Goal: Task Accomplishment & Management: Manage account settings

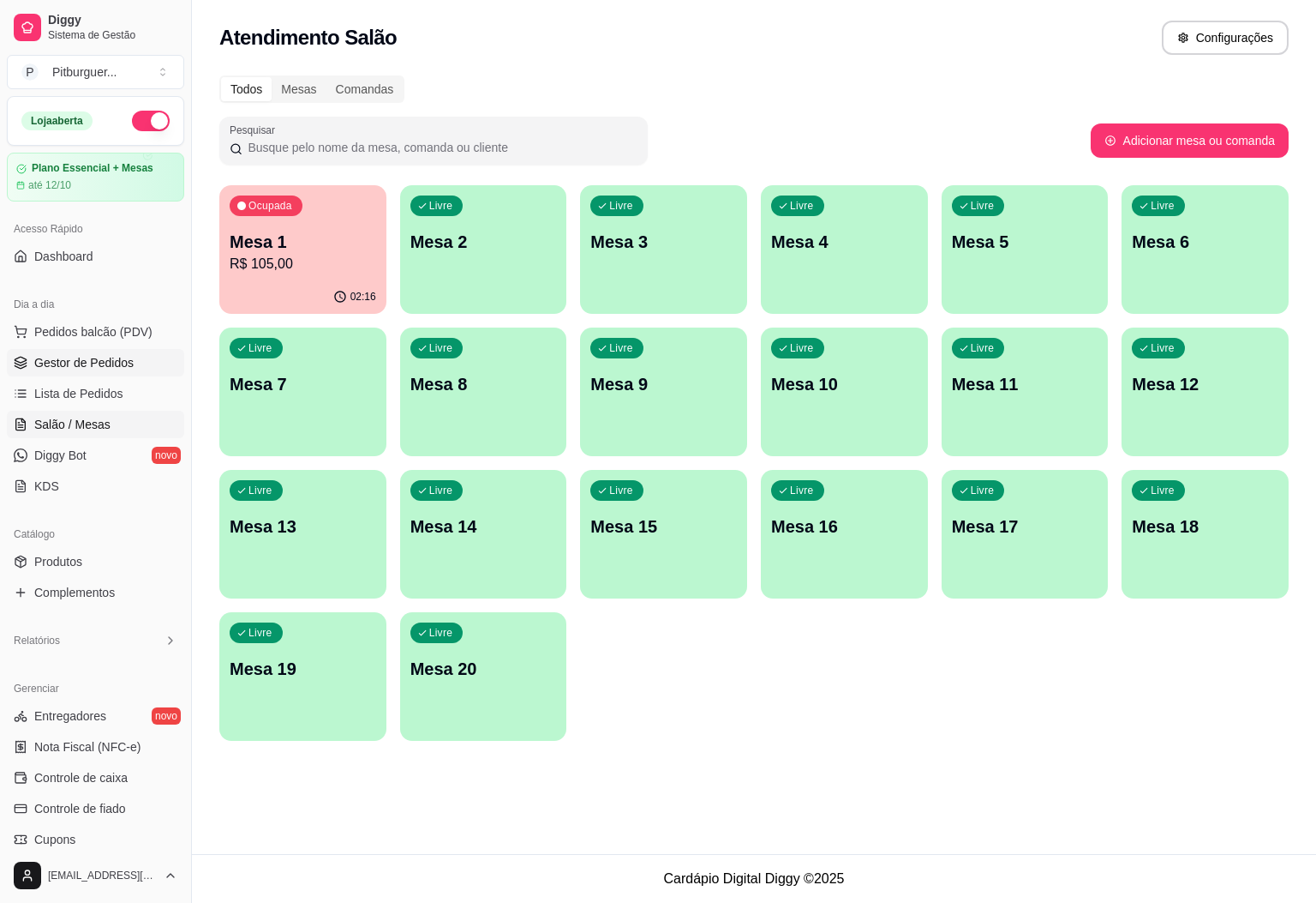
click at [102, 356] on span "Gestor de Pedidos" at bounding box center [83, 362] width 100 height 17
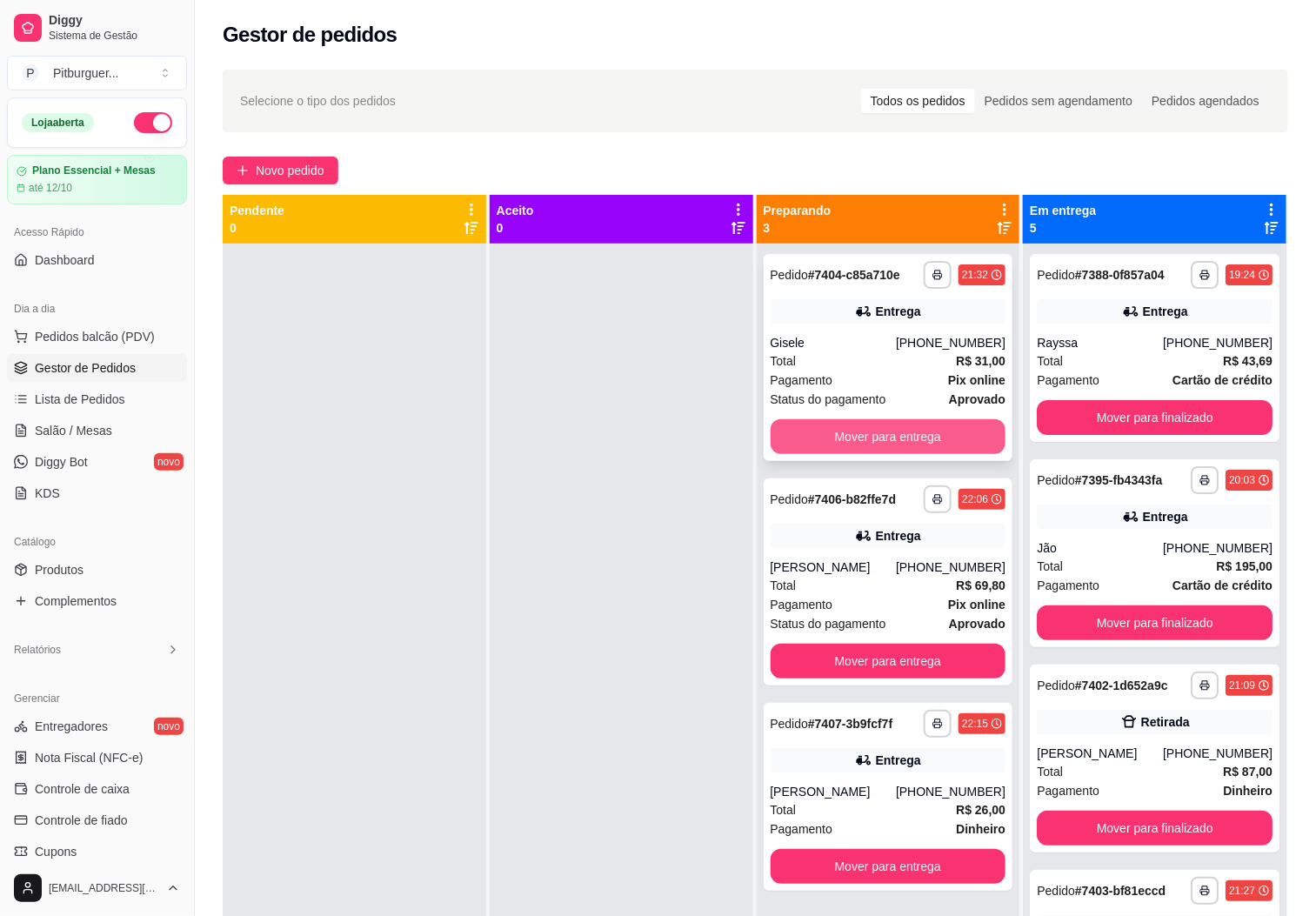
click at [869, 433] on button "Mover para entrega" at bounding box center [888, 436] width 236 height 34
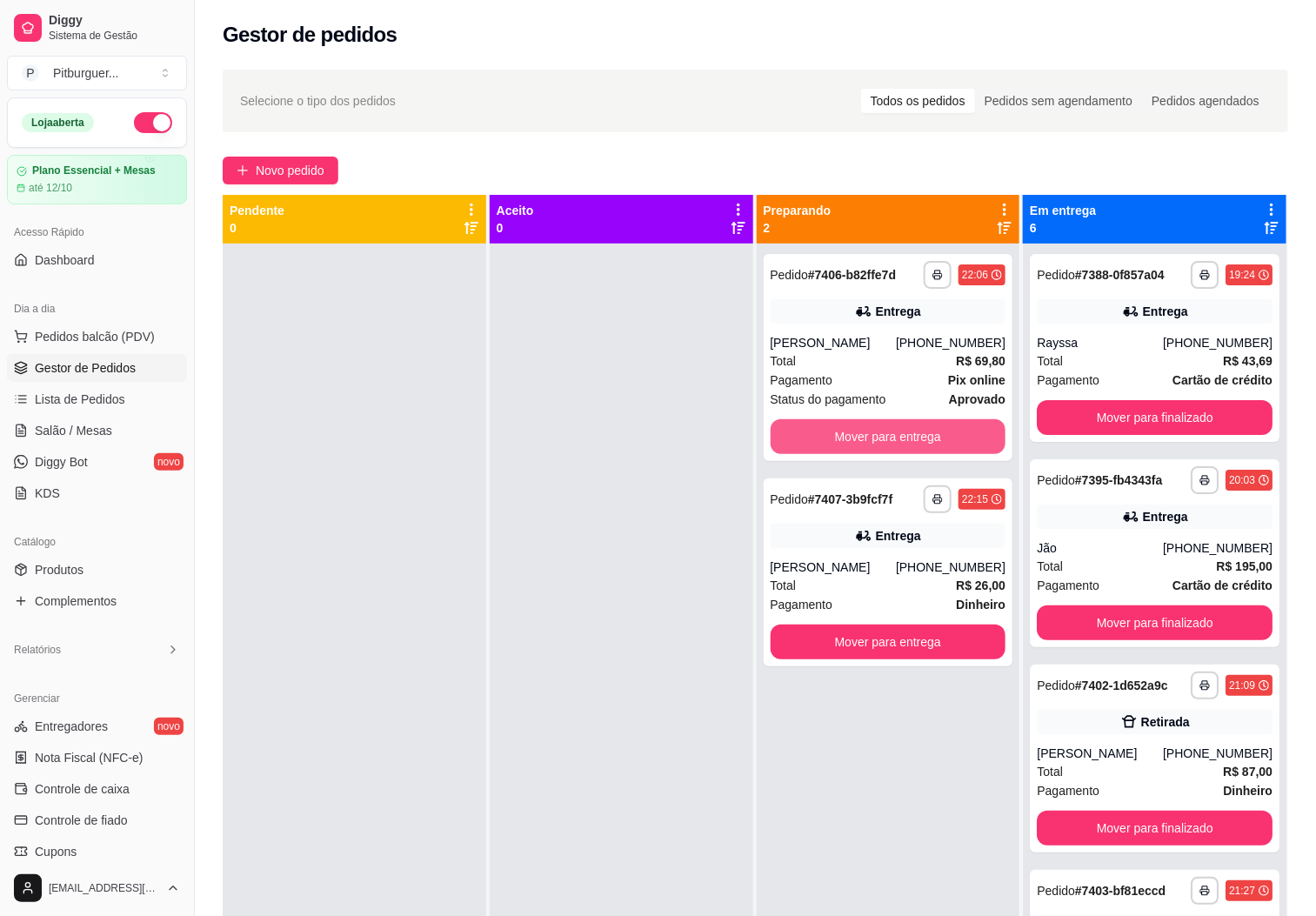
click at [869, 433] on button "Mover para entrega" at bounding box center [888, 436] width 236 height 34
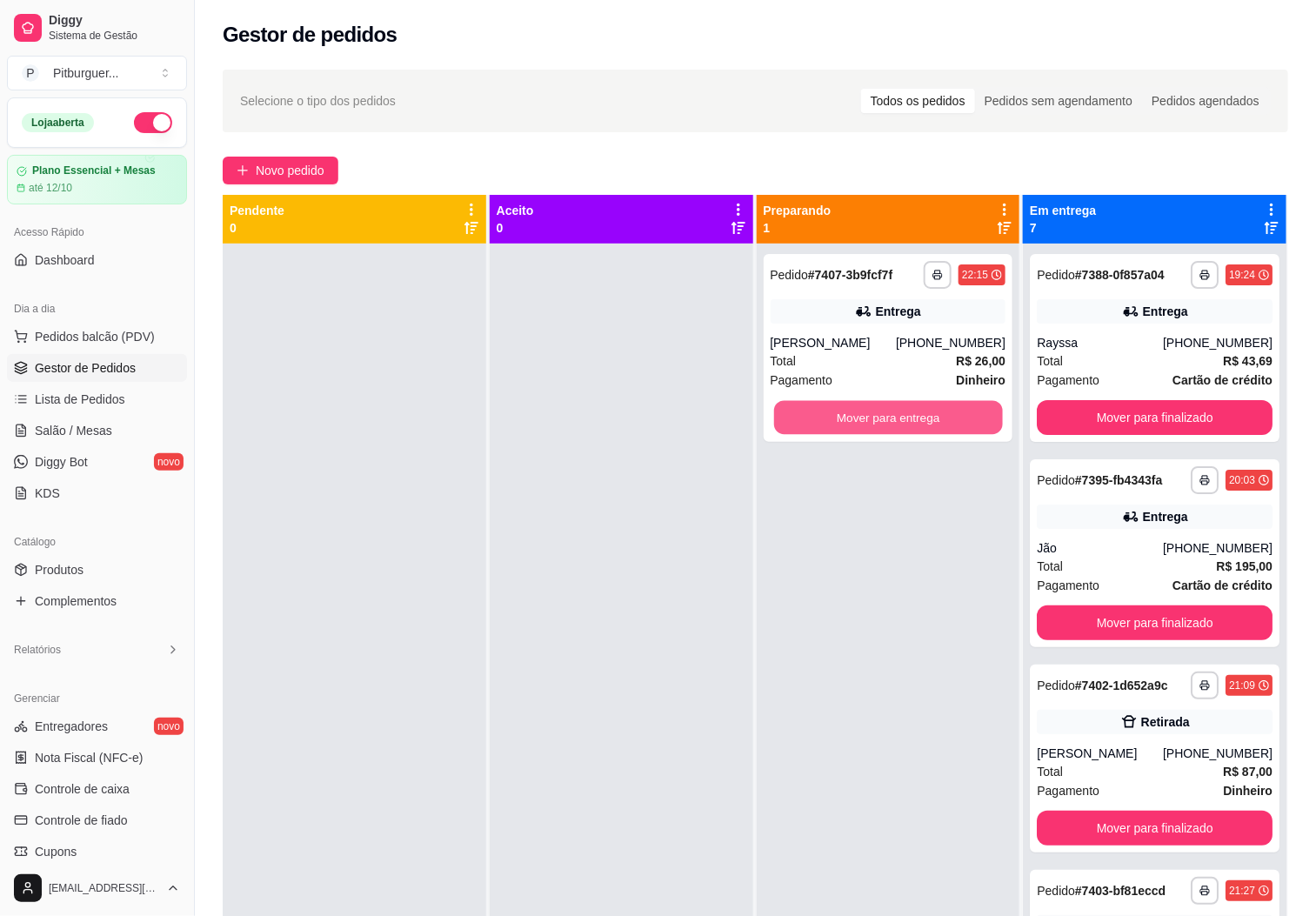
click at [870, 433] on button "Mover para entrega" at bounding box center [888, 418] width 228 height 34
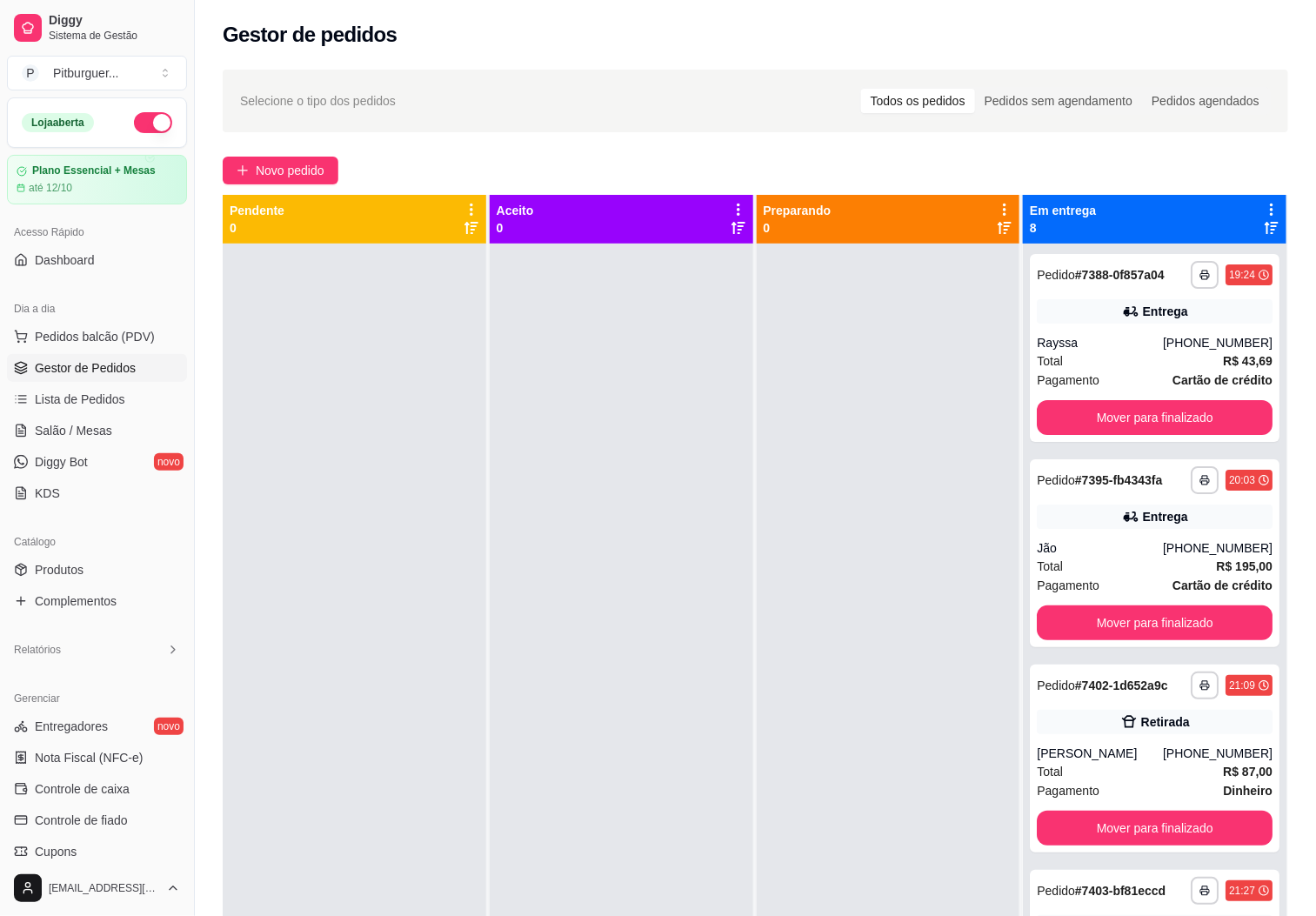
click at [837, 557] on div at bounding box center [888, 701] width 264 height 916
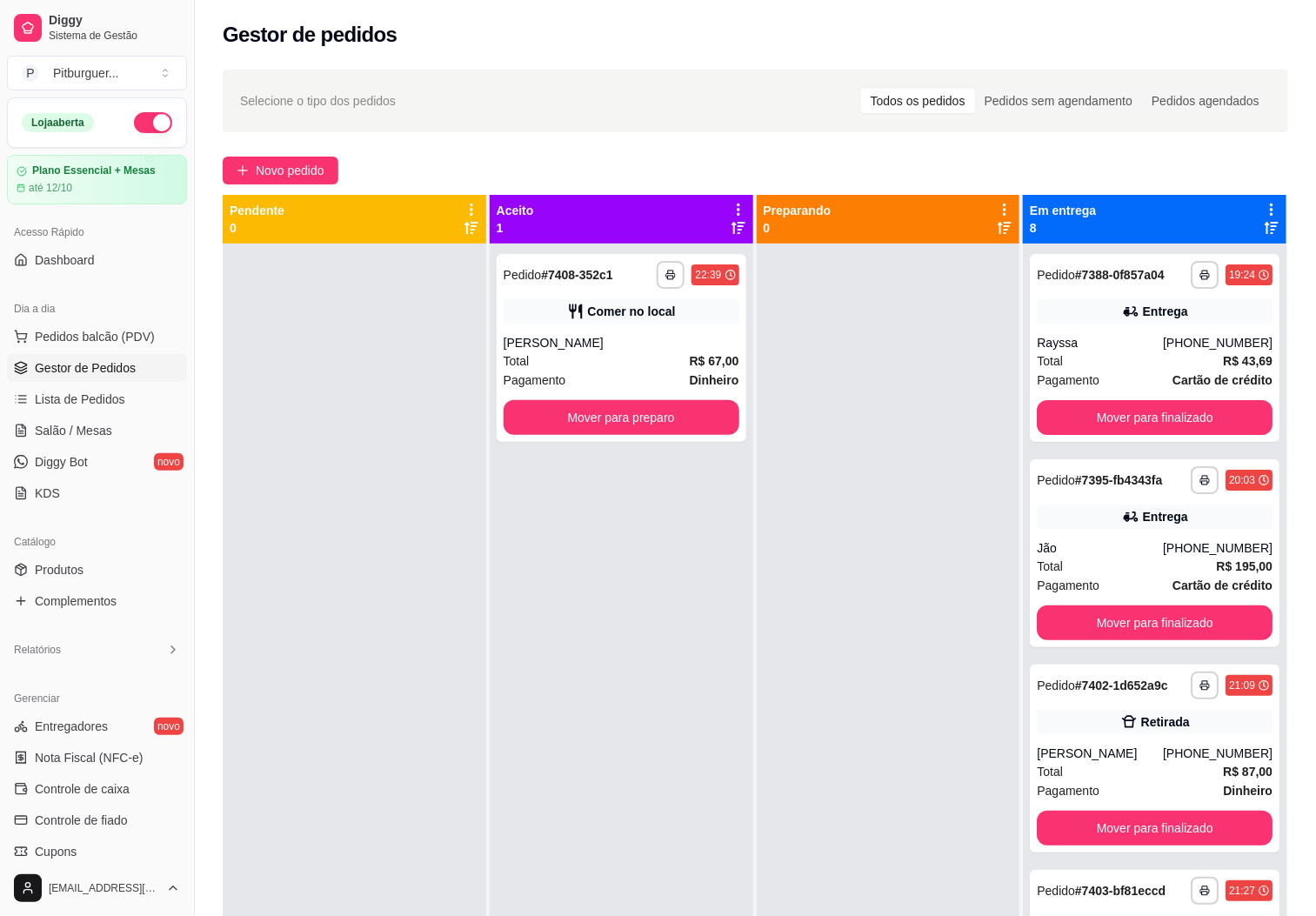
click at [580, 576] on div "**********" at bounding box center [622, 701] width 264 height 916
click at [632, 418] on button "Mover para preparo" at bounding box center [622, 417] width 236 height 34
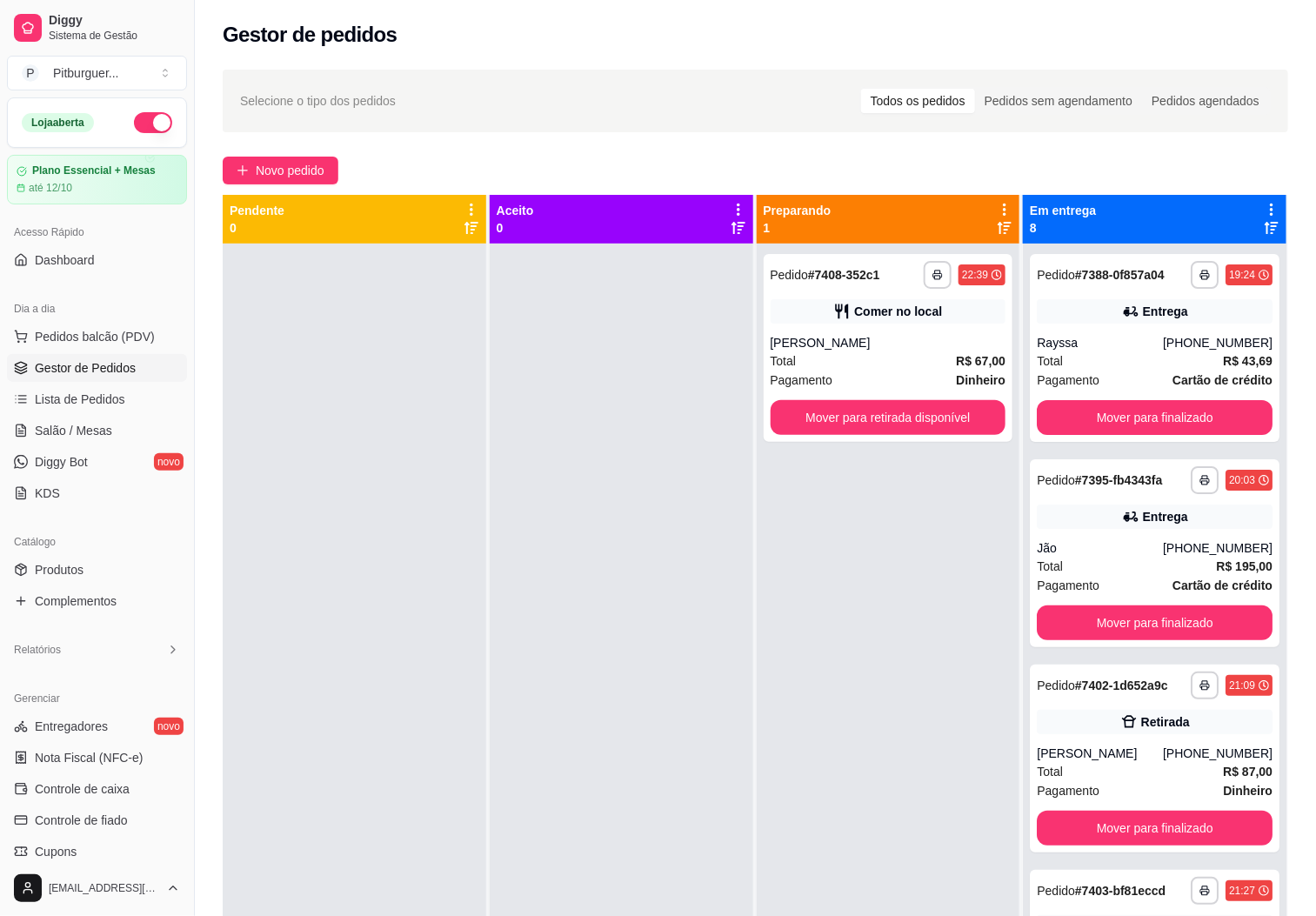
click at [483, 496] on div "Pendente 0" at bounding box center [355, 677] width 265 height 964
click at [296, 170] on span "Novo pedido" at bounding box center [290, 170] width 69 height 19
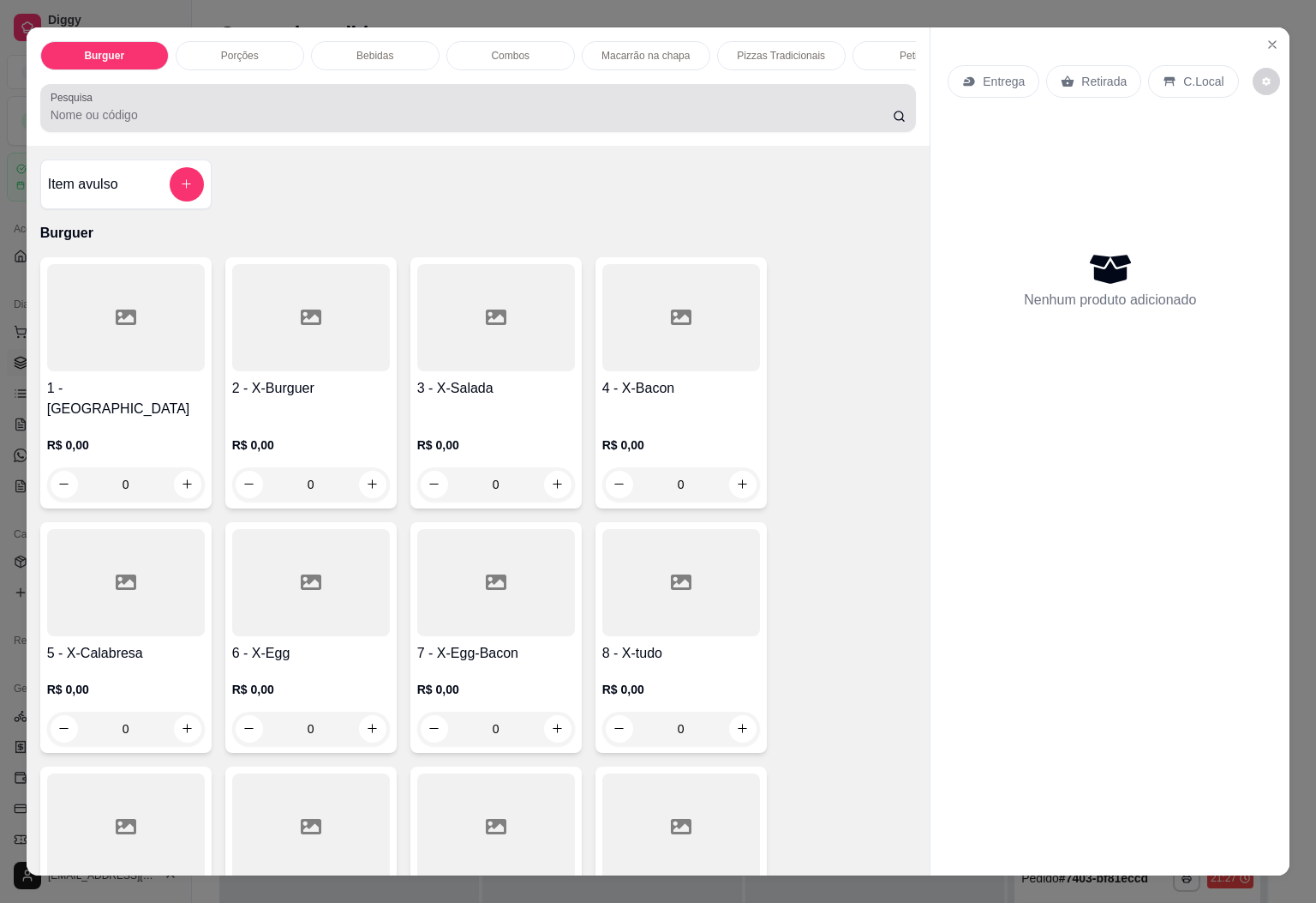
click at [275, 111] on div at bounding box center [478, 107] width 856 height 34
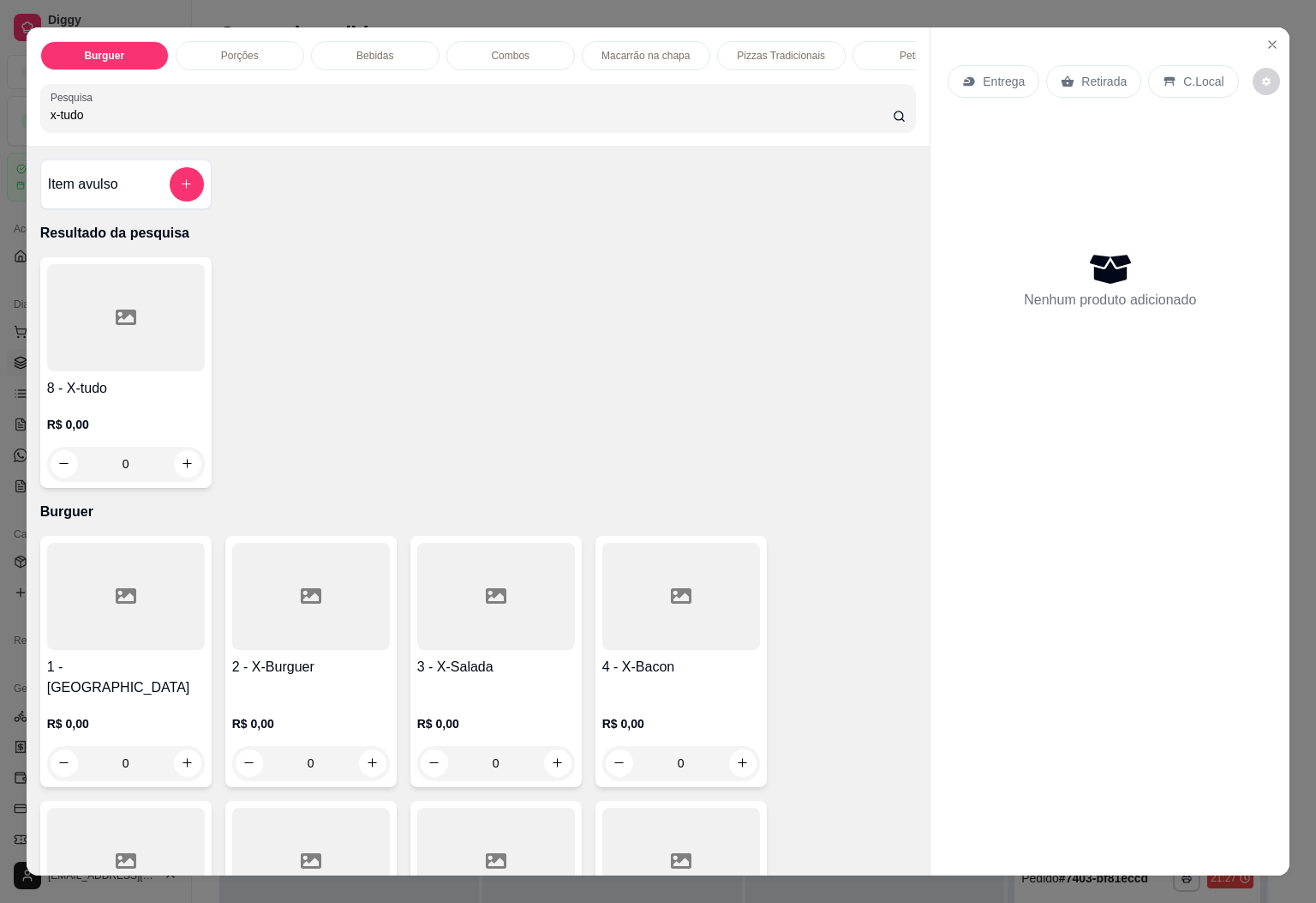
type input "x-tudo"
click at [116, 383] on div "8 - X-tudo R$ 0,00 0" at bounding box center [125, 372] width 171 height 231
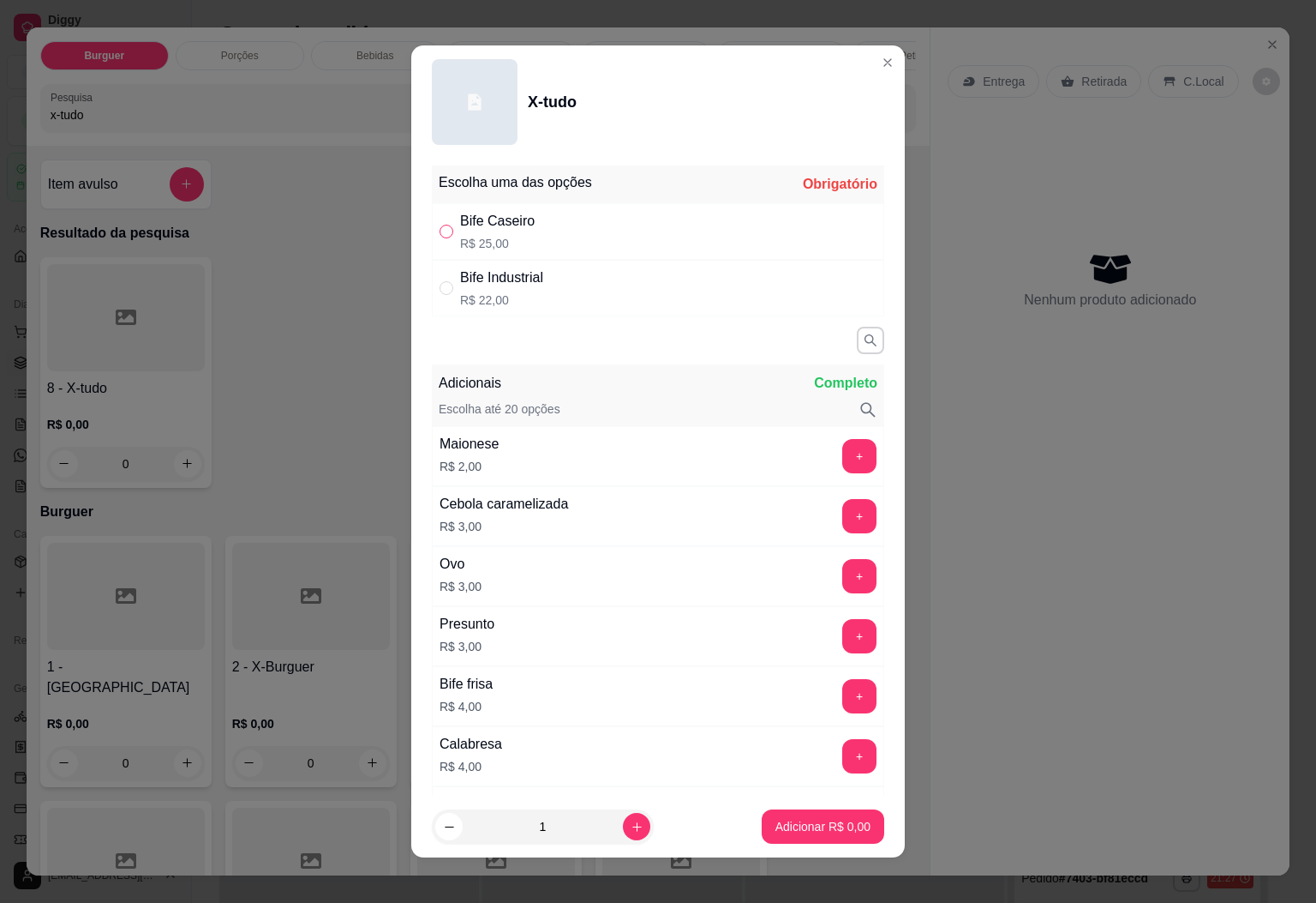
click at [441, 229] on input "" at bounding box center [446, 231] width 14 height 14
radio input "true"
click at [842, 461] on button "+" at bounding box center [859, 456] width 34 height 34
click at [797, 838] on button "Adicionar R$ 27,00" at bounding box center [818, 826] width 129 height 34
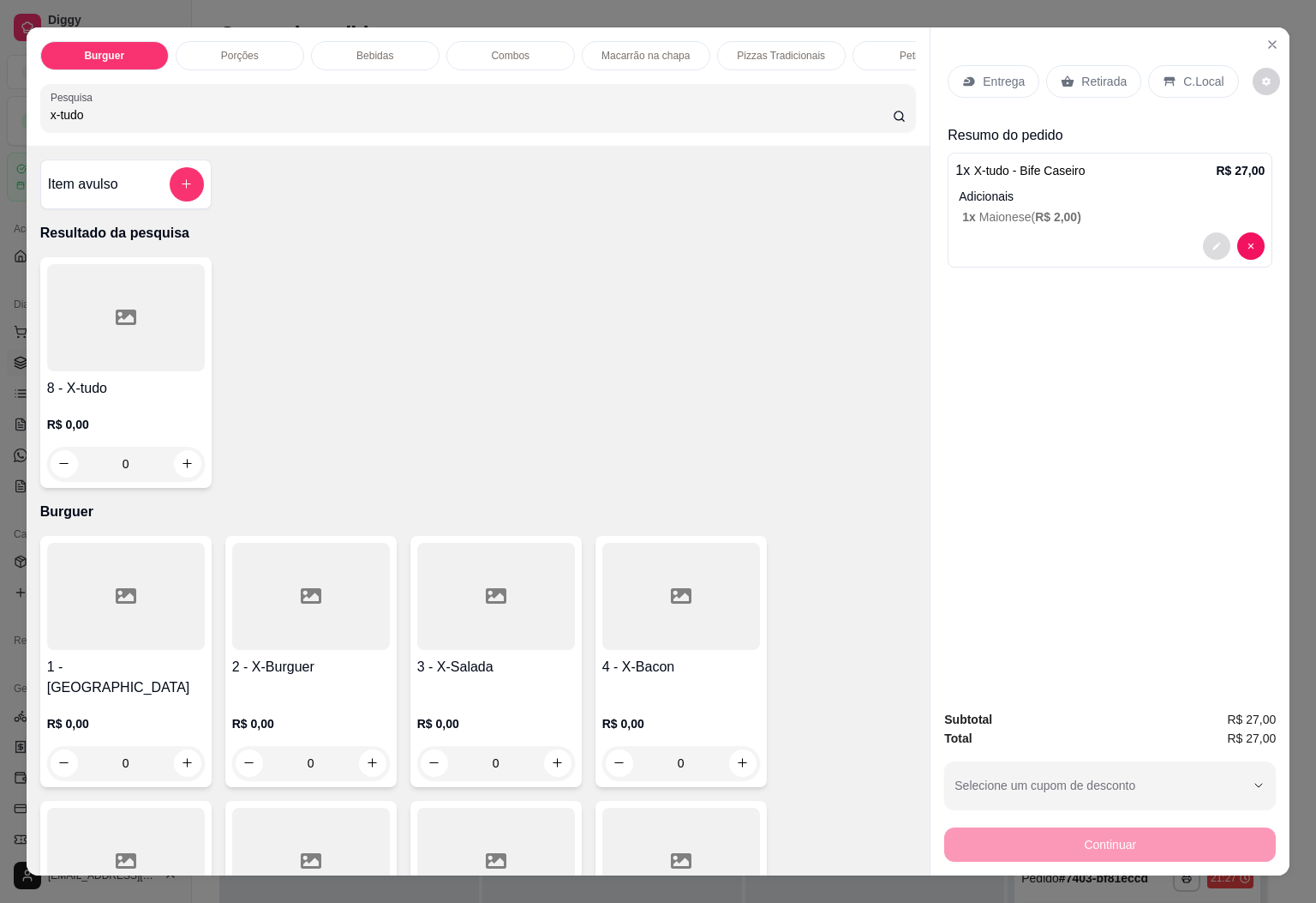
click at [1212, 242] on icon "decrease-product-quantity" at bounding box center [1216, 245] width 10 height 10
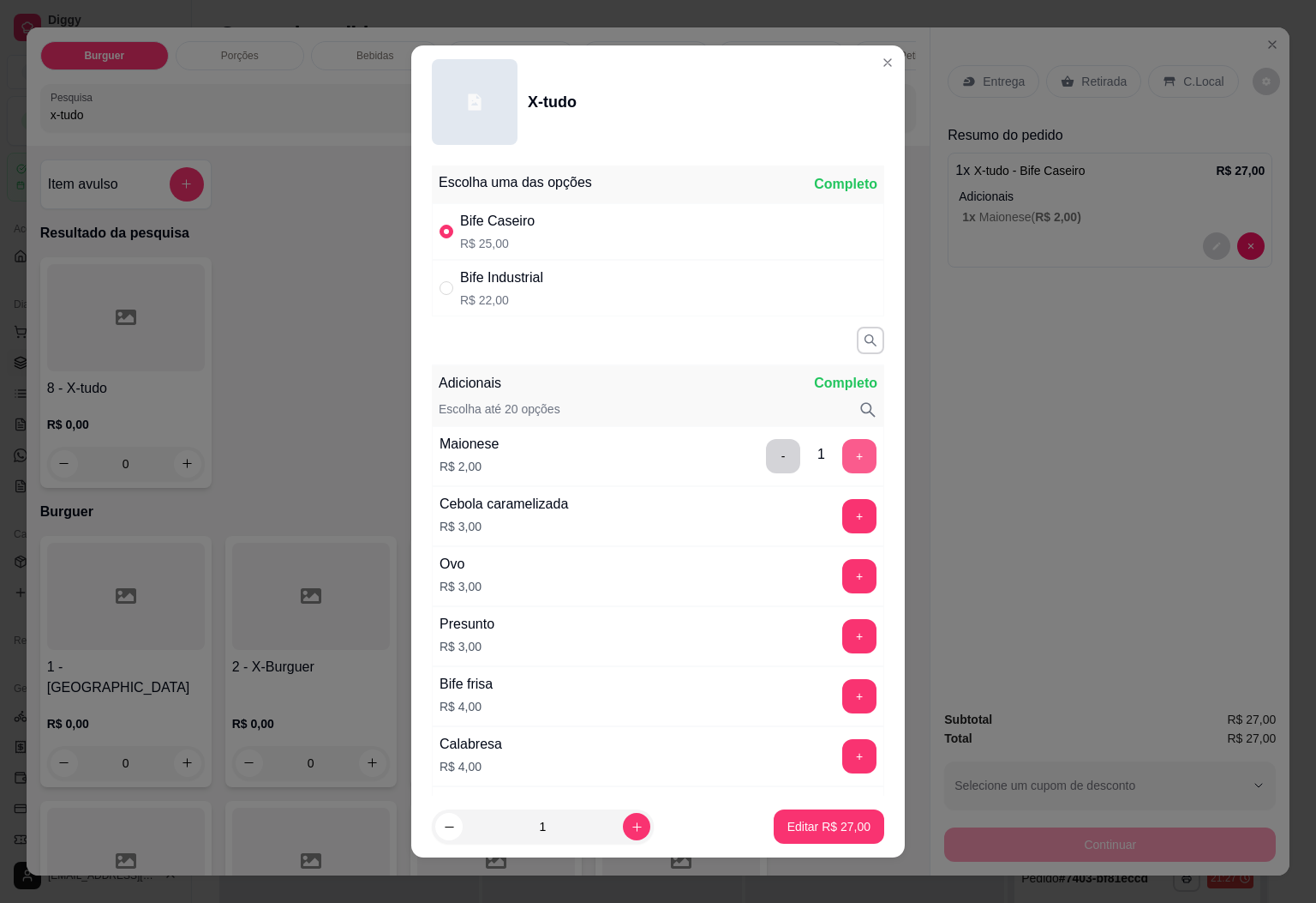
click at [842, 468] on button "+" at bounding box center [859, 456] width 34 height 34
click at [795, 813] on button "Editar R$ 29,00" at bounding box center [829, 826] width 107 height 34
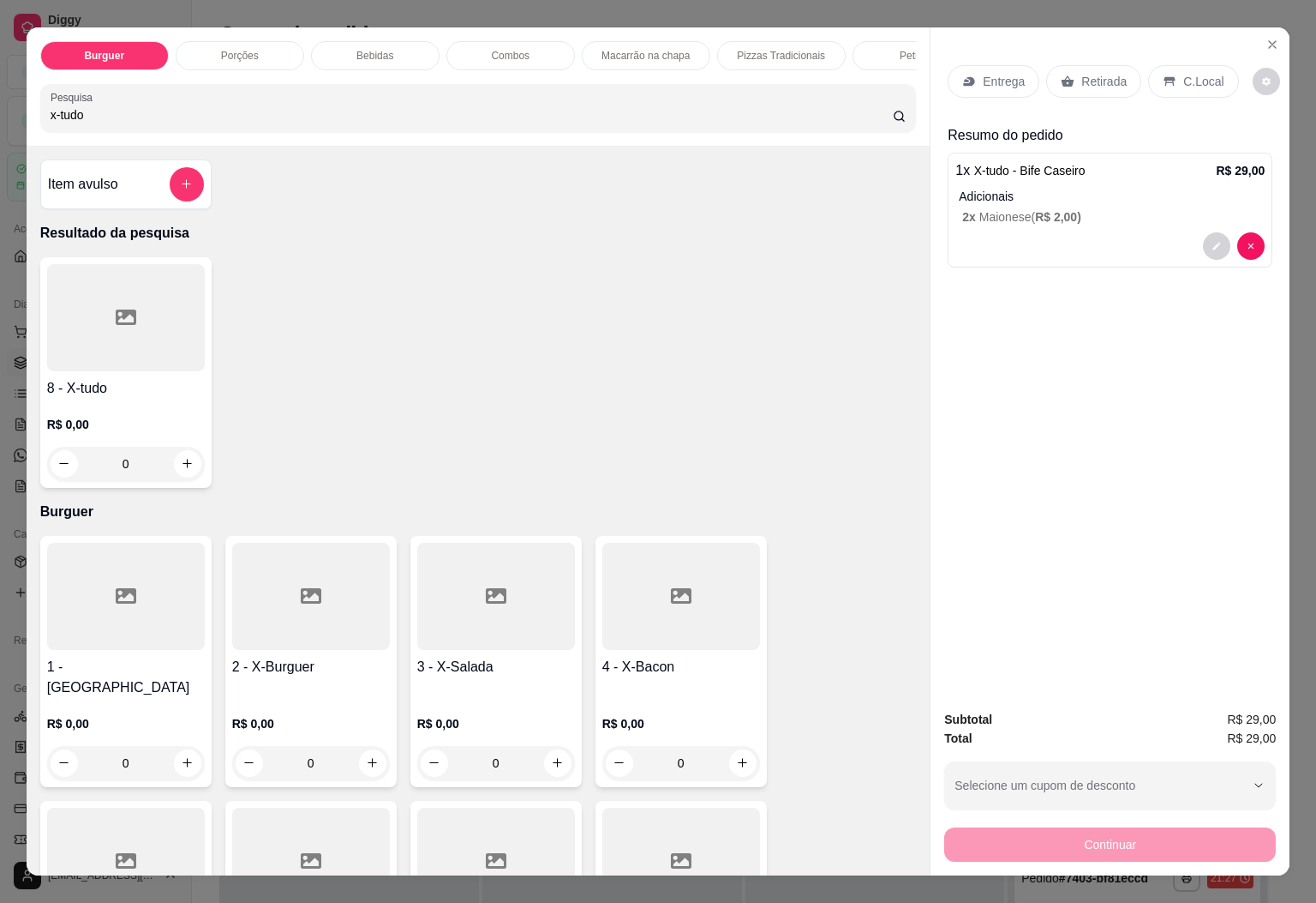
click at [1165, 375] on div "Entrega Retirada C.Local Resumo do pedido 1 x X-tudo - Bife Caseiro R$ 29,00 Ad…" at bounding box center [1110, 362] width 359 height 670
click at [975, 65] on div "Entrega" at bounding box center [993, 81] width 91 height 33
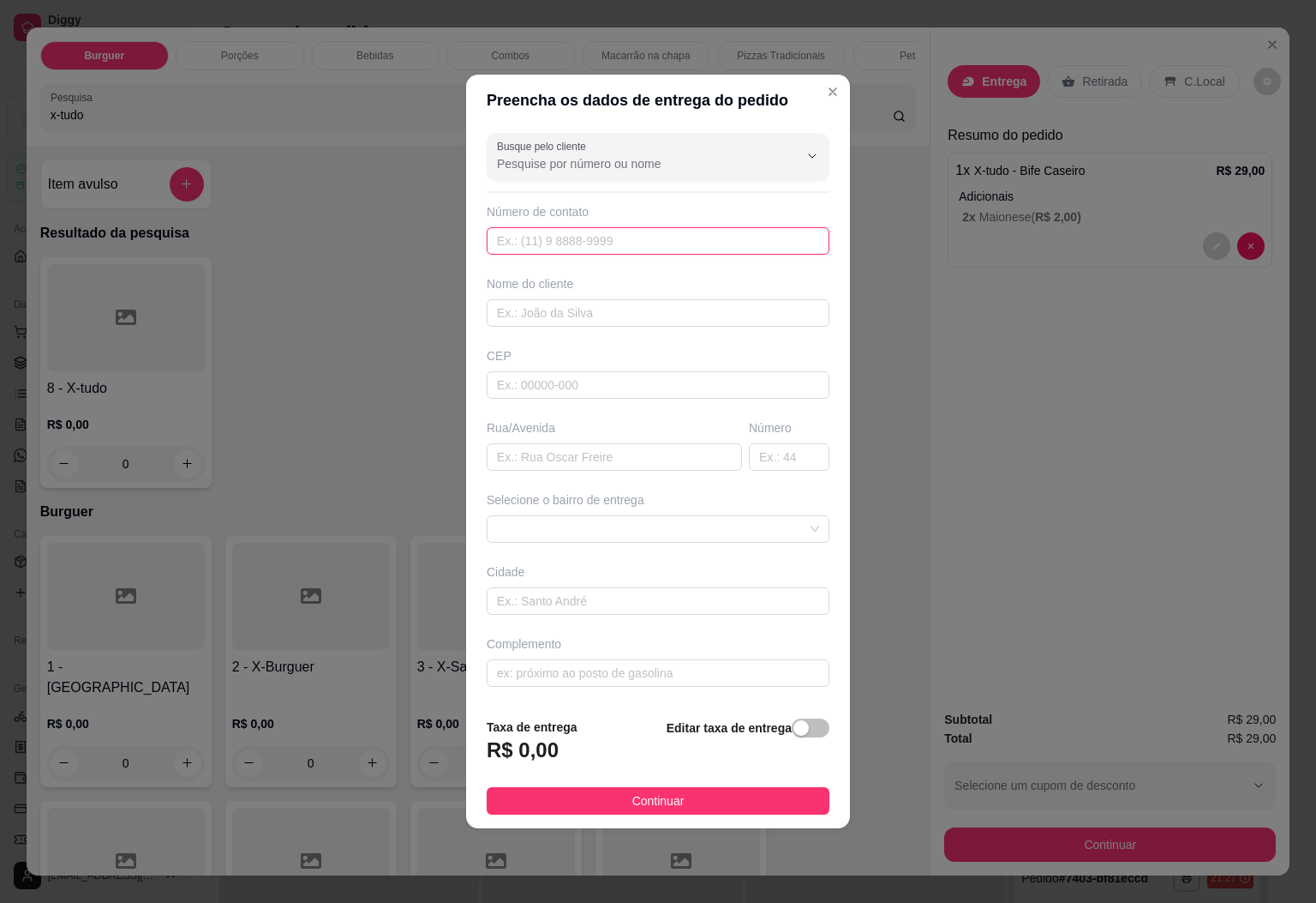
click at [574, 235] on input "text" at bounding box center [658, 241] width 343 height 27
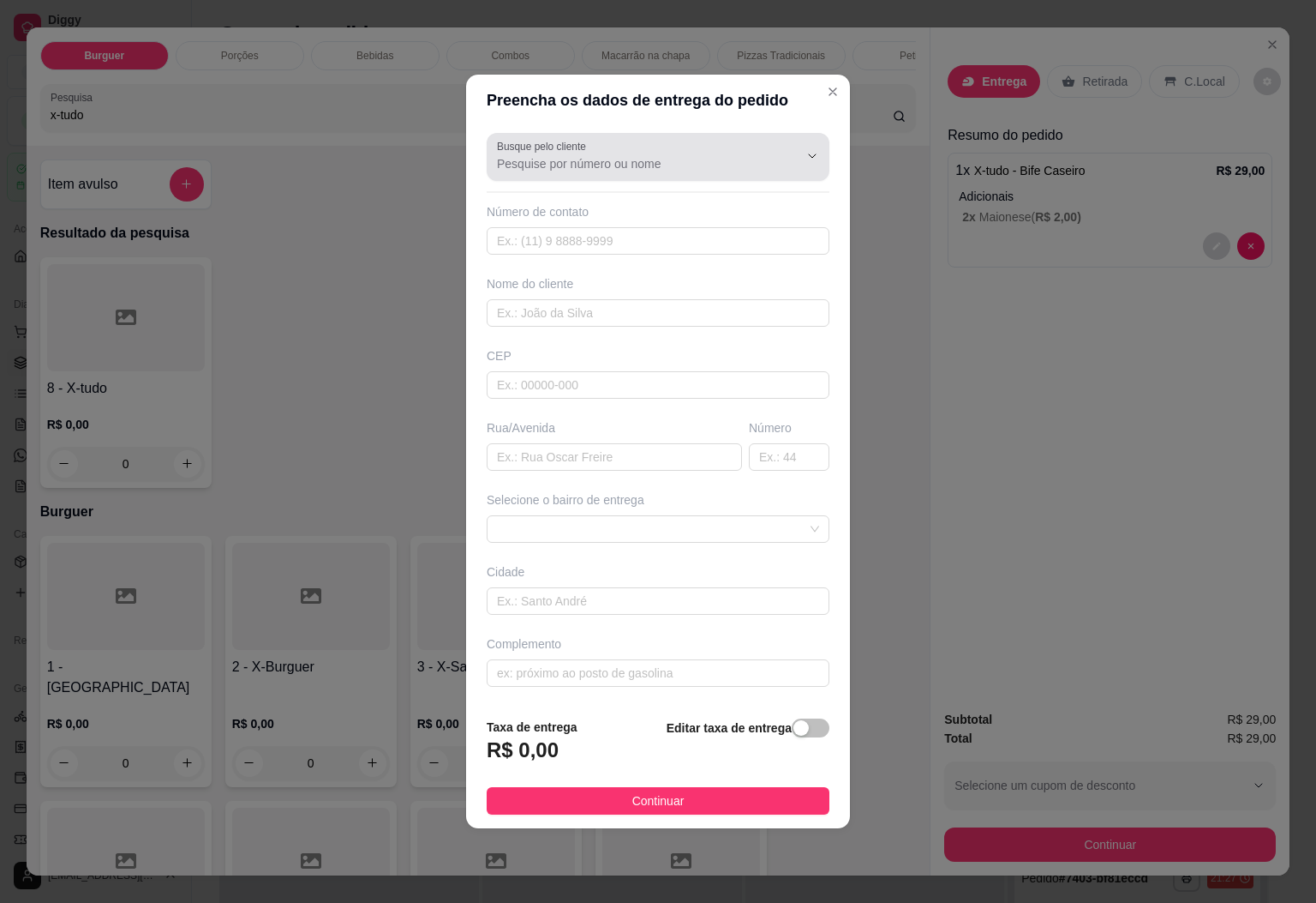
click at [586, 156] on input "Busque pelo cliente" at bounding box center [634, 164] width 274 height 17
paste input "27 99202-7363"
type input "27 99202-7363"
click at [648, 227] on input "text" at bounding box center [658, 241] width 343 height 27
paste input "27 99202-7363"
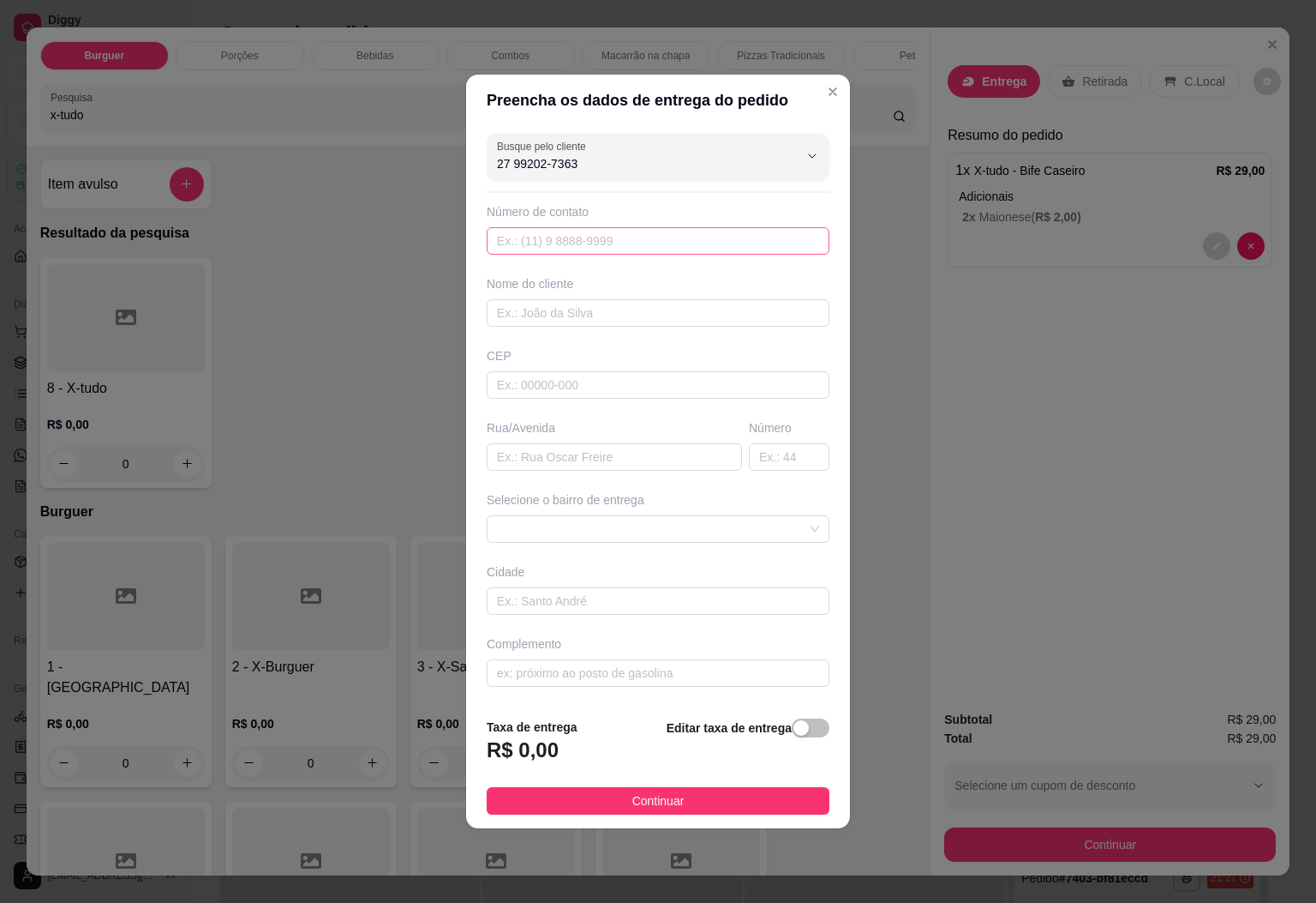
type input "27 99202-7363"
click at [638, 446] on input "text" at bounding box center [614, 457] width 255 height 27
click at [594, 238] on input "text" at bounding box center [658, 241] width 343 height 27
paste input "[PHONE_NUMBER]"
type input "[PHONE_NUMBER]"
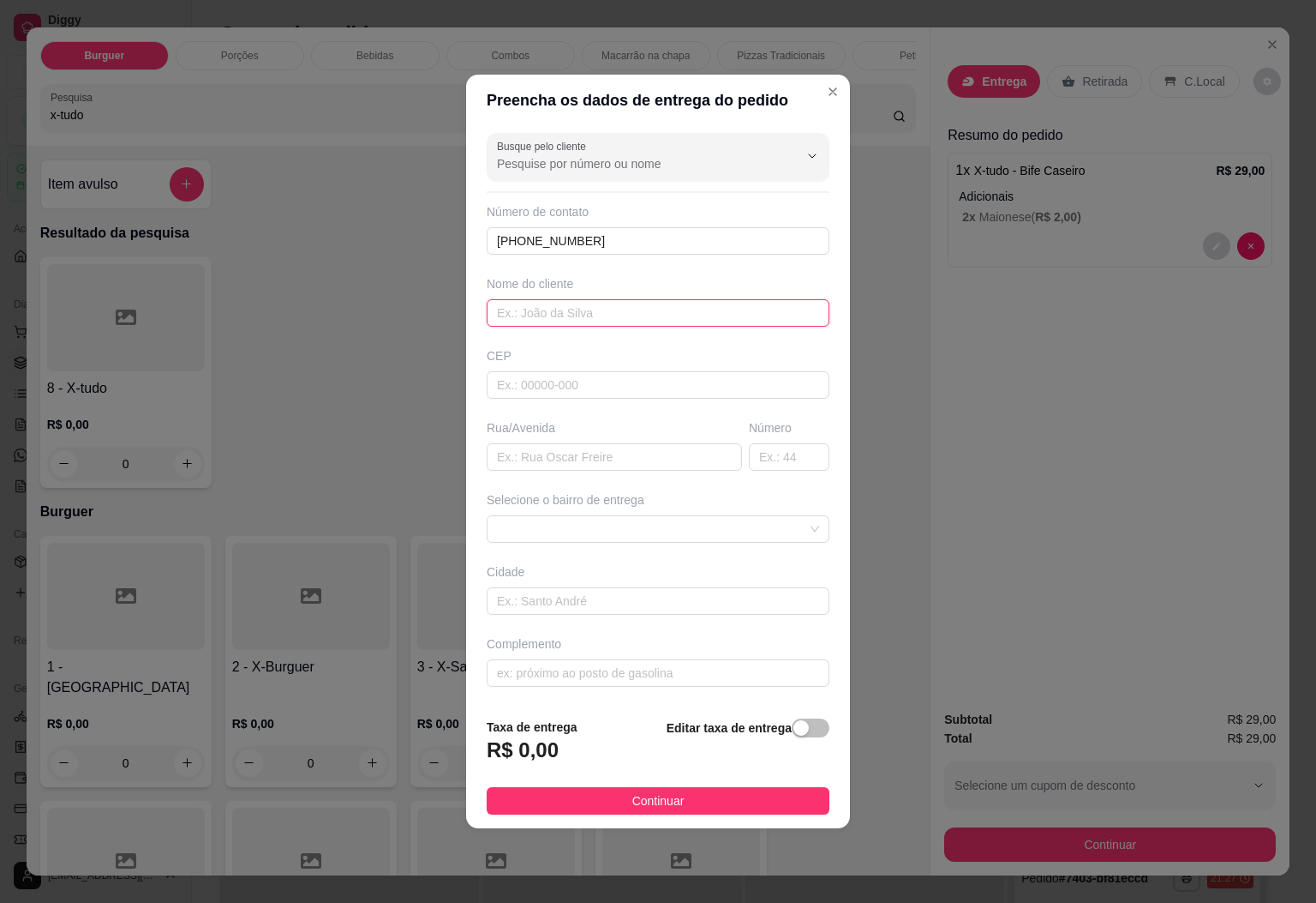
click at [607, 317] on input "text" at bounding box center [658, 313] width 343 height 27
click at [679, 521] on span at bounding box center [658, 529] width 322 height 26
type input "[PERSON_NAME]"
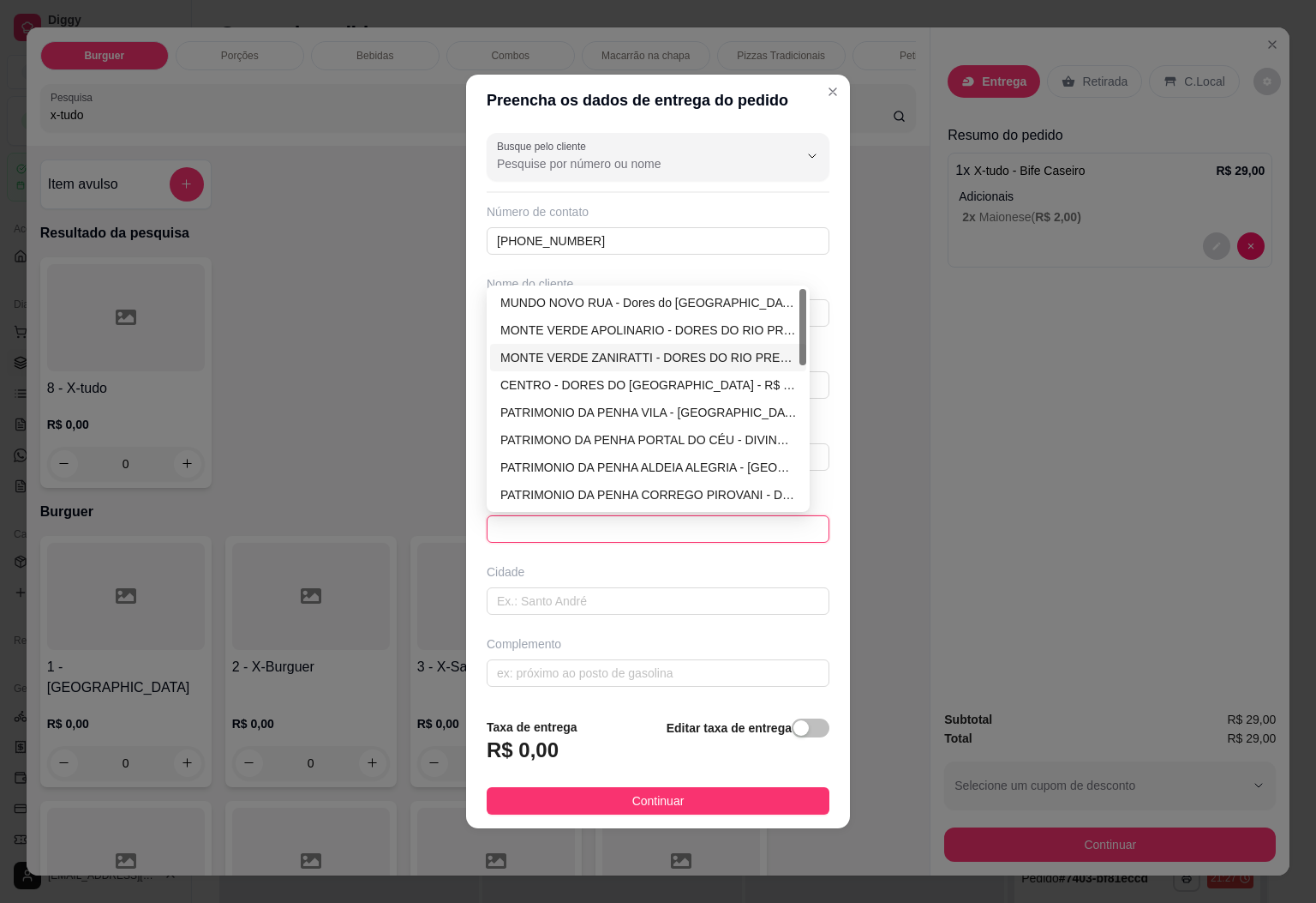
click at [803, 350] on div at bounding box center [802, 327] width 6 height 76
click at [758, 374] on div "CENTRO - DORES DO [GEOGRAPHIC_DATA] - R$ 10,00" at bounding box center [648, 385] width 316 height 27
type input "DORES DO [GEOGRAPHIC_DATA]"
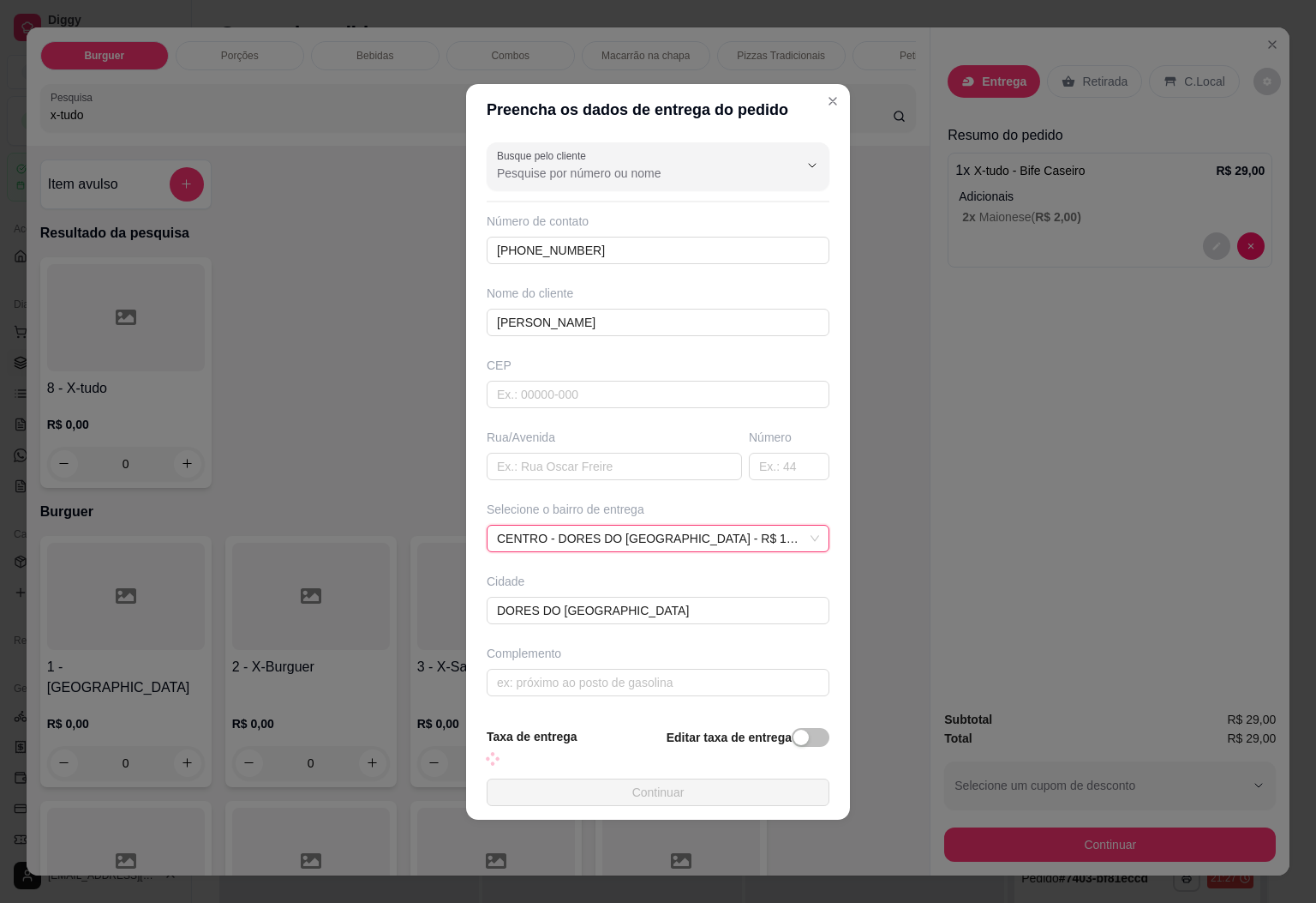
click at [647, 654] on div "Complemento" at bounding box center [658, 653] width 343 height 17
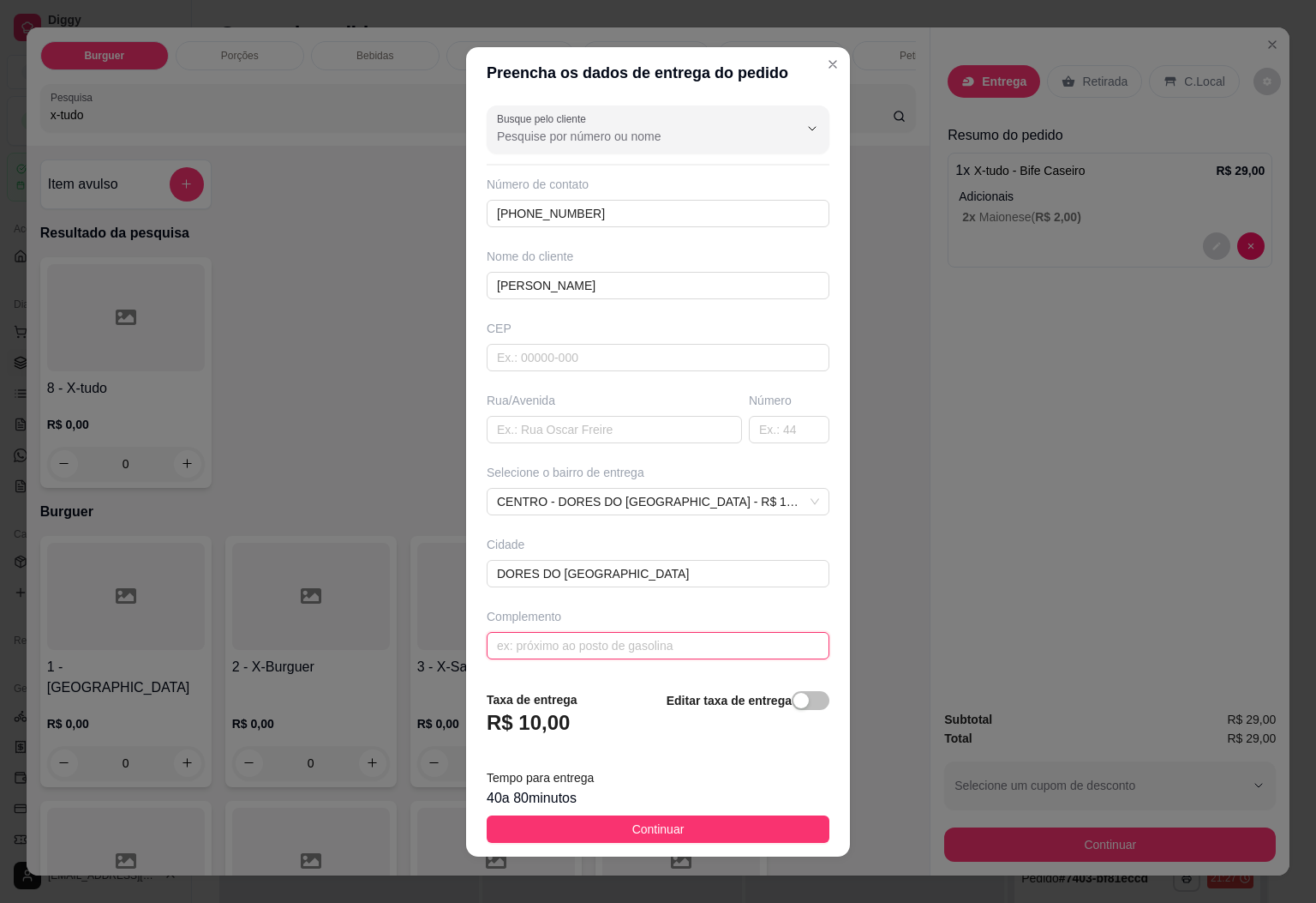
click at [674, 646] on input "text" at bounding box center [658, 646] width 343 height 27
type input "boate do alex"
click at [782, 692] on div "Editar taxa de entrega" at bounding box center [748, 718] width 163 height 57
click at [792, 700] on span "button" at bounding box center [810, 700] width 37 height 19
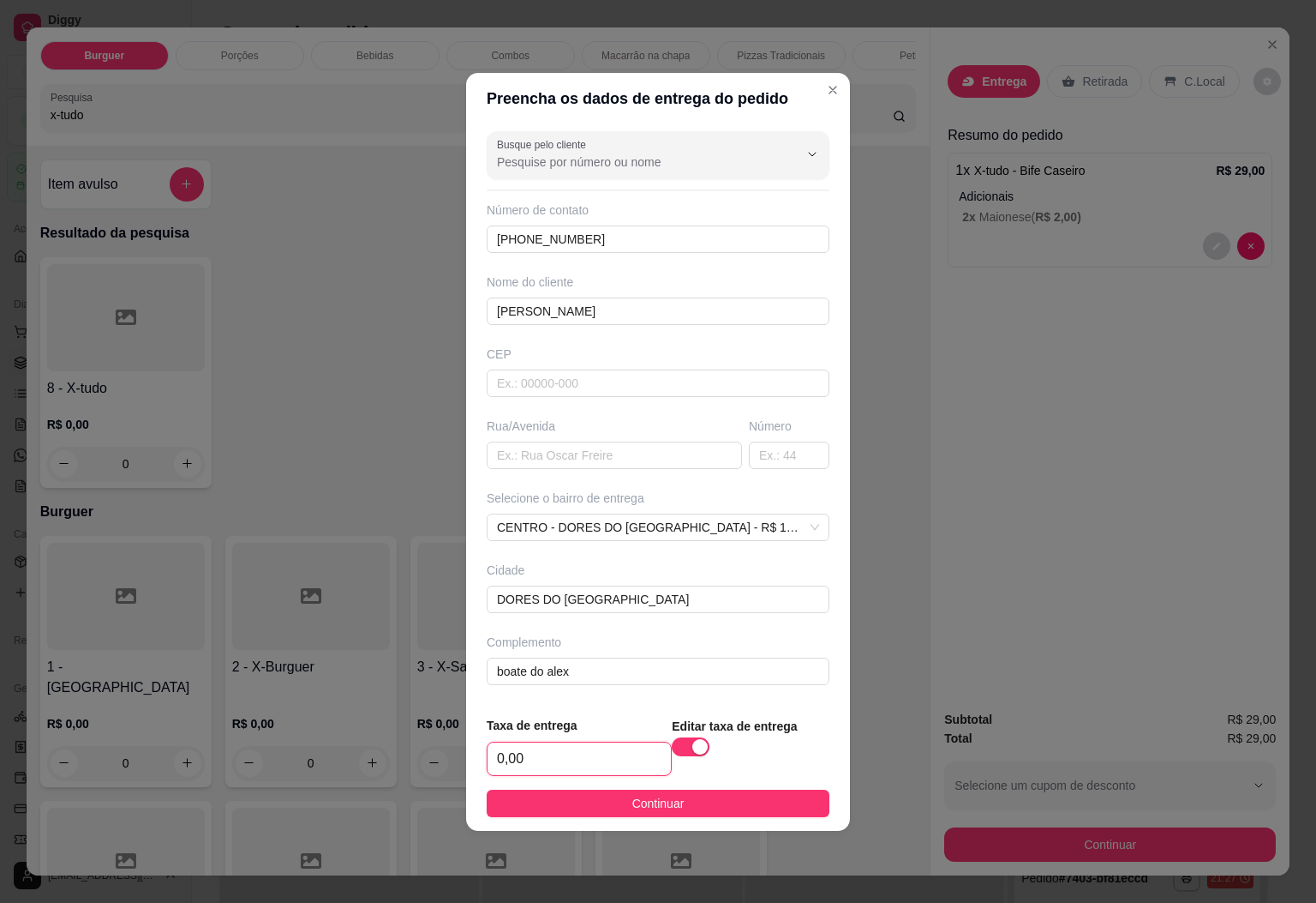
click at [525, 764] on input "0,00" at bounding box center [579, 758] width 184 height 33
type input "17,00"
click at [705, 808] on button "Continuar" at bounding box center [658, 803] width 343 height 27
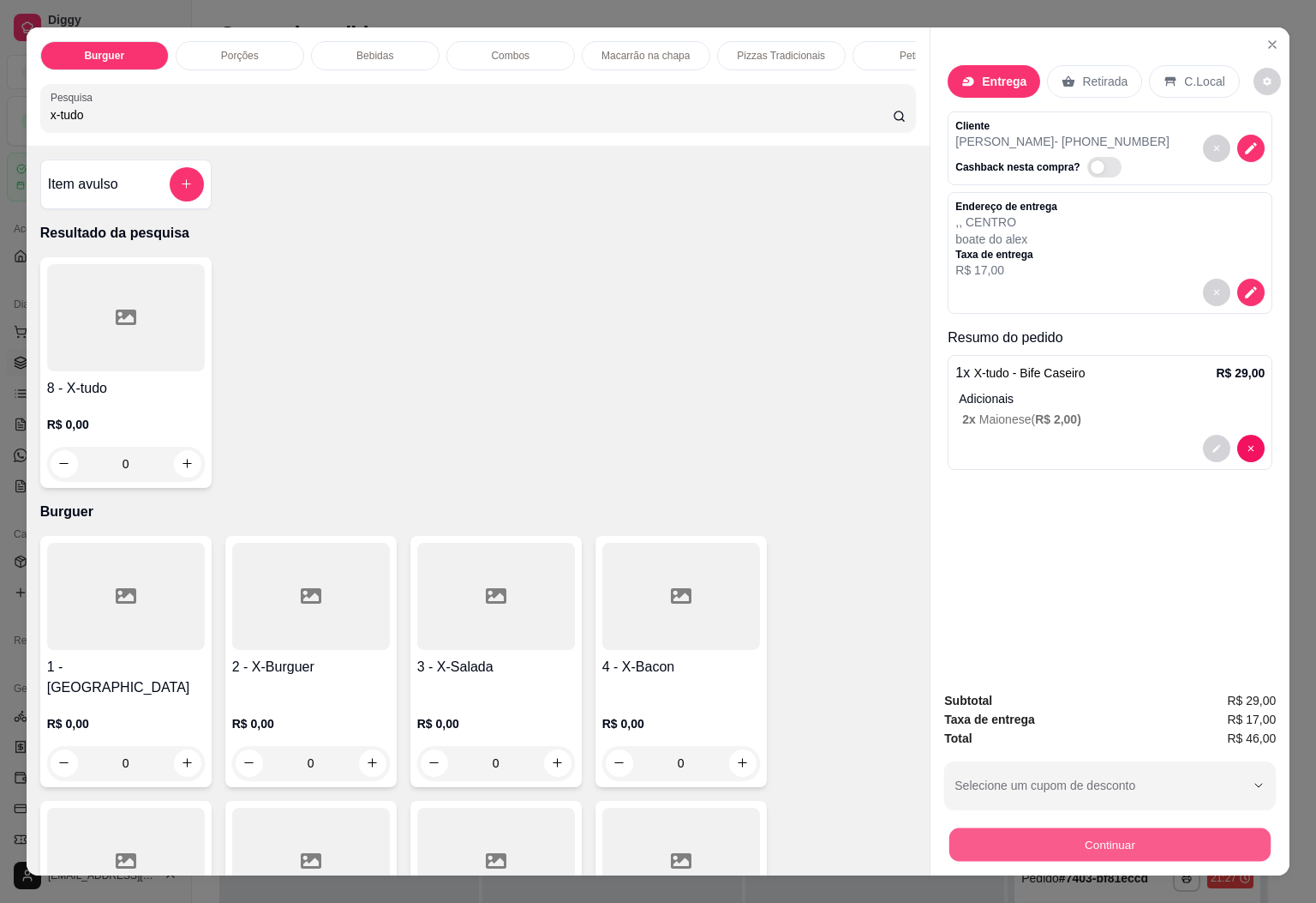
click at [1126, 836] on button "Continuar" at bounding box center [1109, 844] width 321 height 34
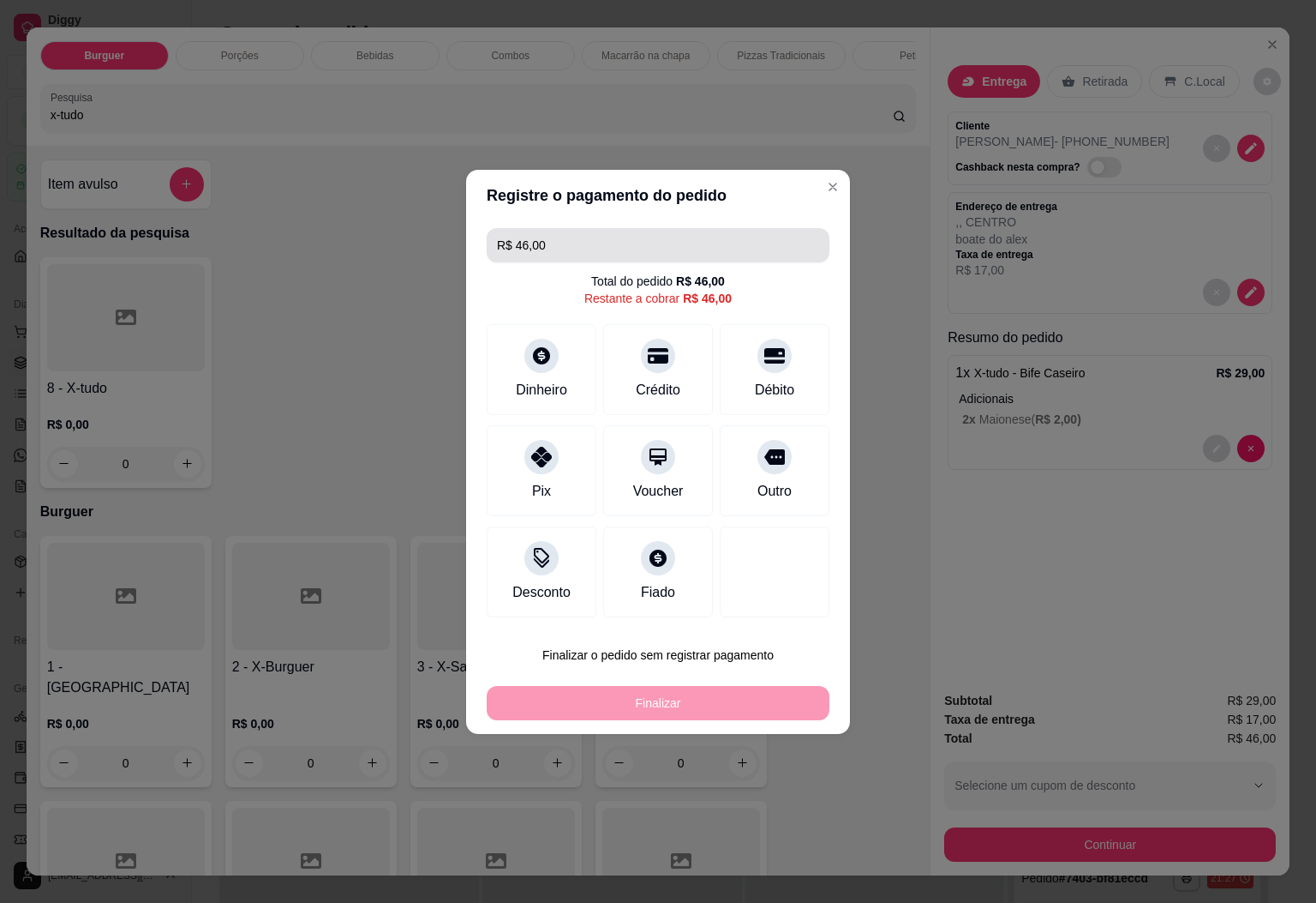
click at [633, 240] on input "R$ 46,00" at bounding box center [658, 244] width 322 height 34
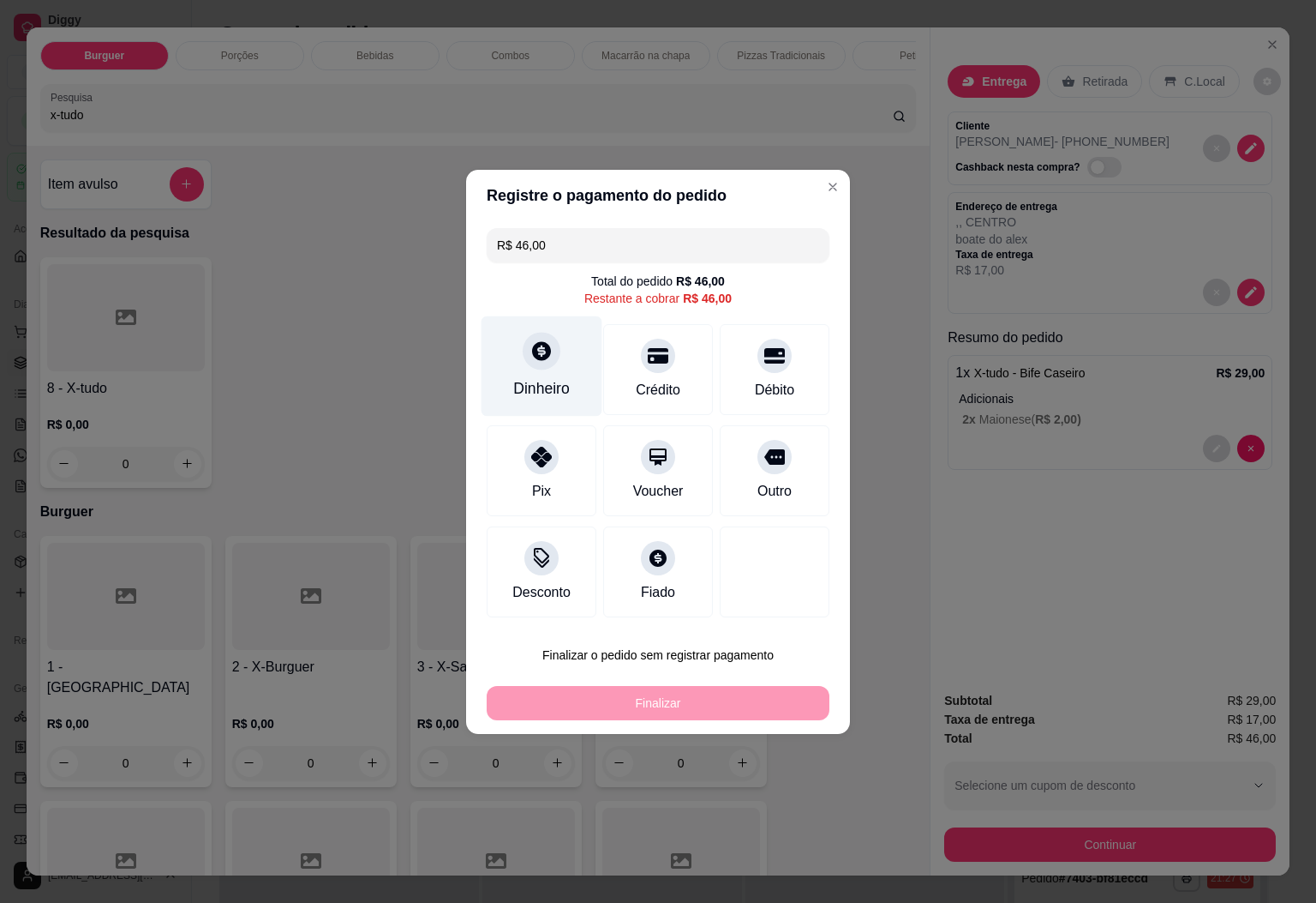
click at [564, 342] on div "Dinheiro" at bounding box center [542, 366] width 121 height 101
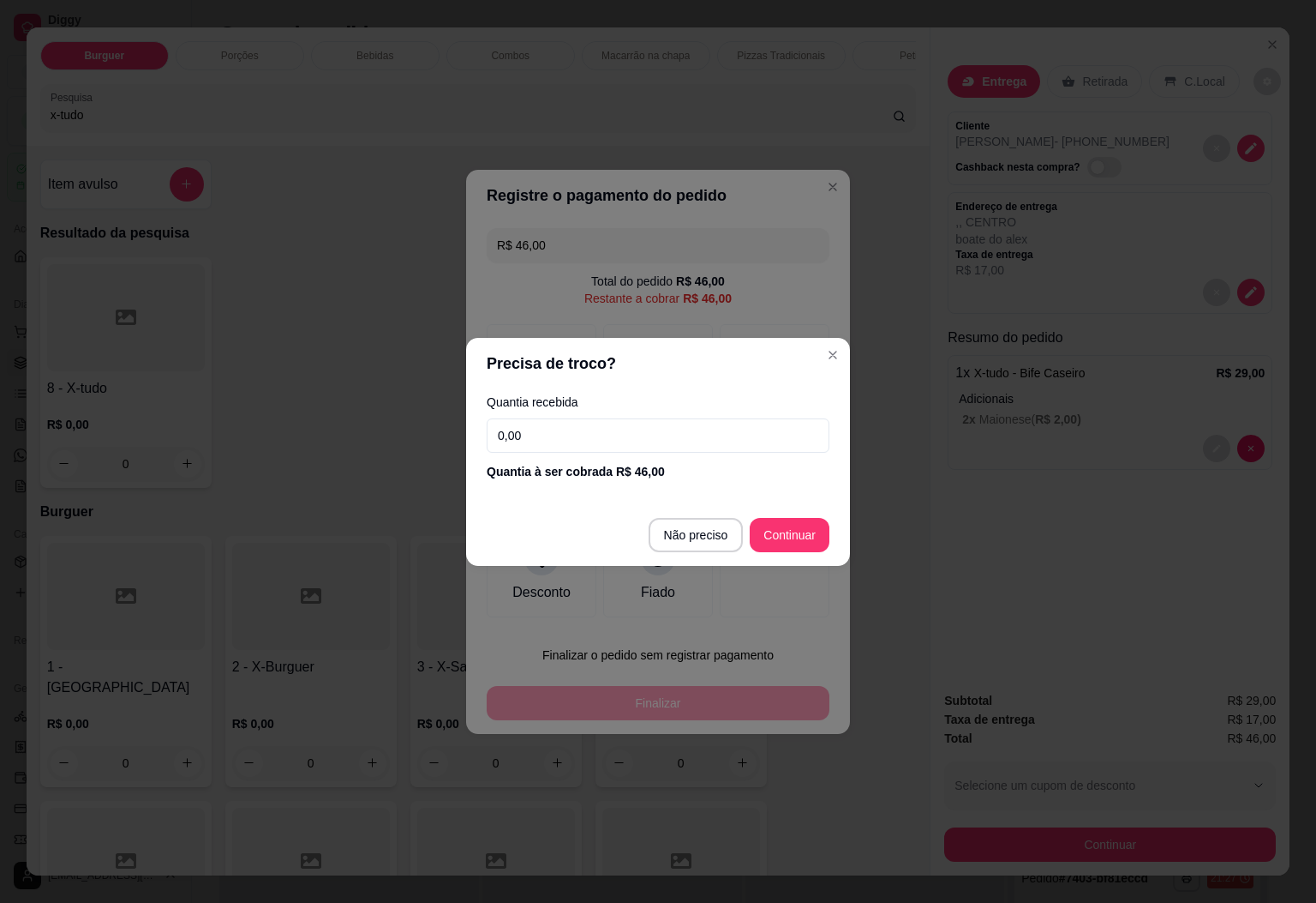
click at [581, 443] on input "0,00" at bounding box center [658, 435] width 343 height 34
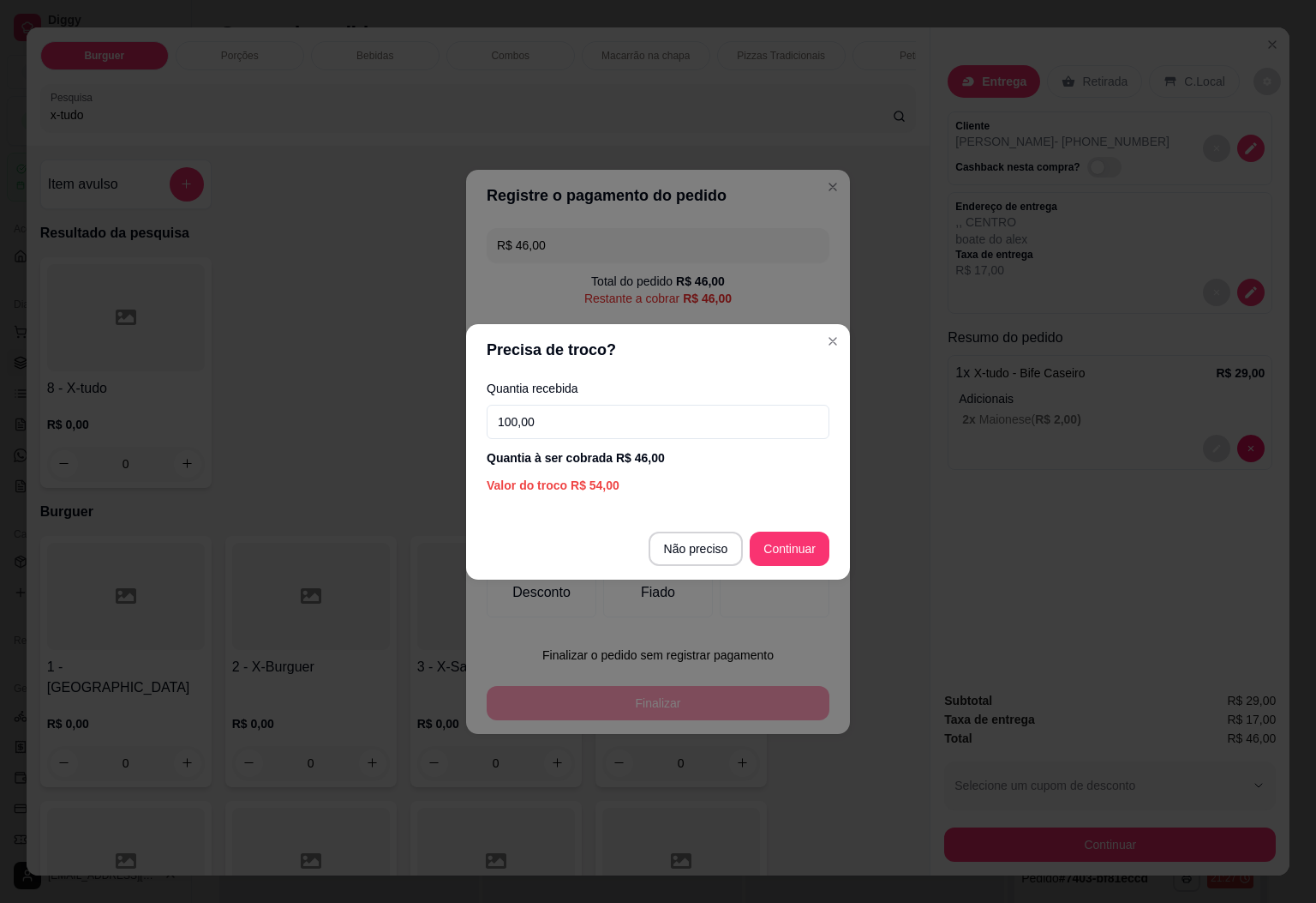
type input "100,00"
click at [818, 530] on footer "Não preciso Continuar" at bounding box center [658, 548] width 384 height 61
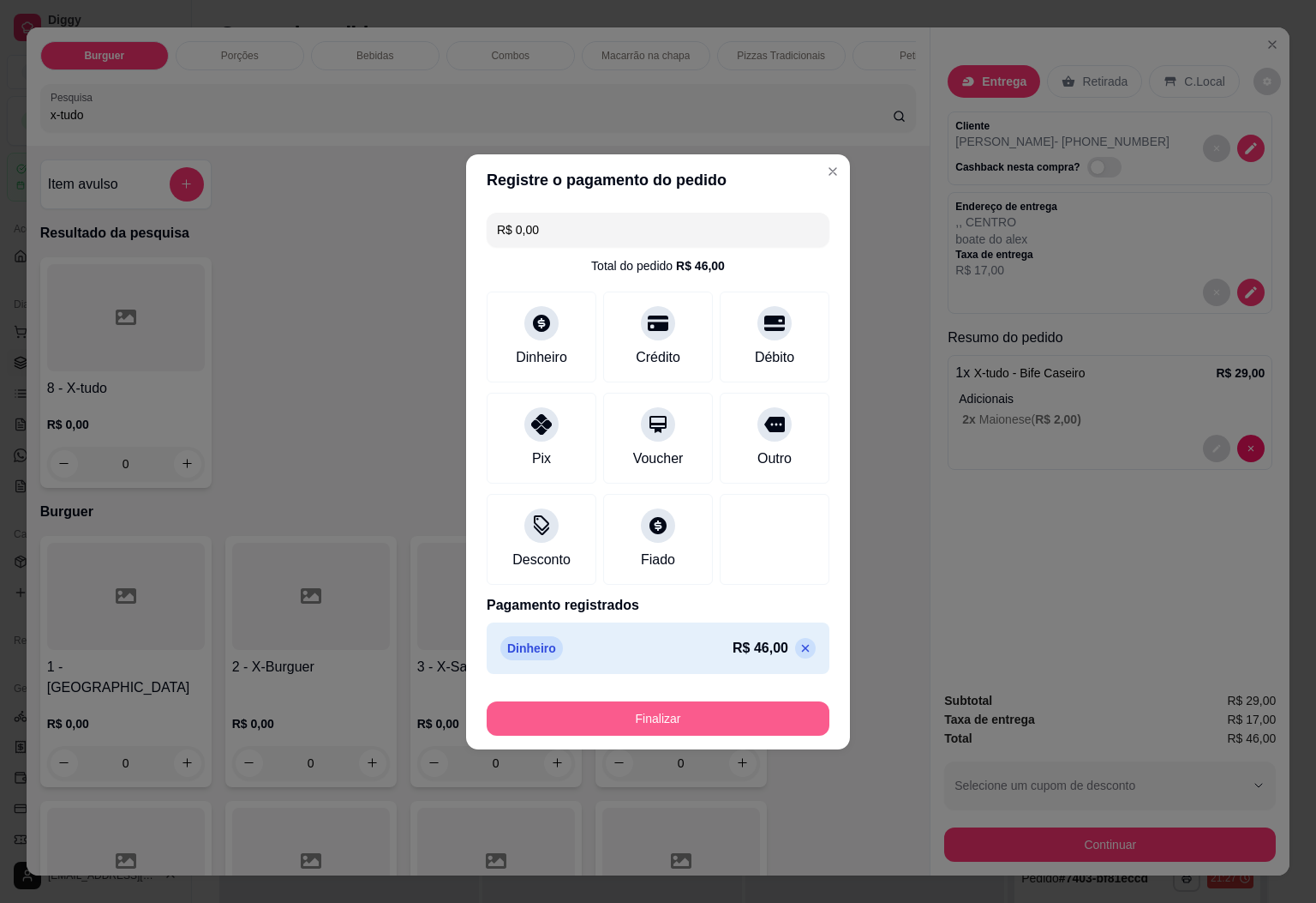
click at [622, 707] on button "Finalizar" at bounding box center [658, 717] width 343 height 34
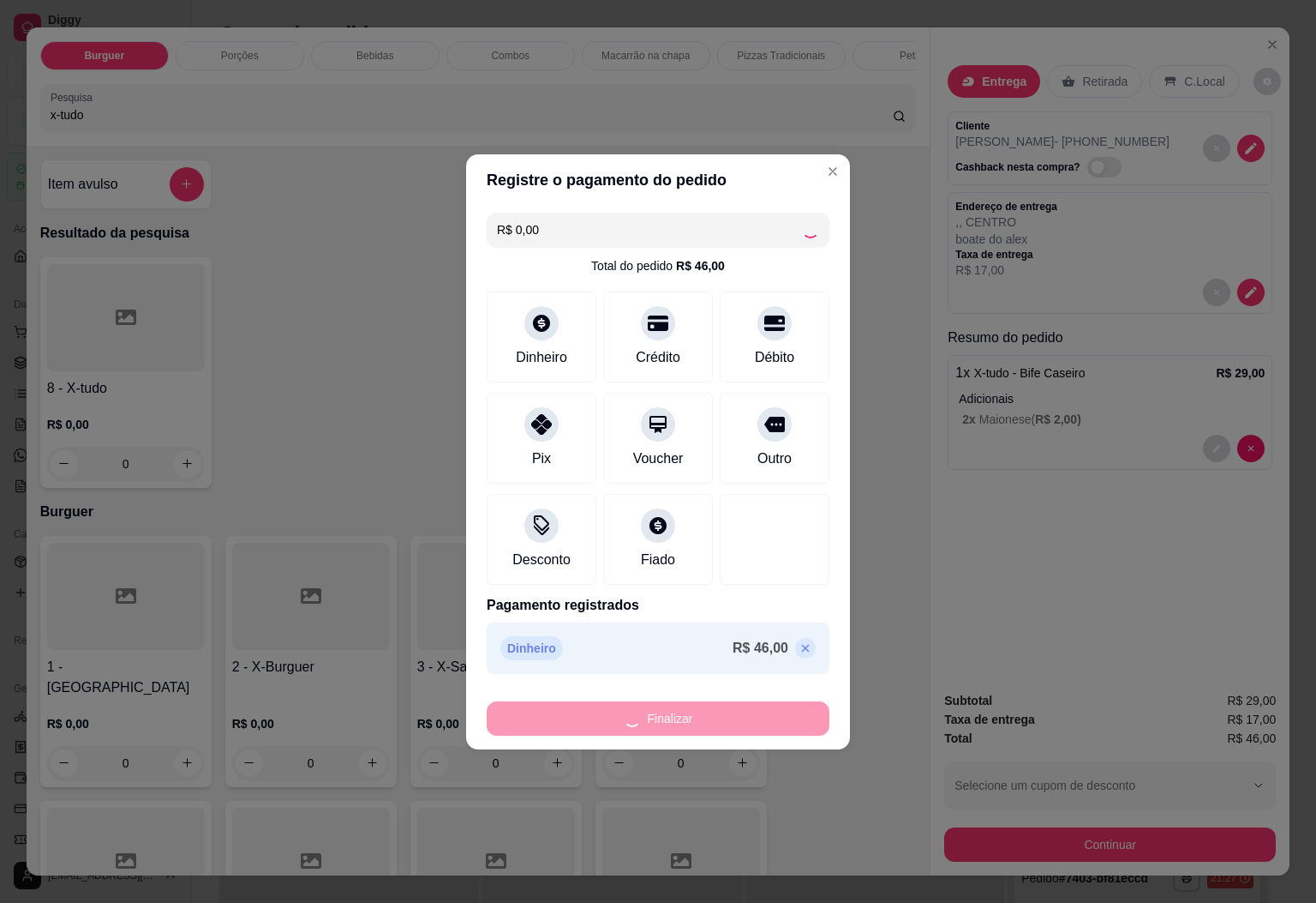
type input "-R$ 46,00"
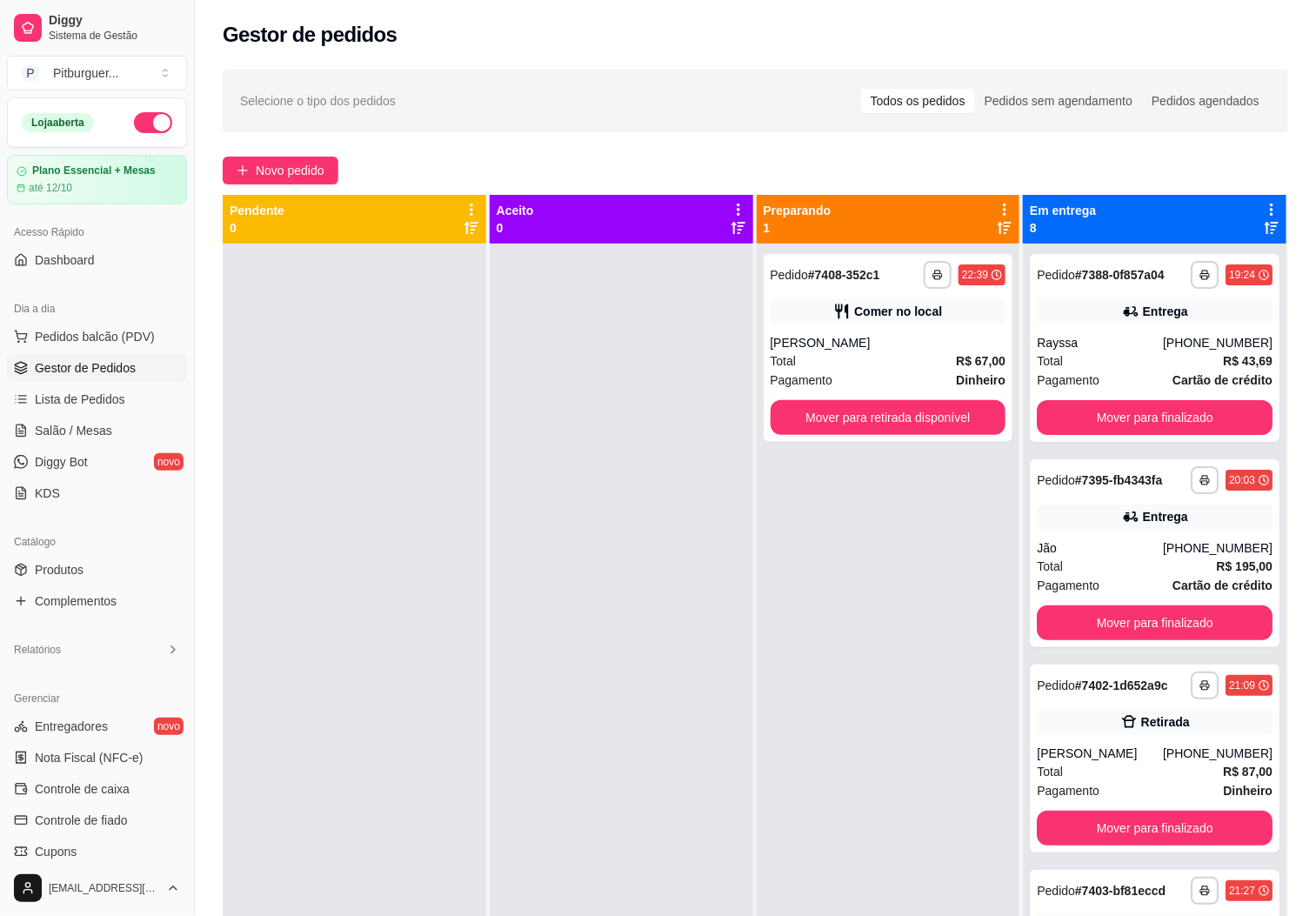
click at [449, 615] on div at bounding box center [355, 701] width 264 height 916
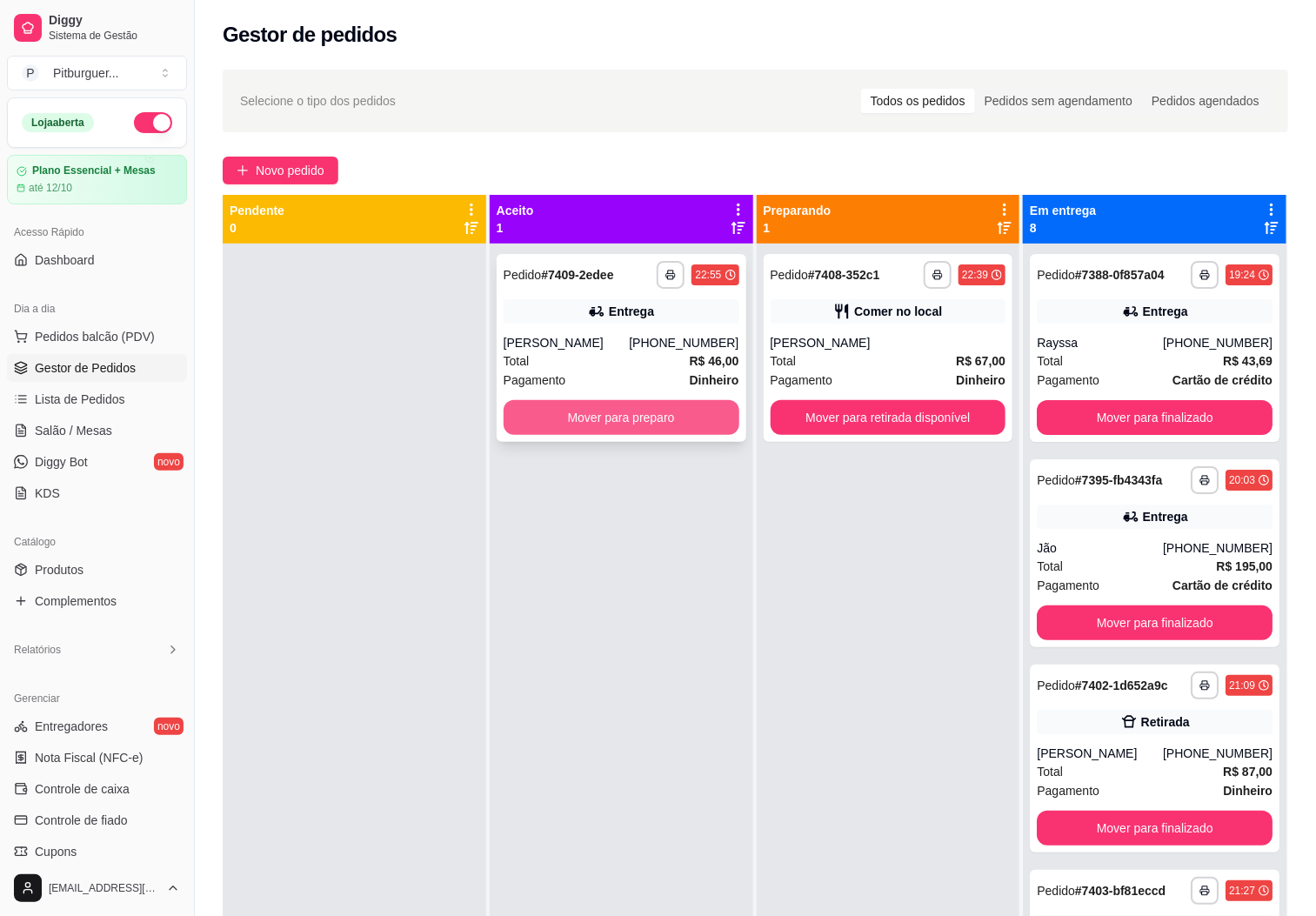
click at [548, 410] on button "Mover para preparo" at bounding box center [622, 417] width 236 height 34
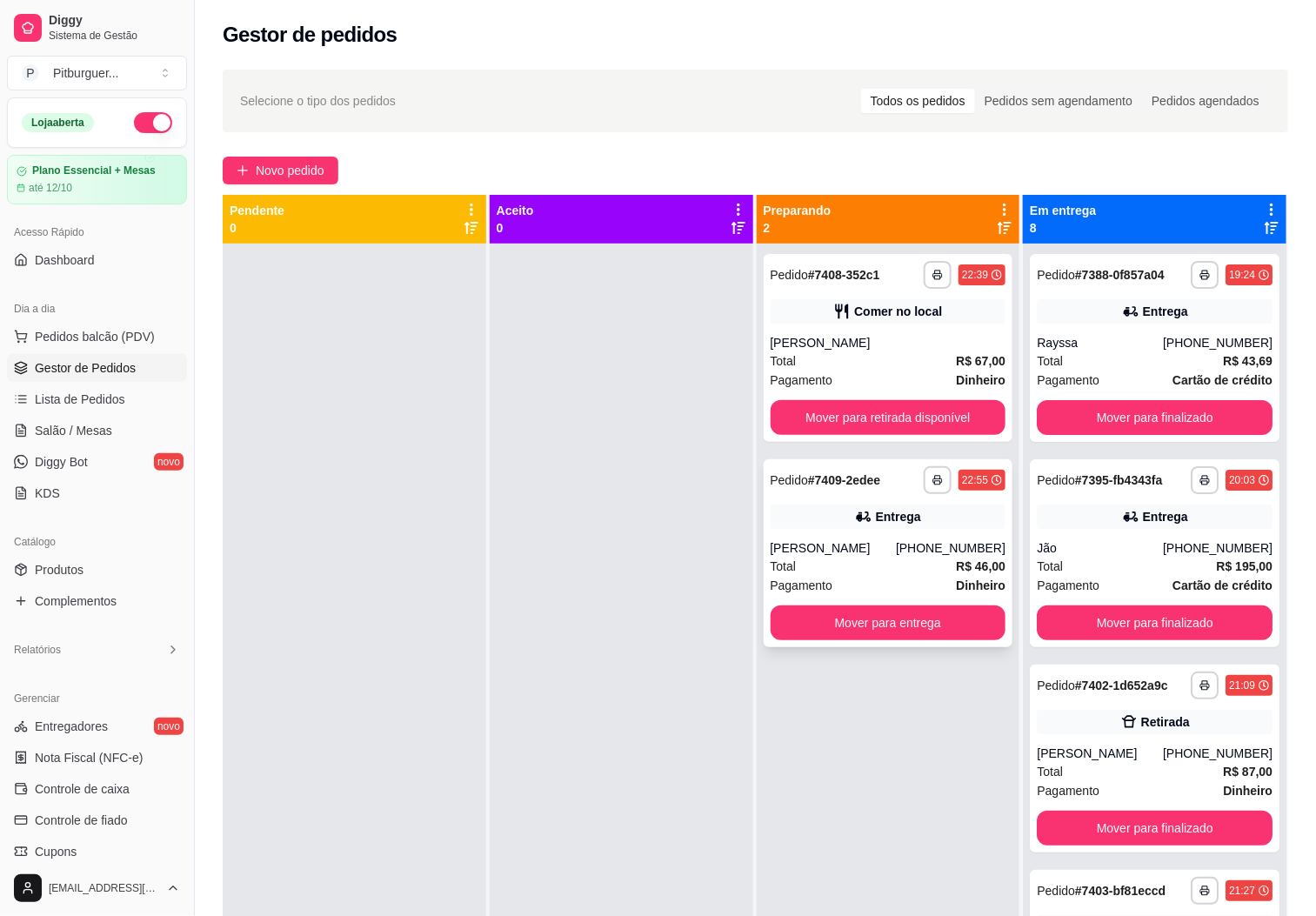
click at [844, 579] on div "Pagamento Dinheiro" at bounding box center [888, 585] width 236 height 19
click at [880, 337] on div "[PERSON_NAME]" at bounding box center [888, 342] width 236 height 18
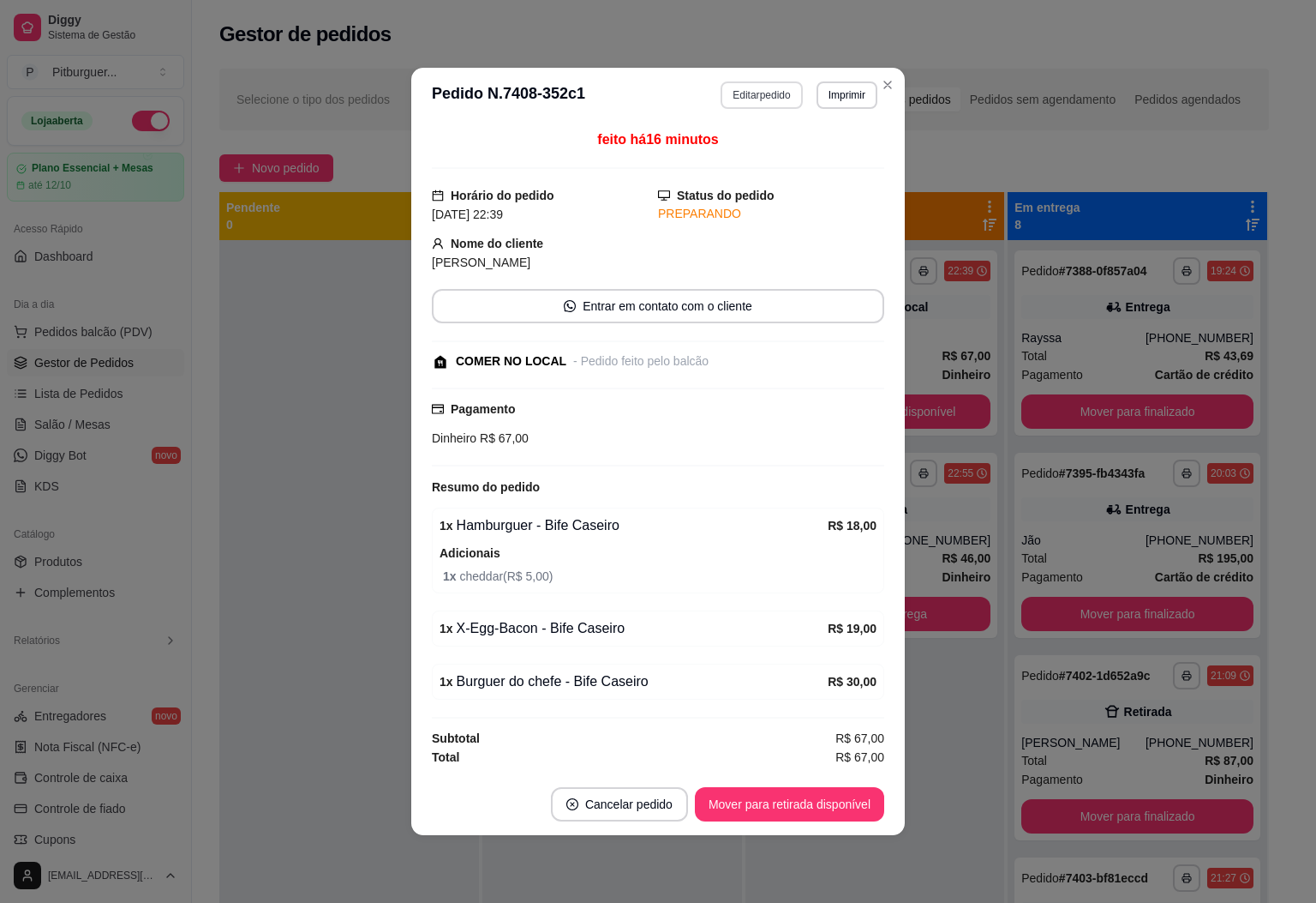
click at [774, 95] on button "Editar pedido" at bounding box center [761, 95] width 81 height 27
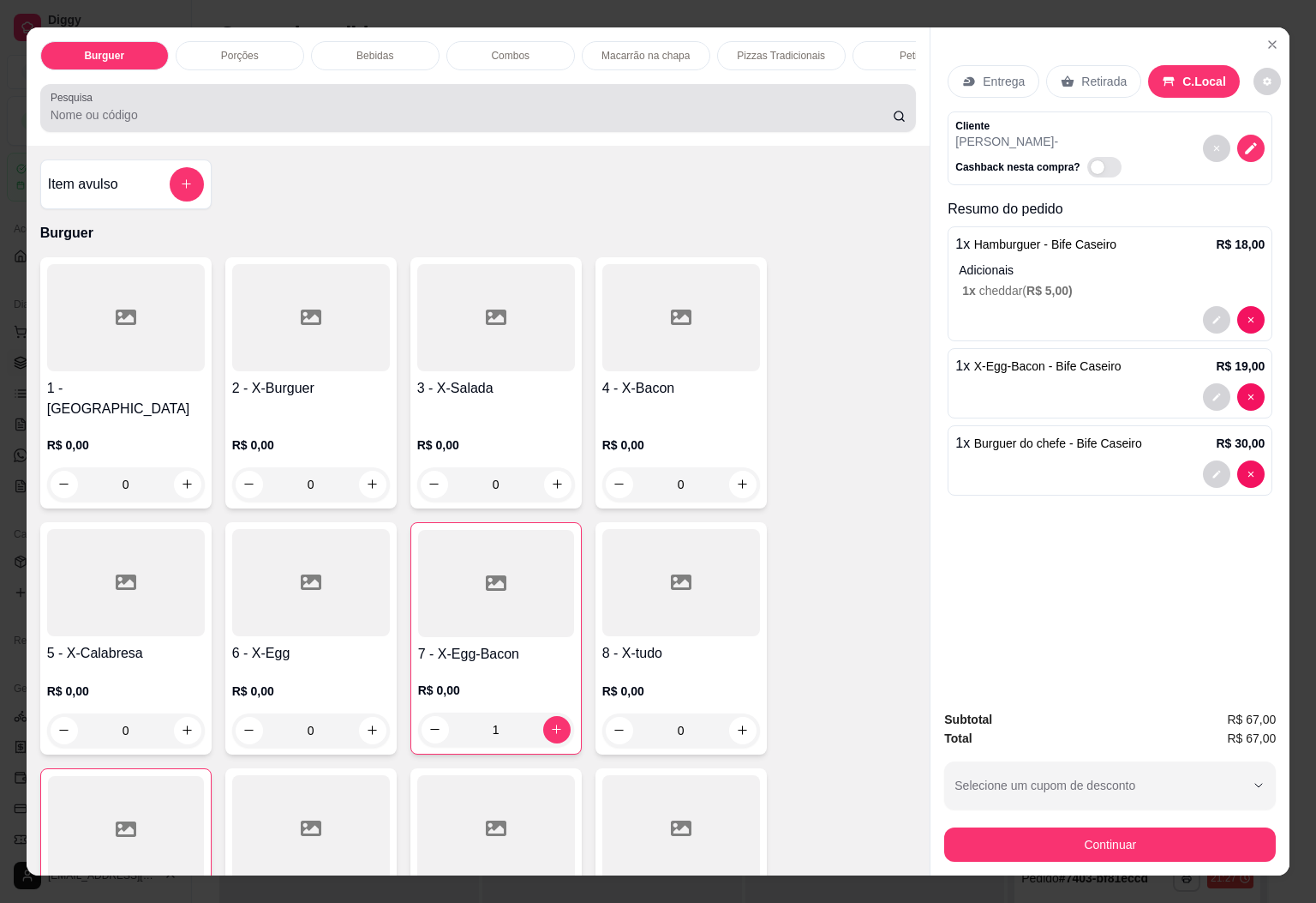
click at [409, 132] on div "Pesquisa" at bounding box center [478, 108] width 877 height 48
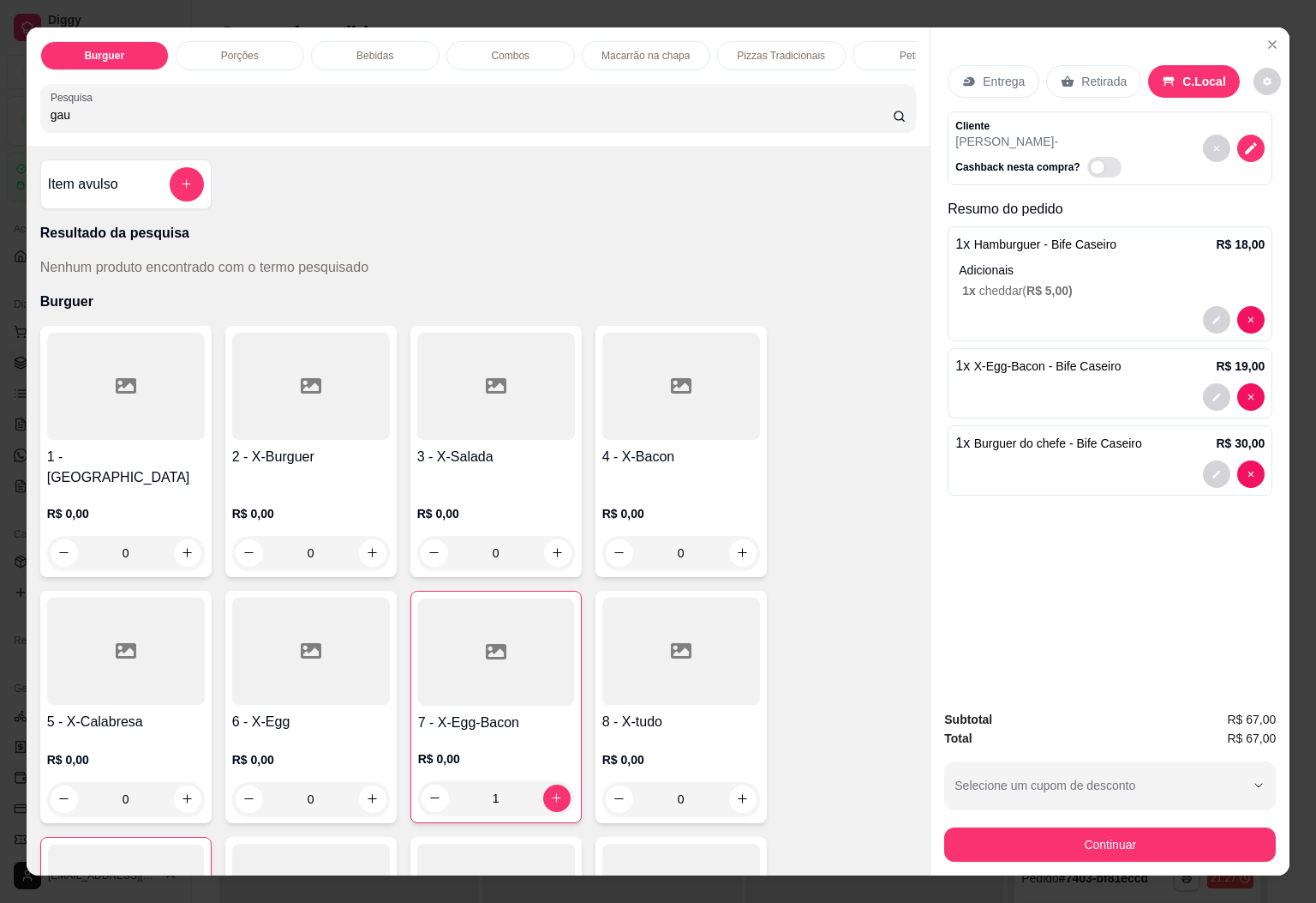
type input "gau"
click at [387, 27] on div "Burguer Porções Bebidas Combos Macarrão na chapa Pizzas Tradicionais Petisco Pe…" at bounding box center [478, 86] width 904 height 118
click at [387, 41] on div "Bebidas" at bounding box center [375, 56] width 129 height 29
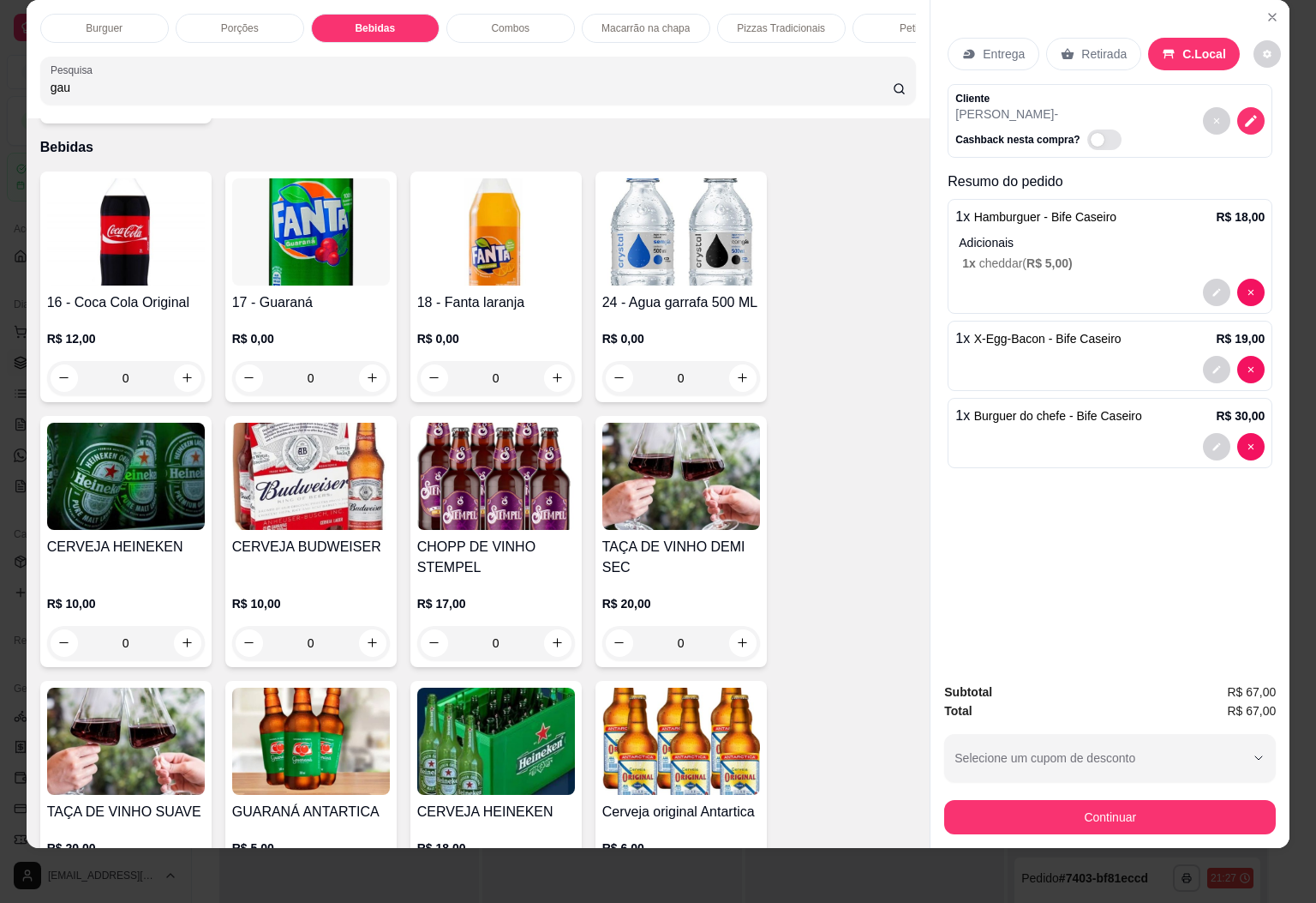
click at [321, 265] on img at bounding box center [311, 231] width 157 height 107
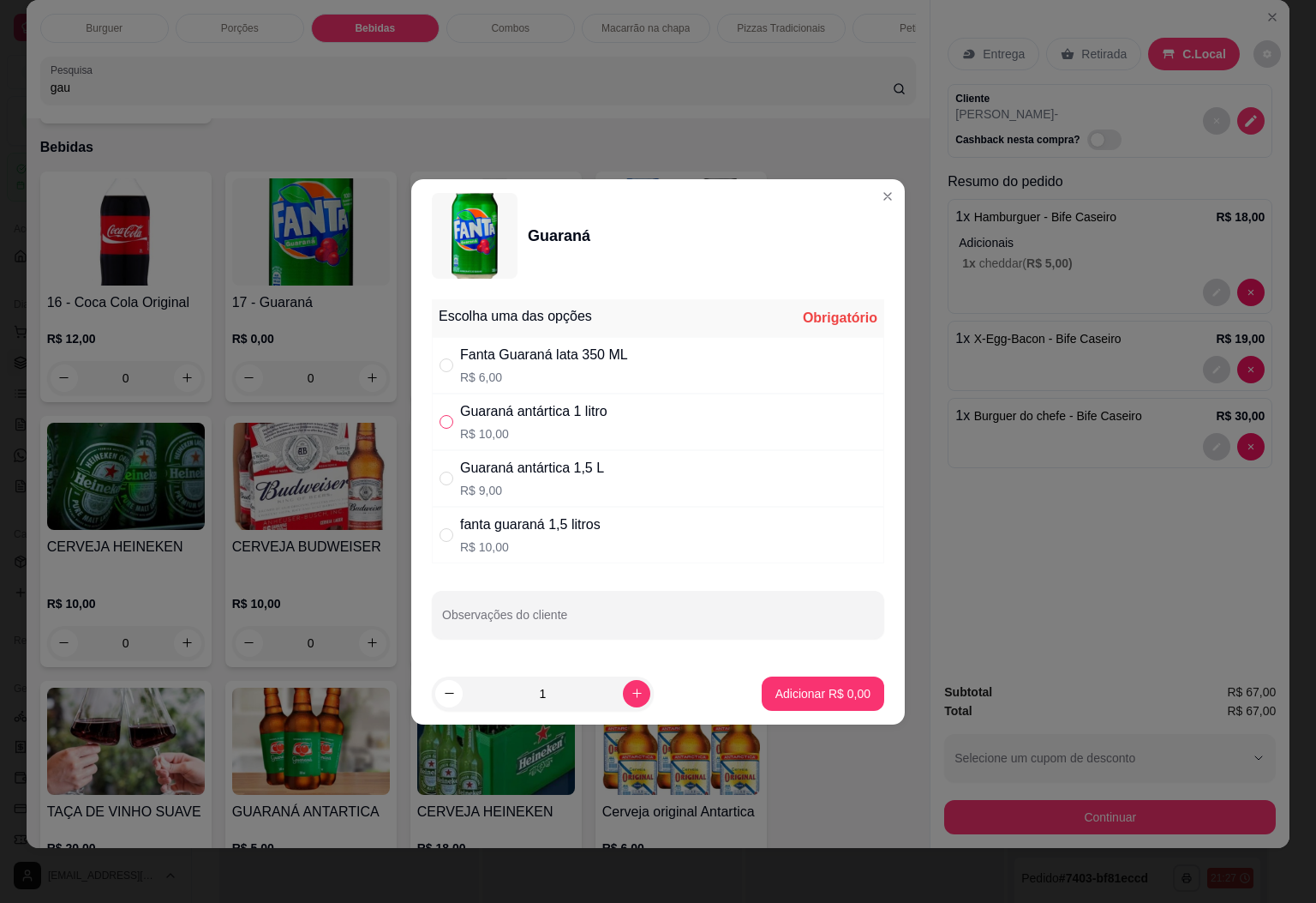
click at [448, 420] on input "" at bounding box center [446, 422] width 14 height 14
radio input "true"
click at [789, 703] on button "Adicionar R$ 10,00" at bounding box center [818, 693] width 129 height 34
type input "1"
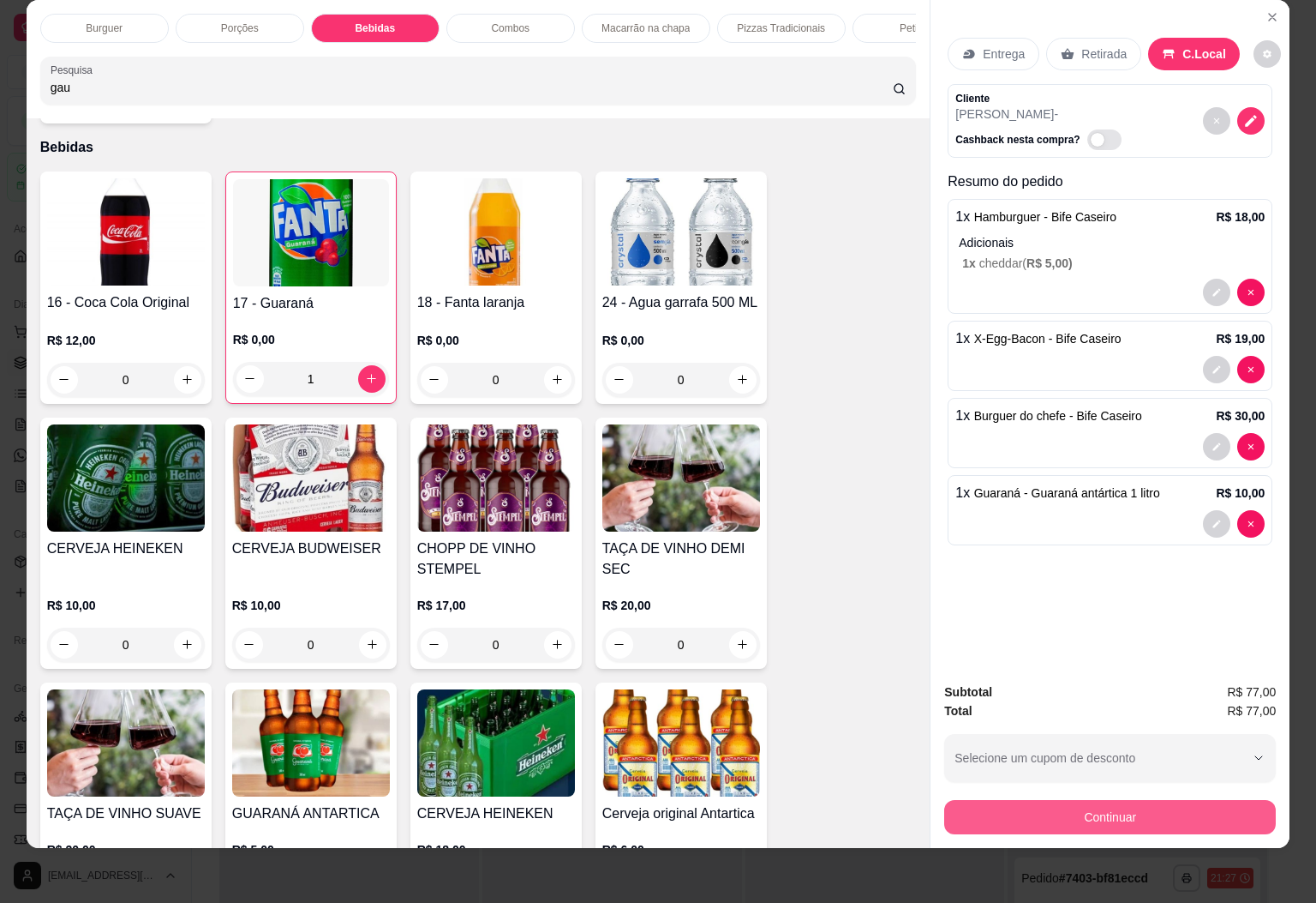
click at [1144, 805] on button "Continuar" at bounding box center [1110, 816] width 332 height 34
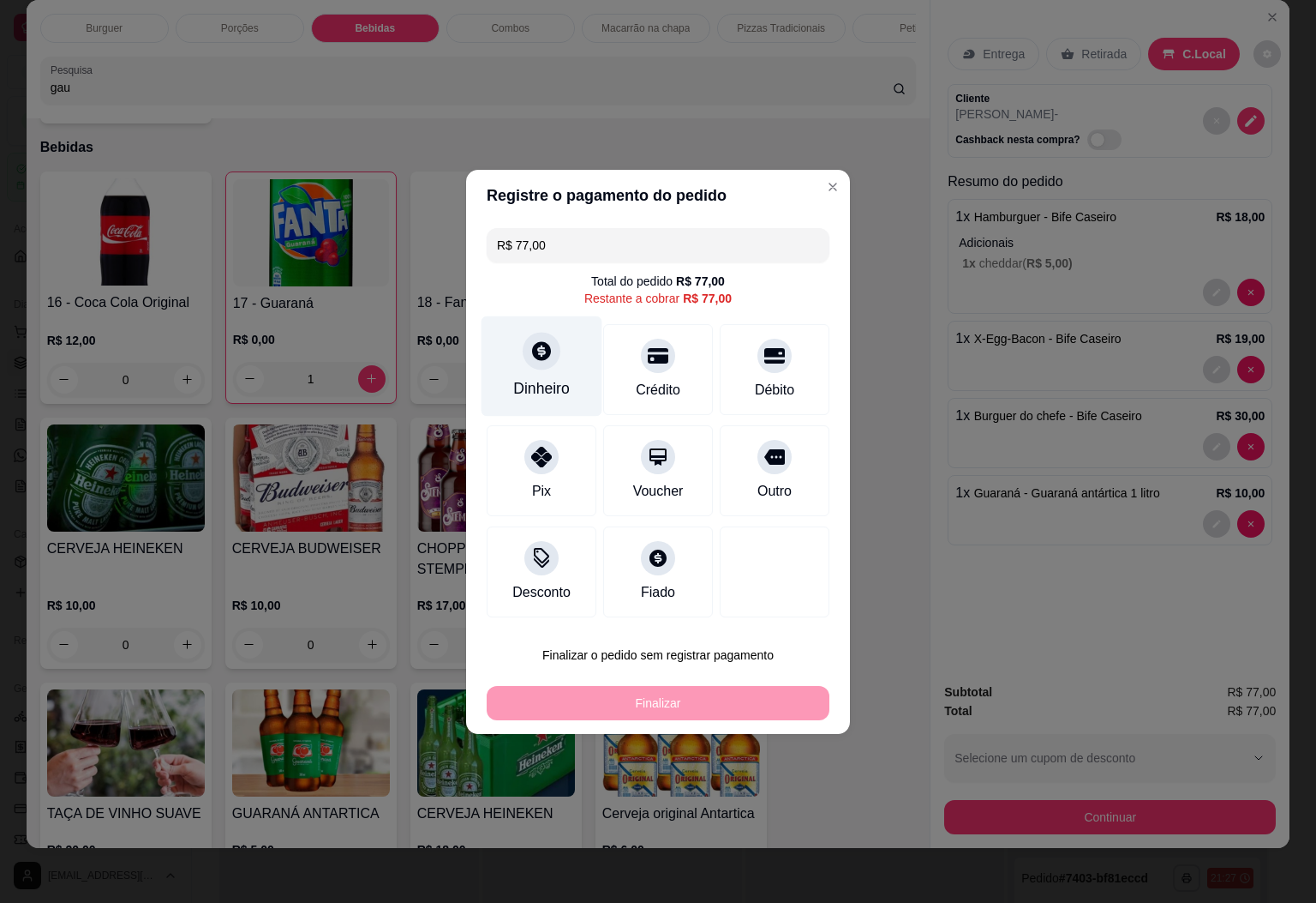
click at [568, 402] on div "Dinheiro" at bounding box center [542, 366] width 121 height 101
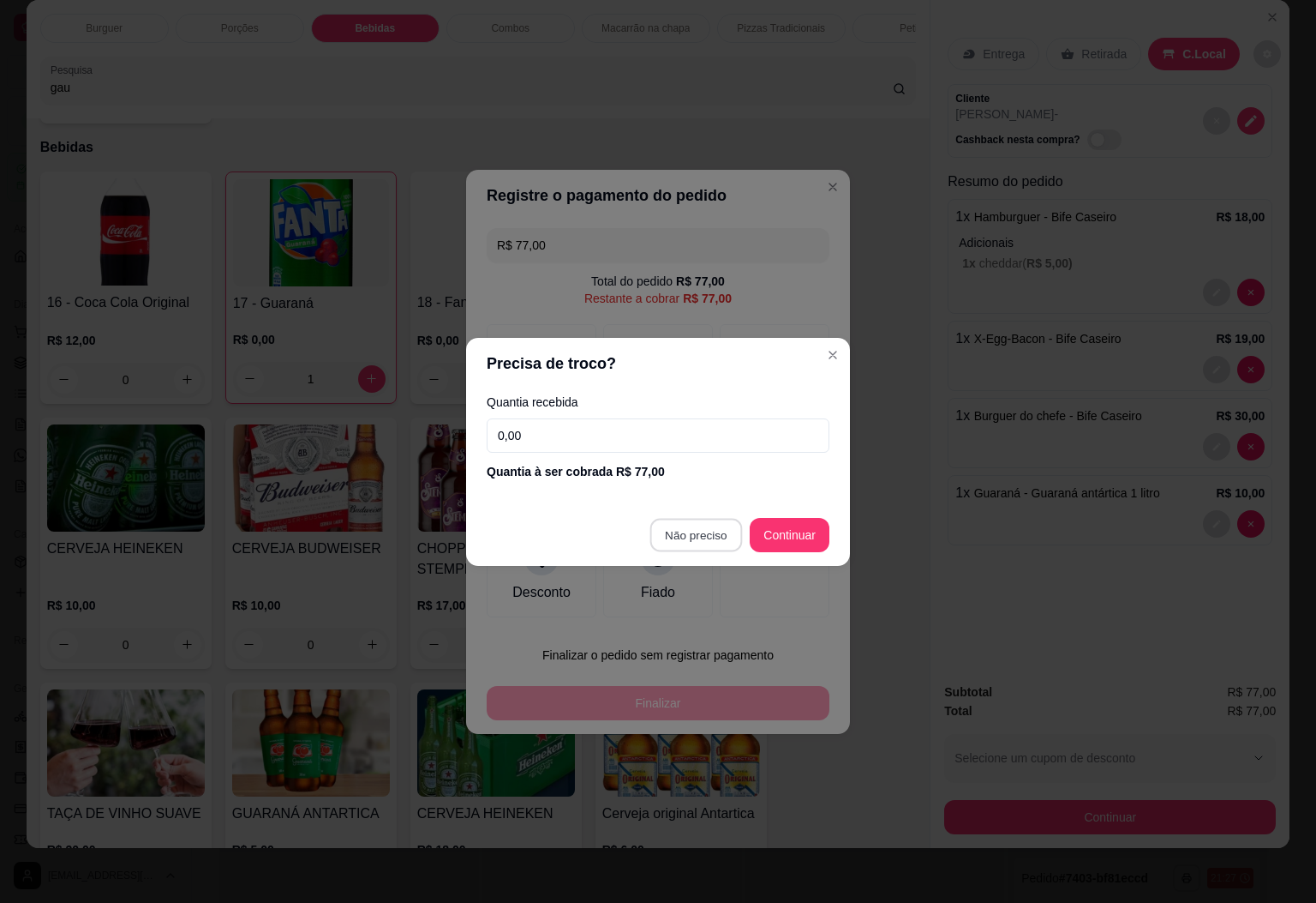
type input "R$ 0,00"
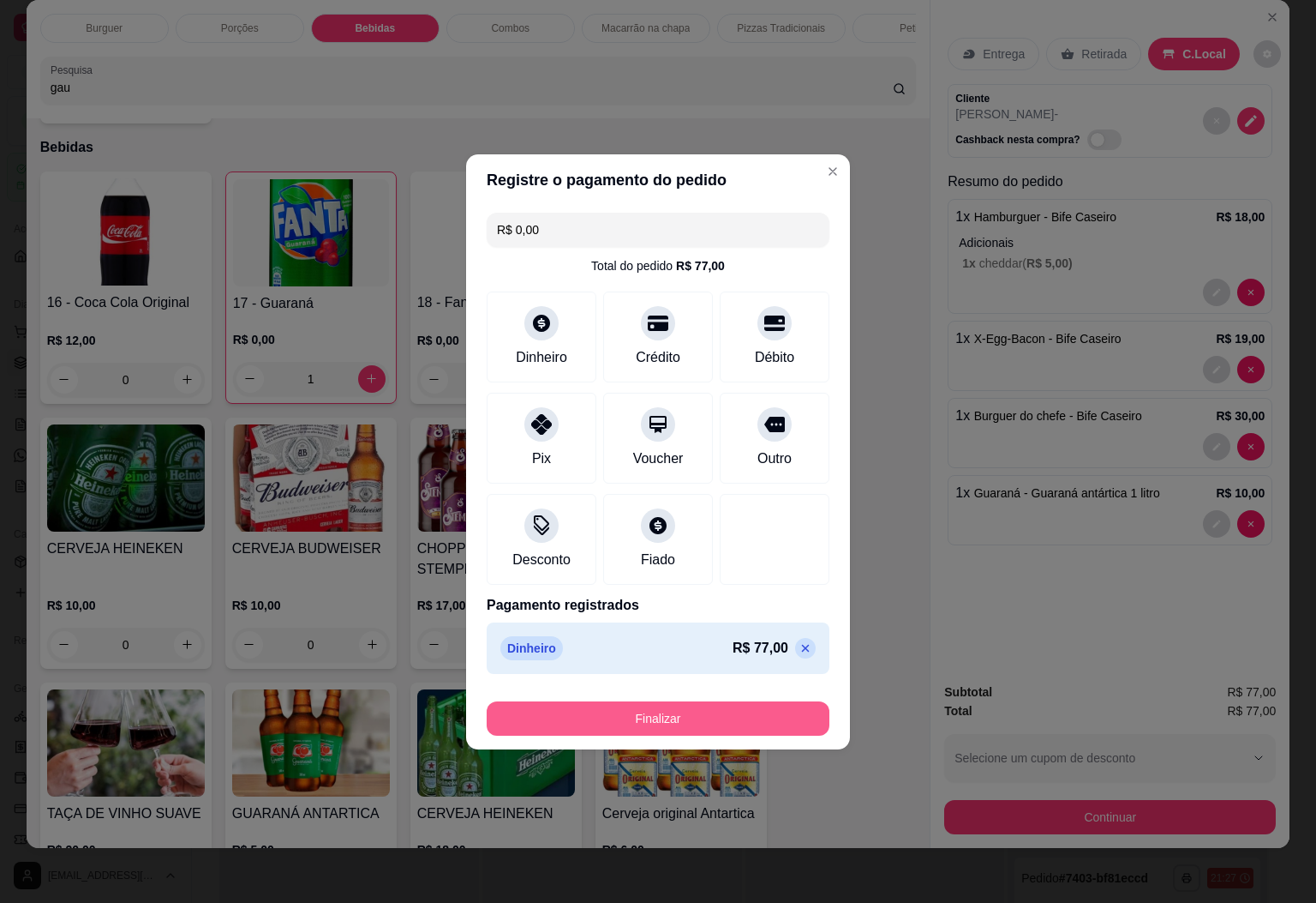
click at [705, 723] on button "Finalizar" at bounding box center [658, 717] width 343 height 34
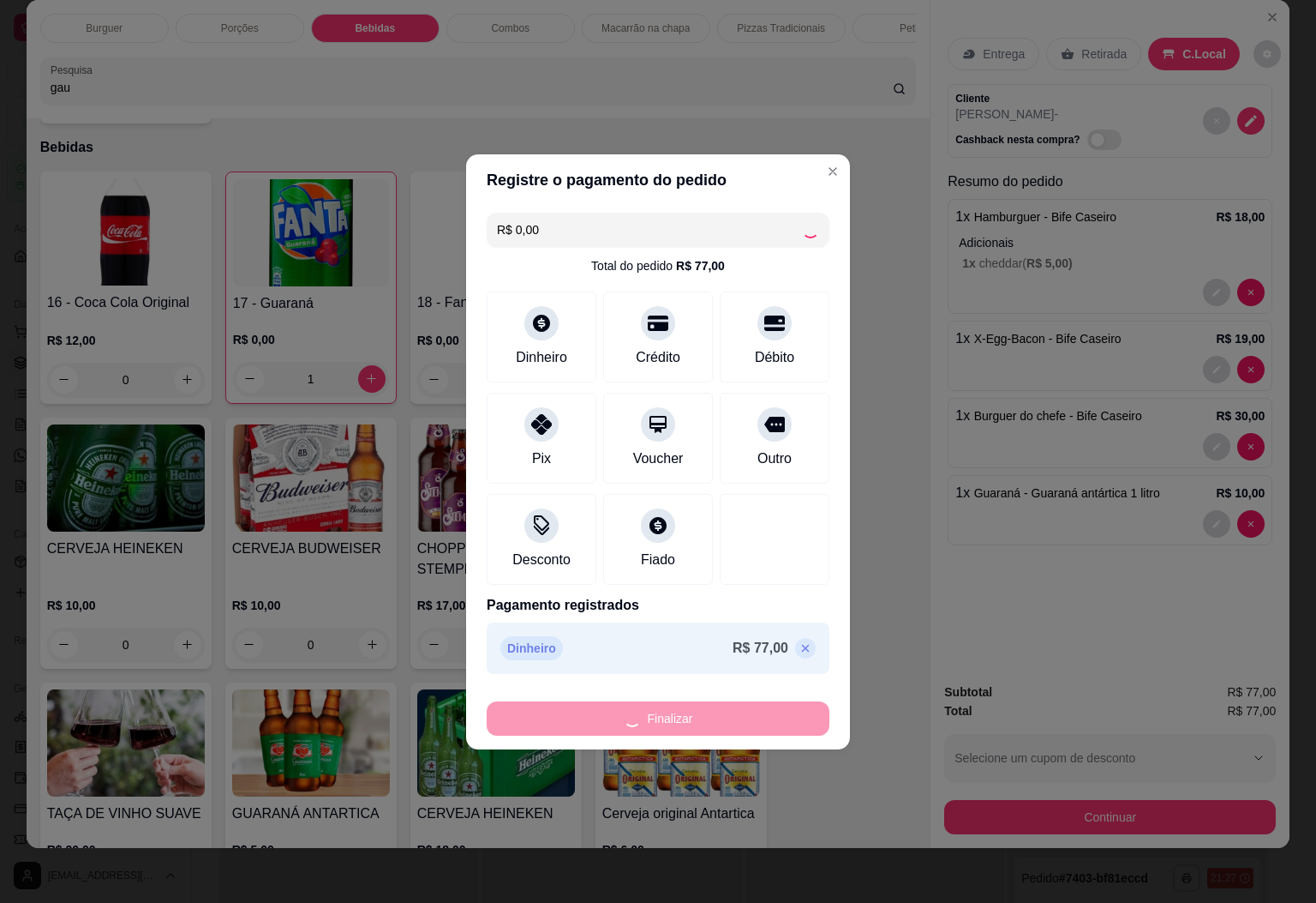
type input "0"
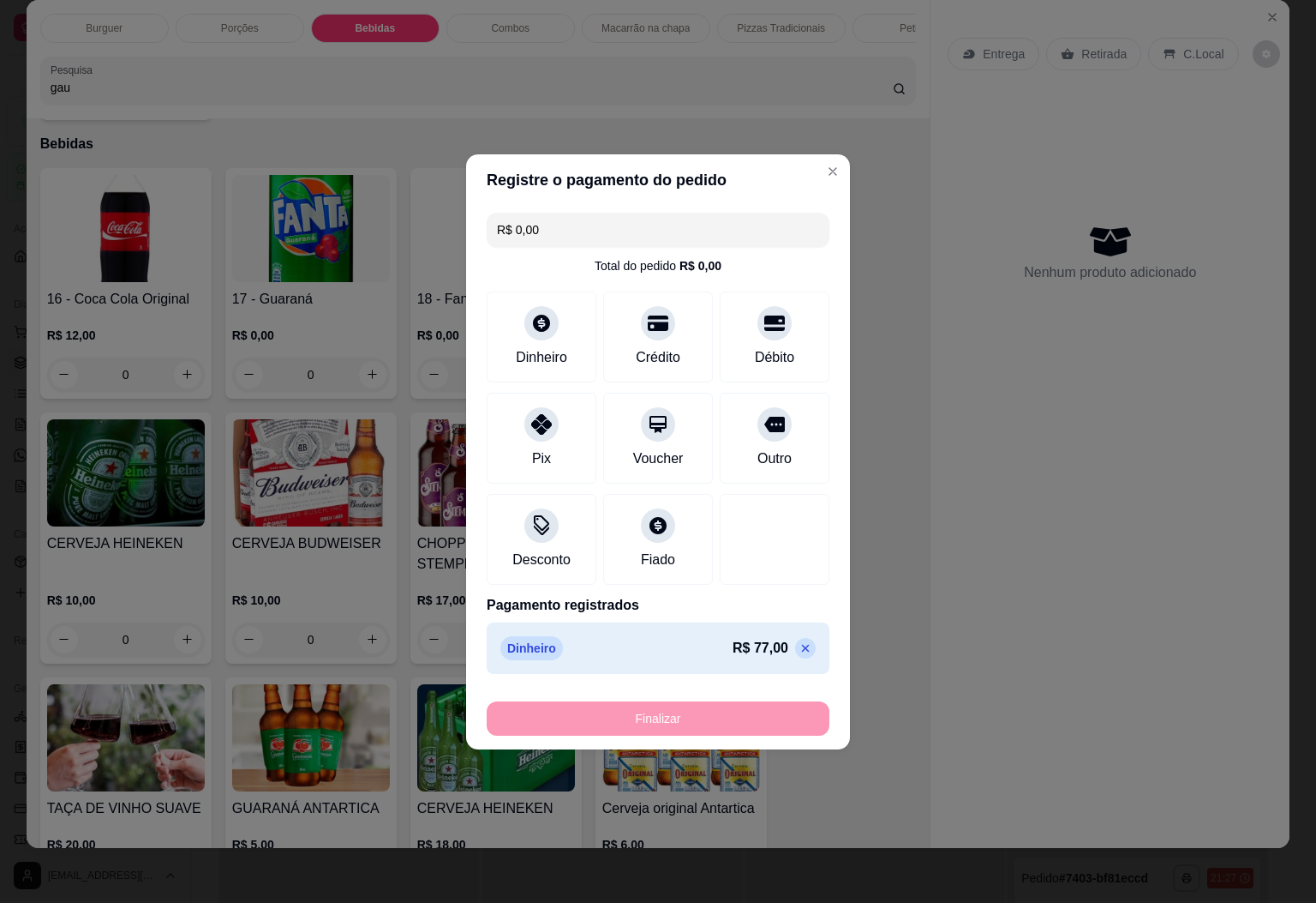
type input "-R$ 77,00"
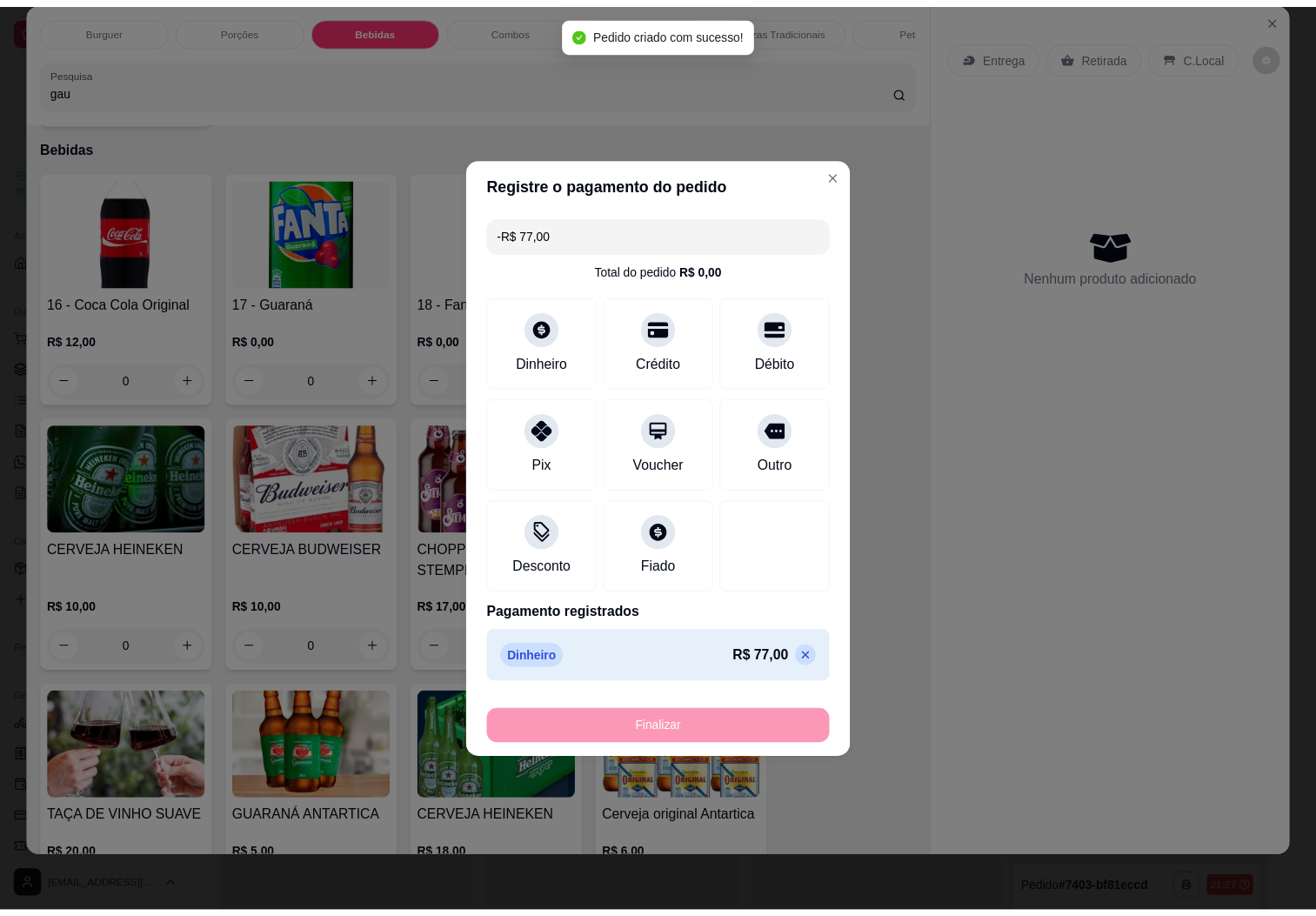
scroll to position [2242, 0]
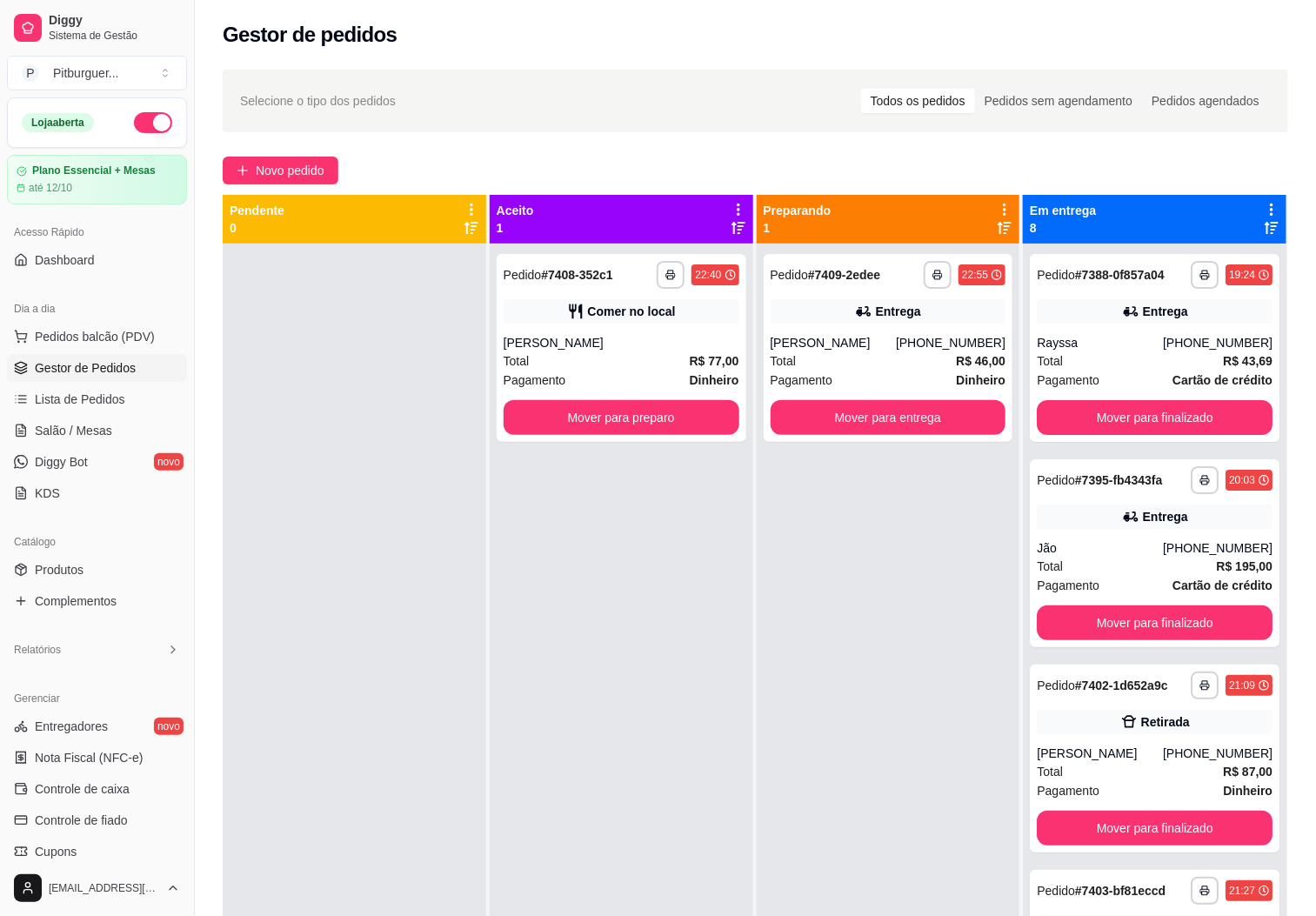
click at [548, 525] on div "**********" at bounding box center [622, 701] width 264 height 916
click at [658, 625] on div "**********" at bounding box center [622, 701] width 264 height 916
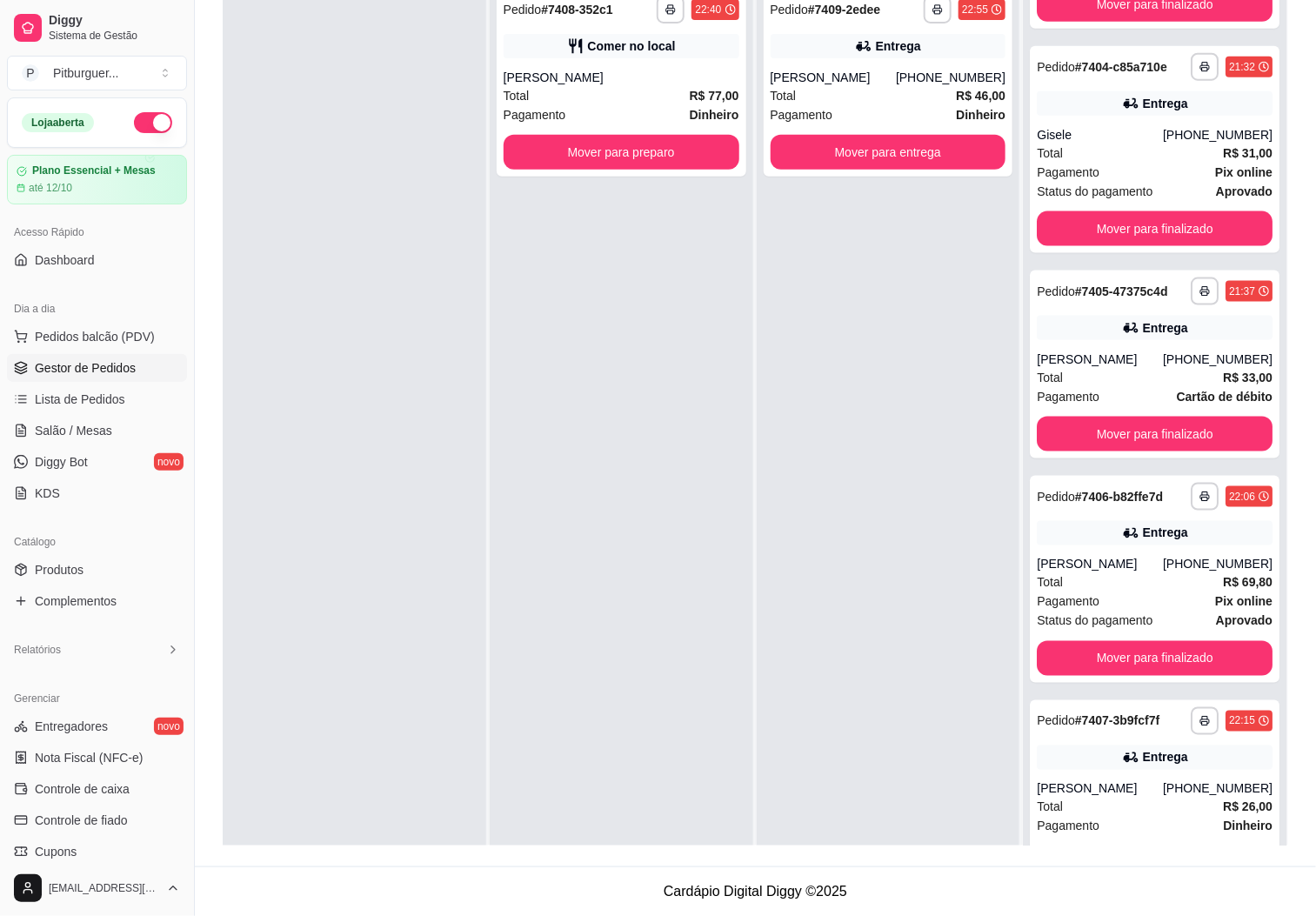
scroll to position [754, 0]
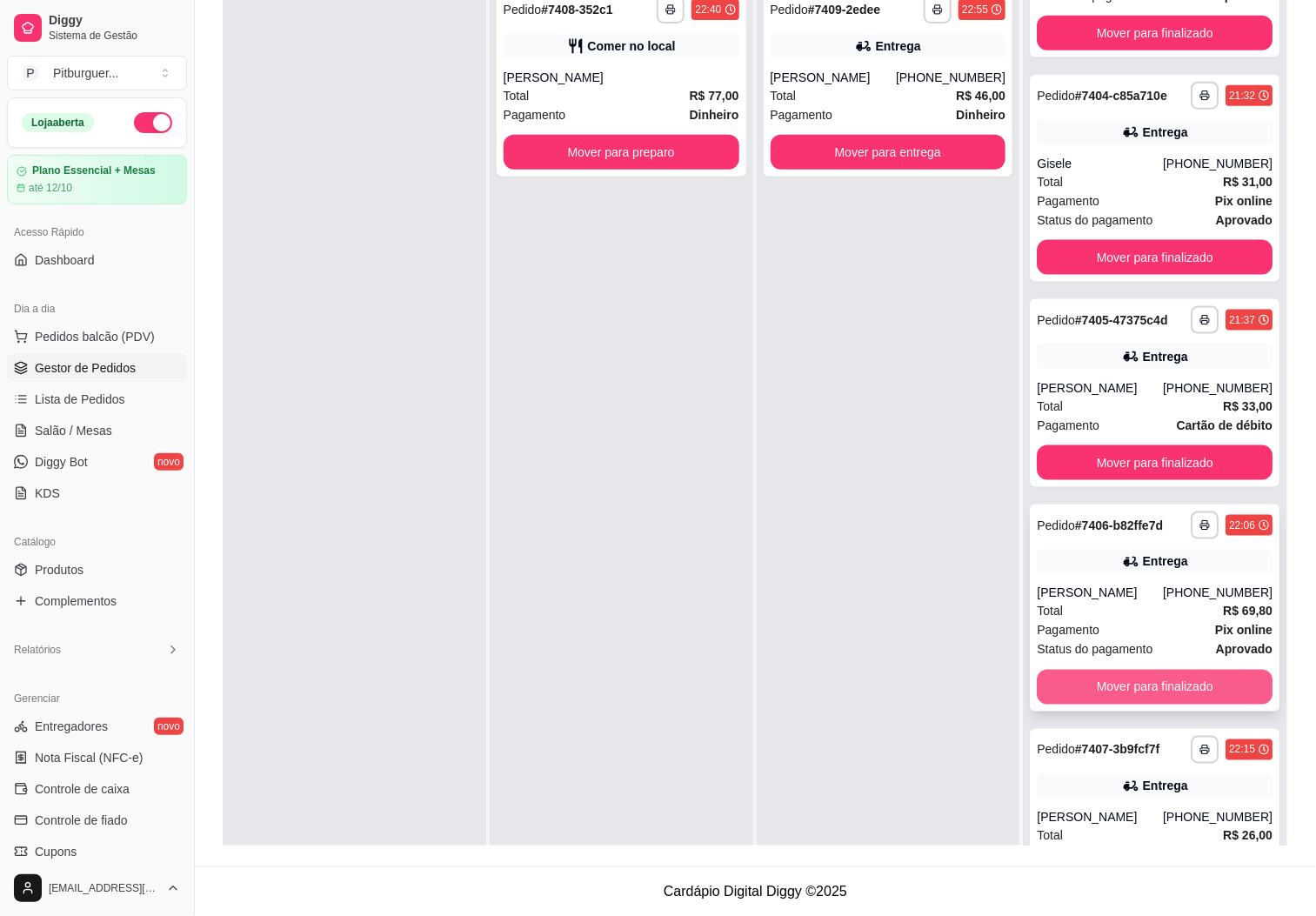
click at [1165, 703] on button "Mover para finalizado" at bounding box center [1155, 686] width 236 height 34
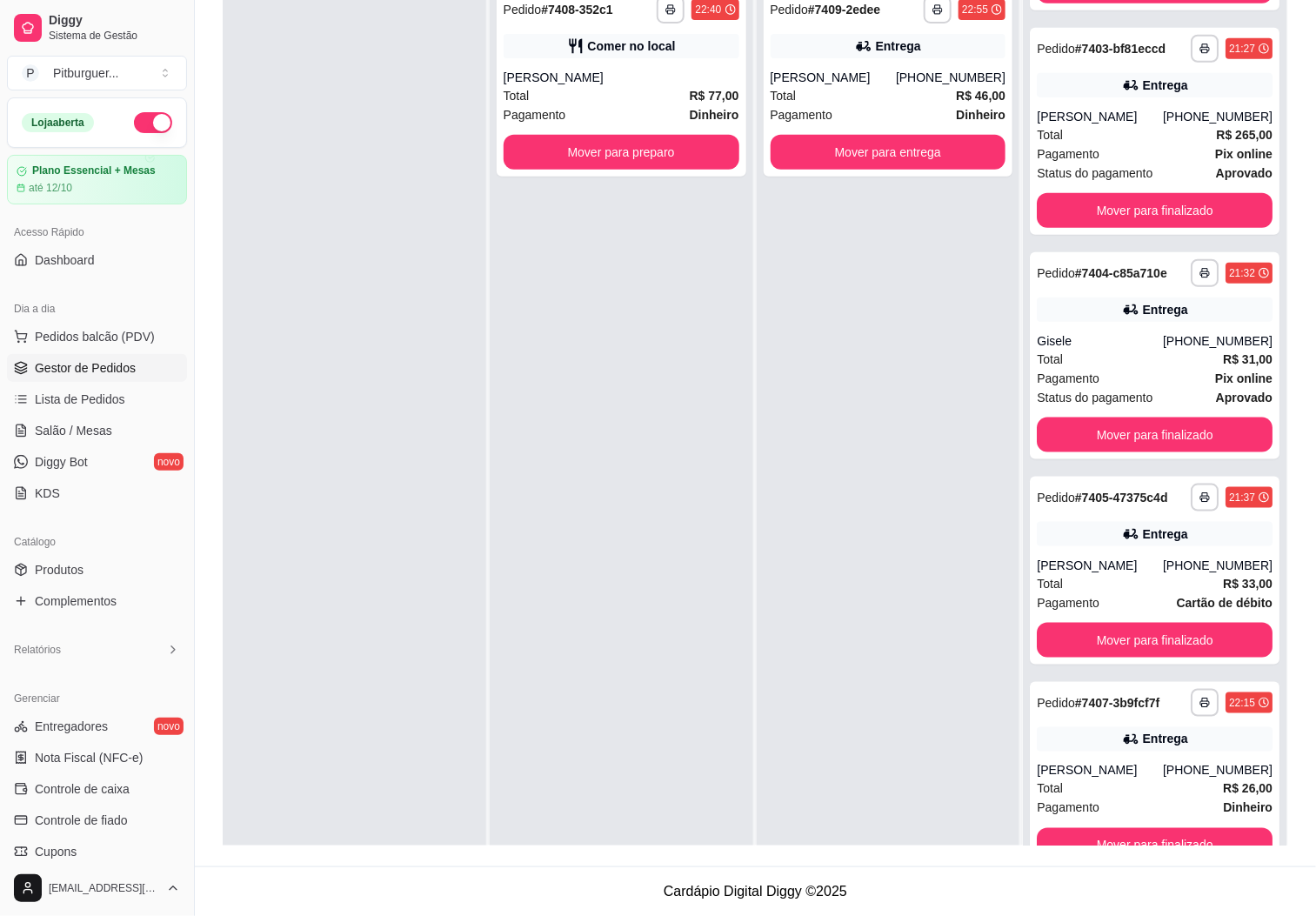
scroll to position [569, 0]
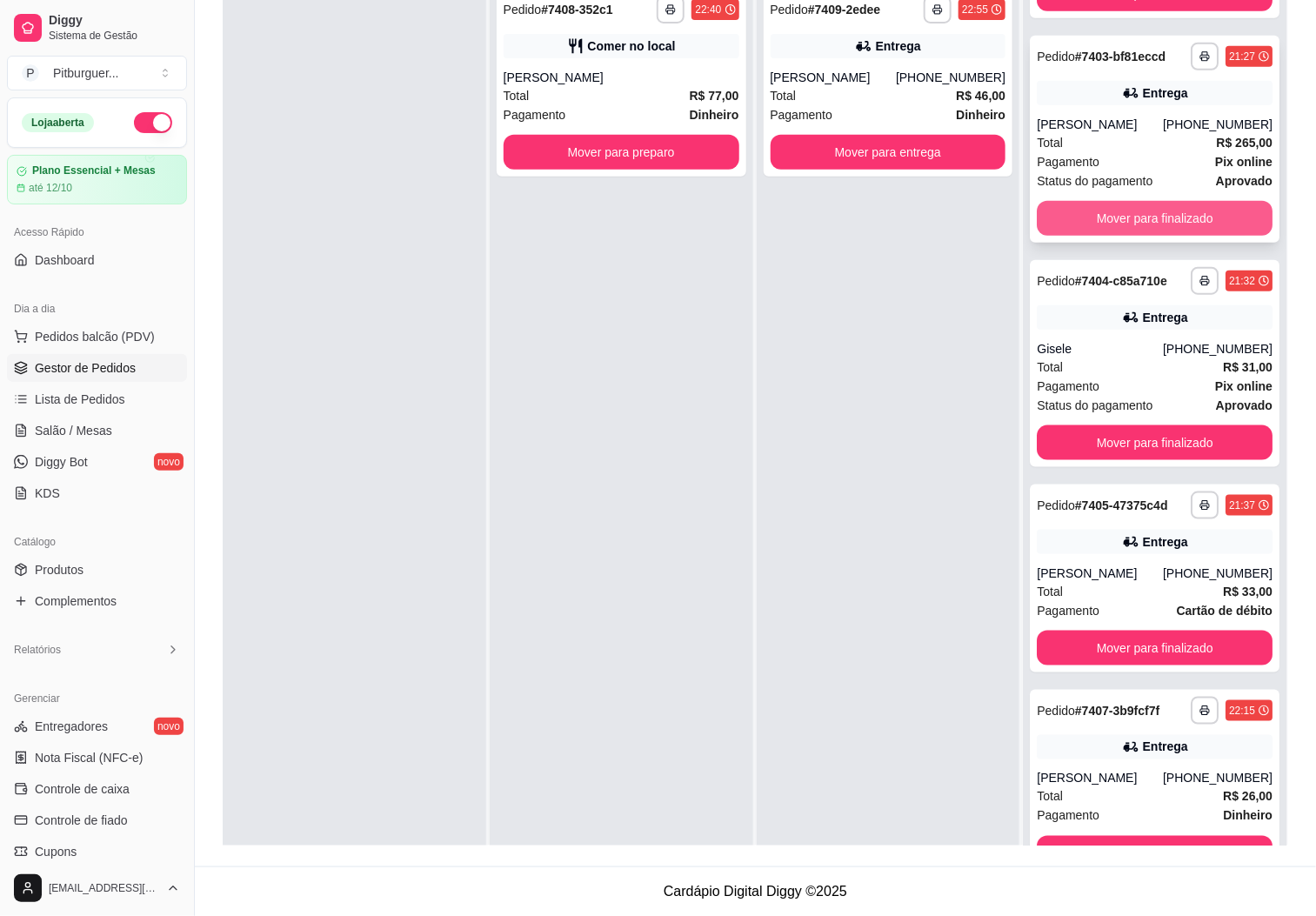
click at [1138, 212] on button "Mover para finalizado" at bounding box center [1155, 217] width 236 height 34
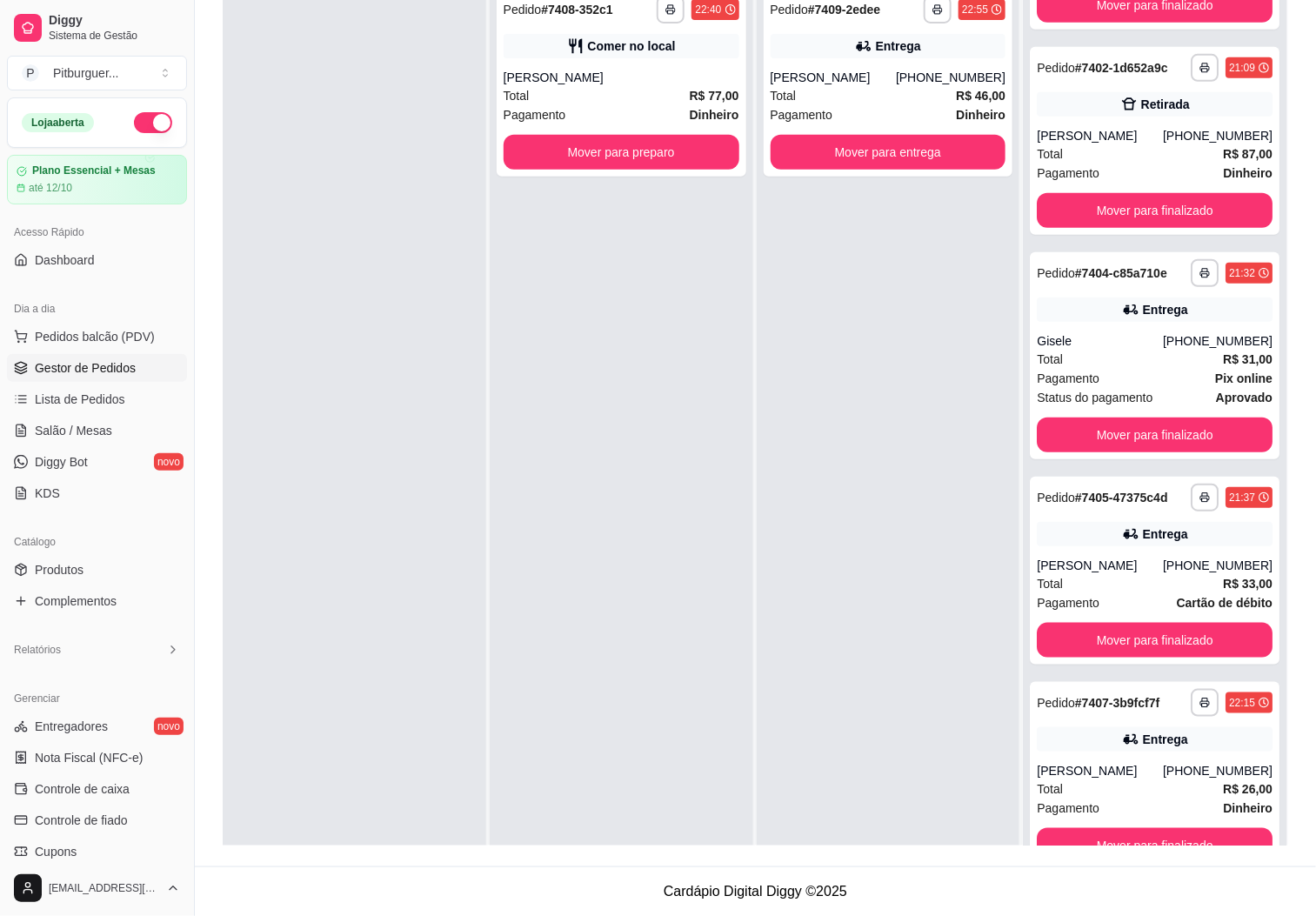
drag, startPoint x: 1315, startPoint y: 619, endPoint x: 1318, endPoint y: 587, distance: 32.1
click at [1316, 590] on html "**********" at bounding box center [658, 192] width 1316 height 916
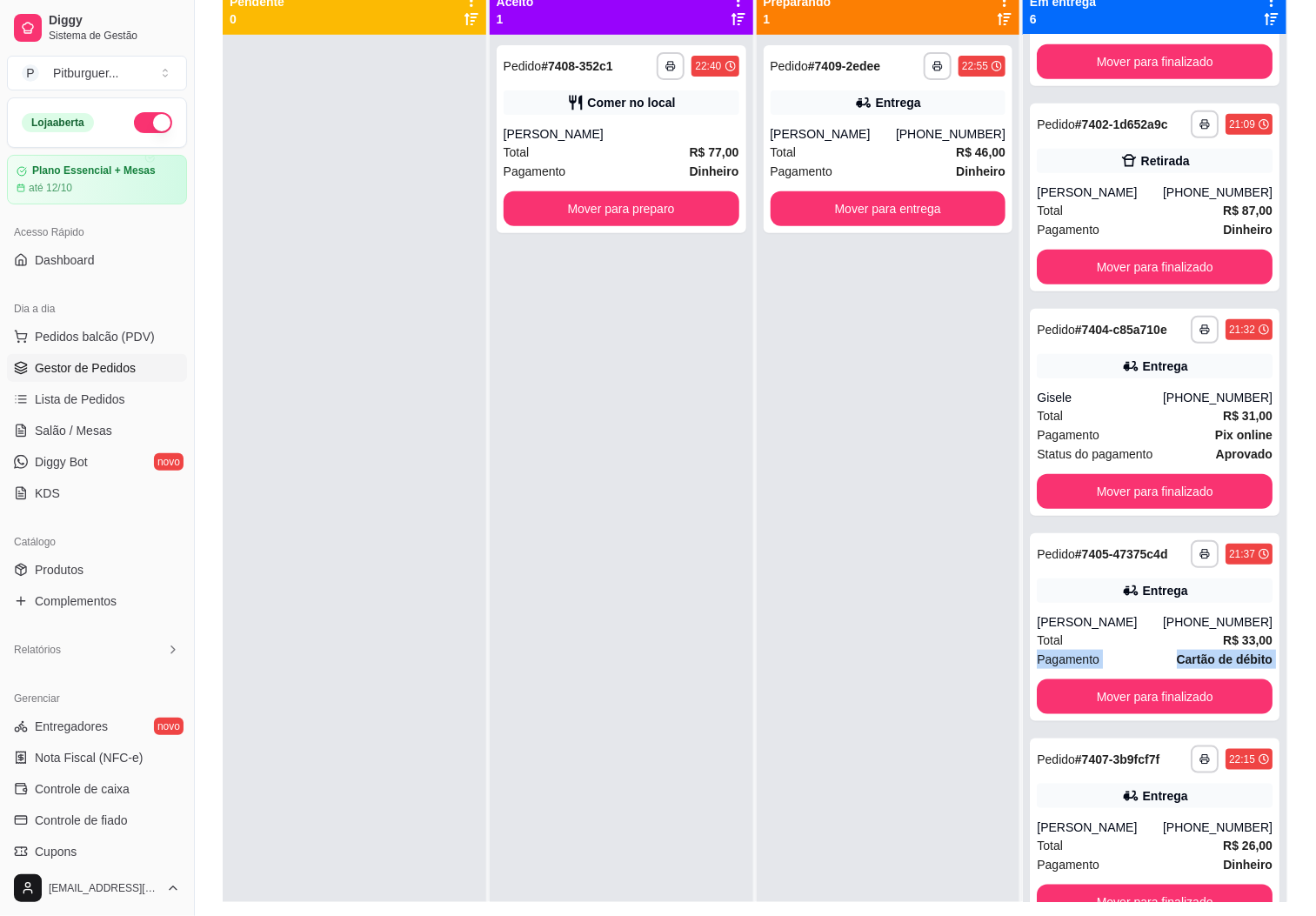
scroll to position [181, 0]
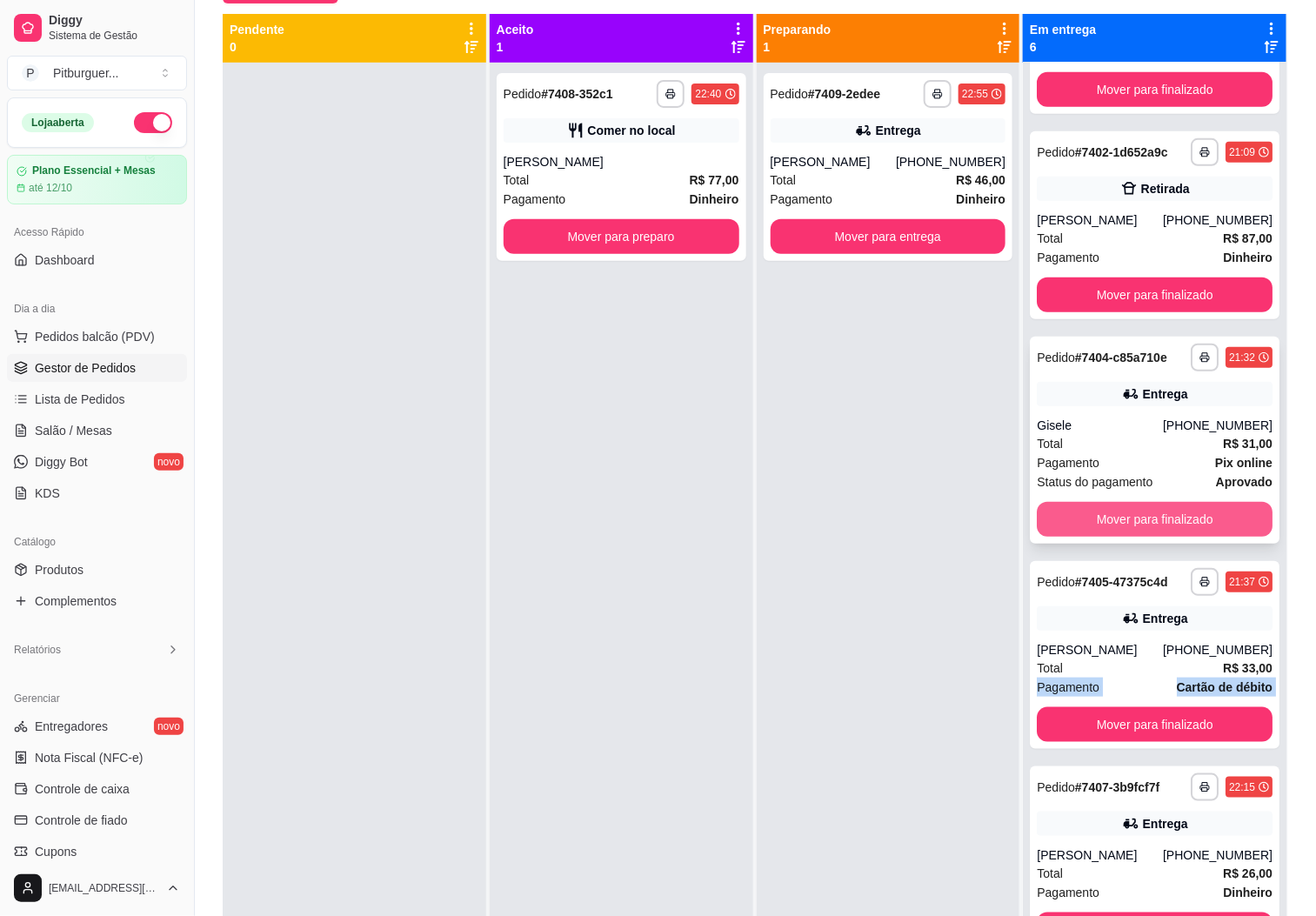
click at [1184, 504] on button "Mover para finalizado" at bounding box center [1155, 519] width 236 height 34
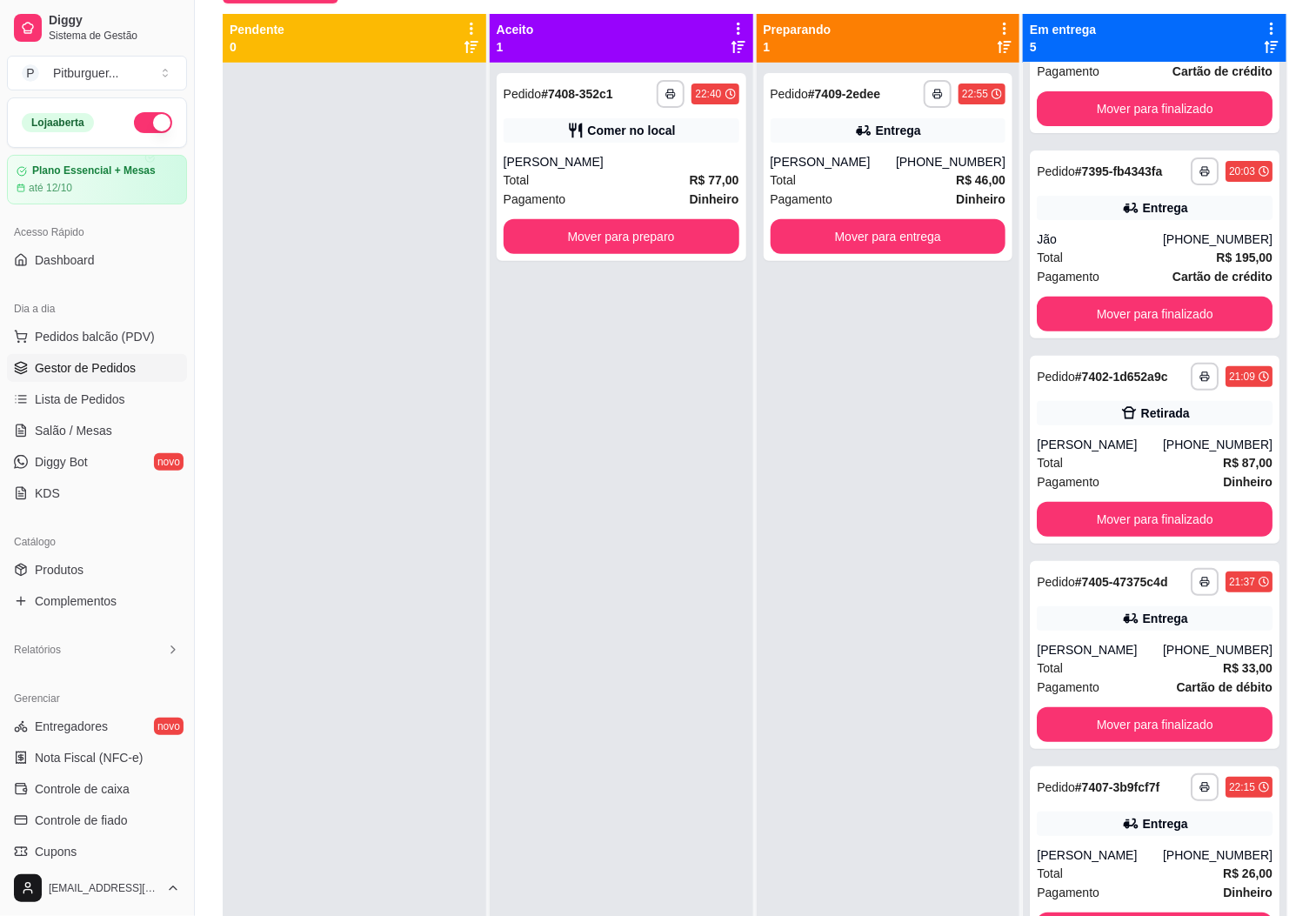
drag, startPoint x: 911, startPoint y: 592, endPoint x: 946, endPoint y: 592, distance: 35.0
click at [911, 593] on div "**********" at bounding box center [888, 520] width 264 height 916
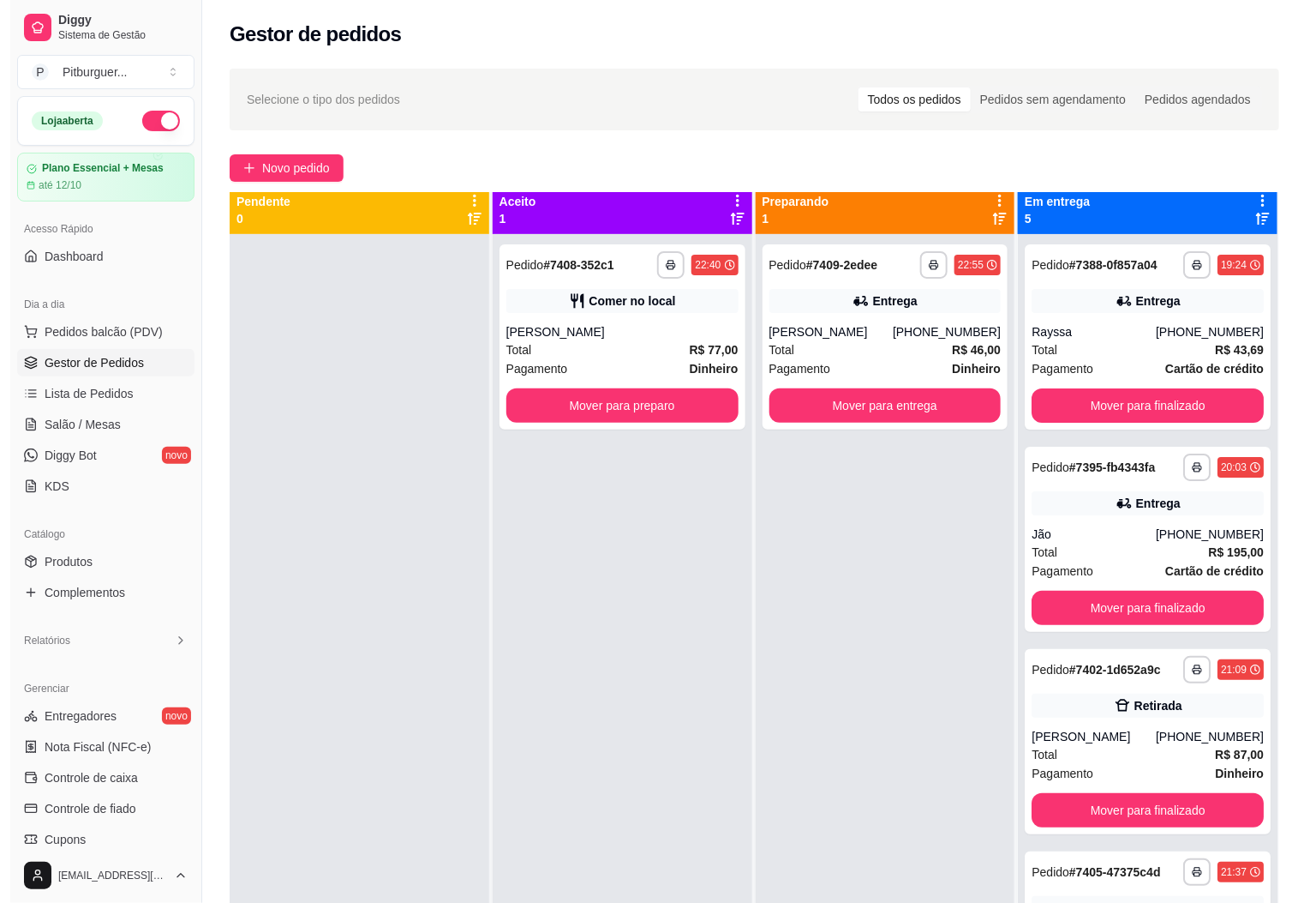
scroll to position [0, 0]
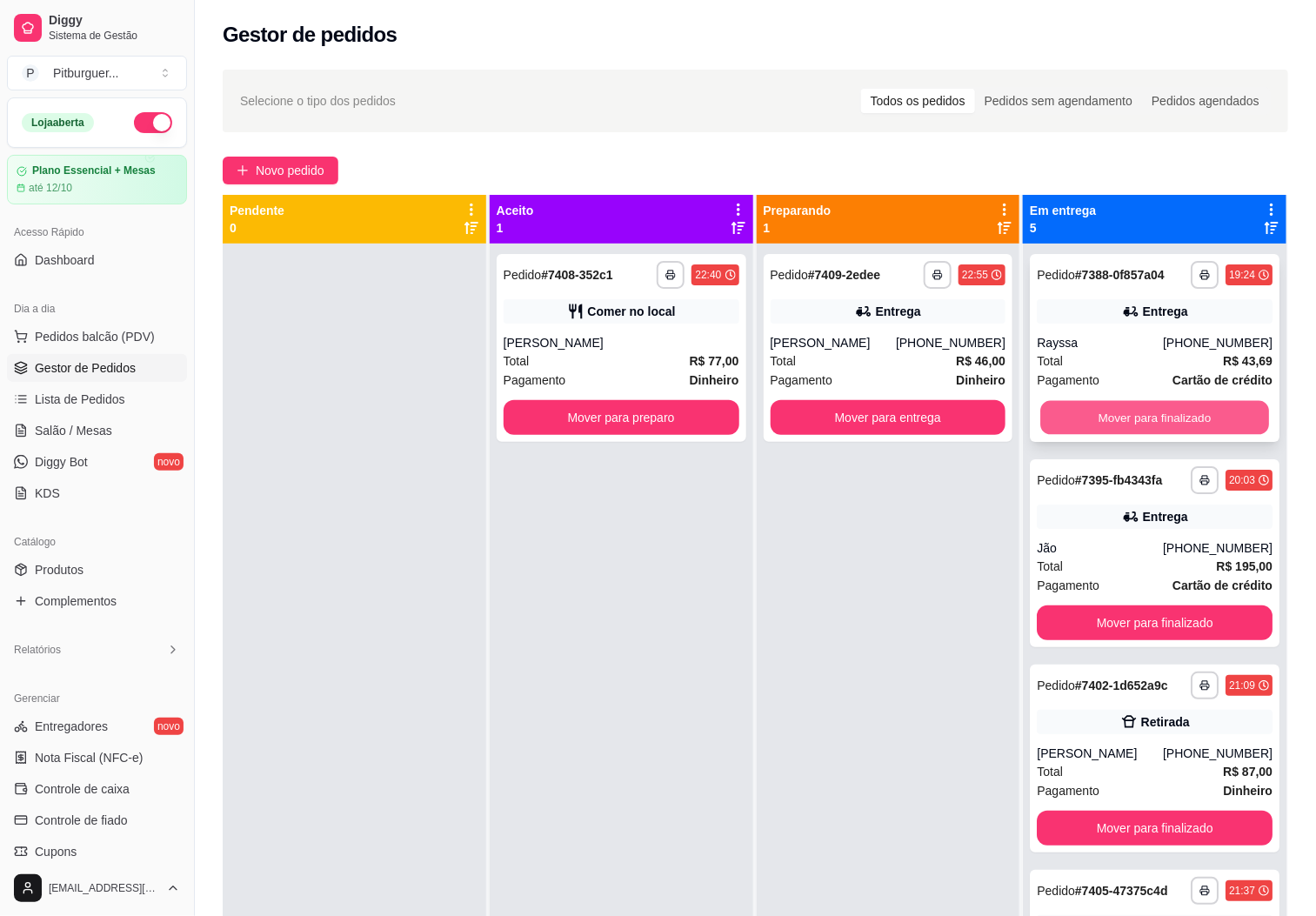
click at [1178, 407] on button "Mover para finalizado" at bounding box center [1155, 418] width 228 height 34
click at [1174, 412] on button "Mover para finalizado" at bounding box center [1155, 417] width 236 height 34
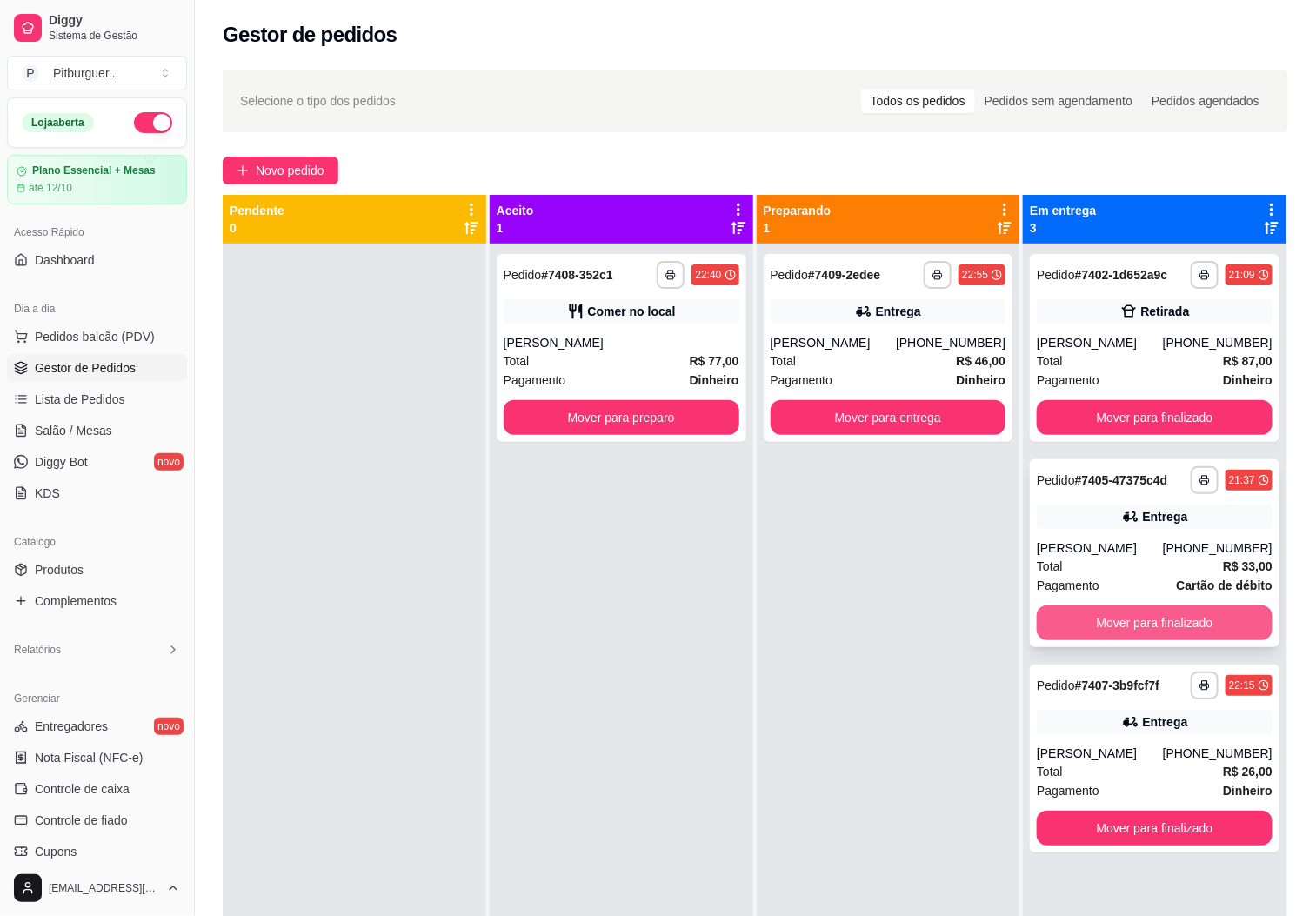
click at [1214, 614] on button "Mover para finalizado" at bounding box center [1155, 622] width 236 height 34
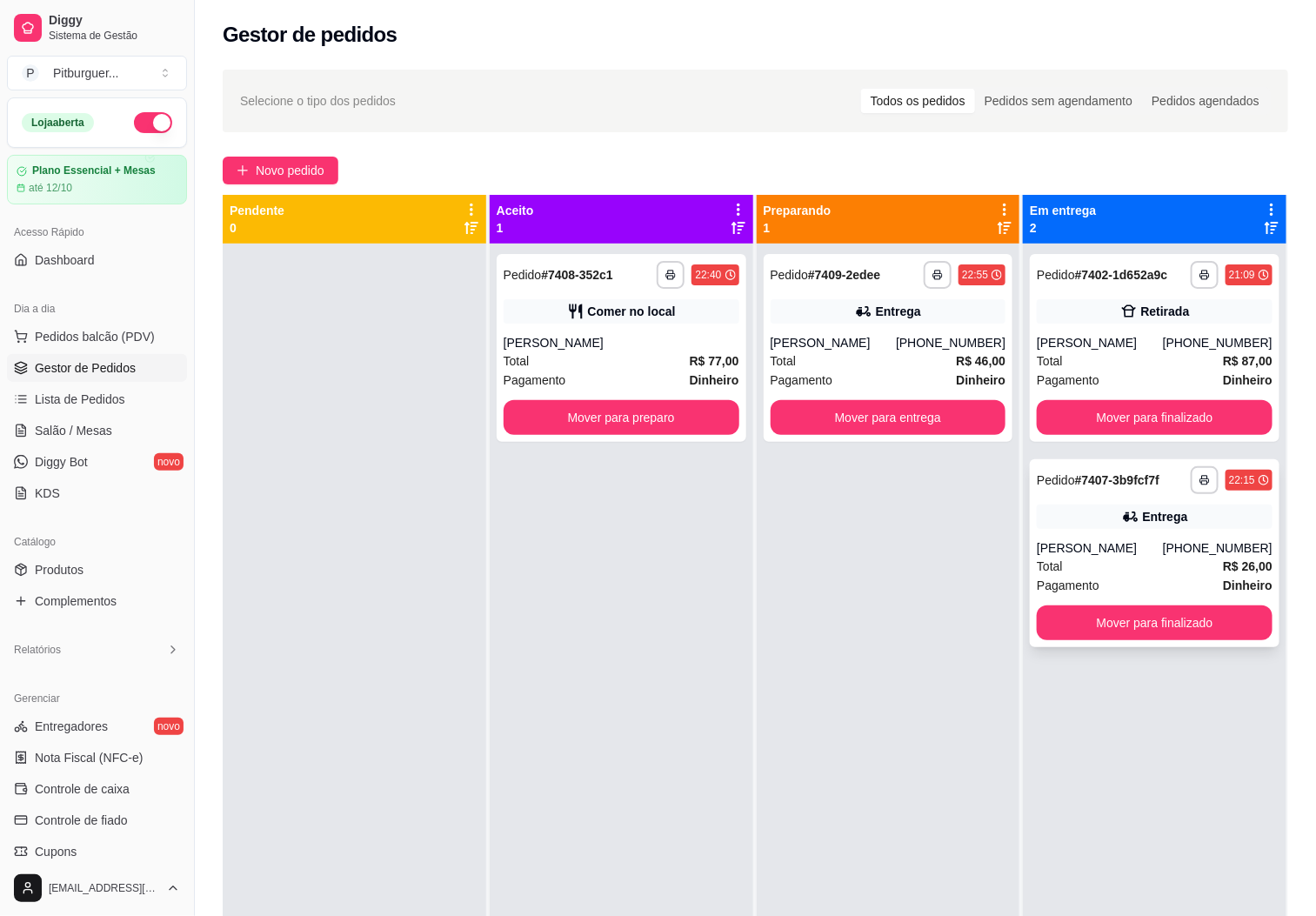
click at [1175, 574] on div "Total R$ 26,00" at bounding box center [1155, 566] width 236 height 19
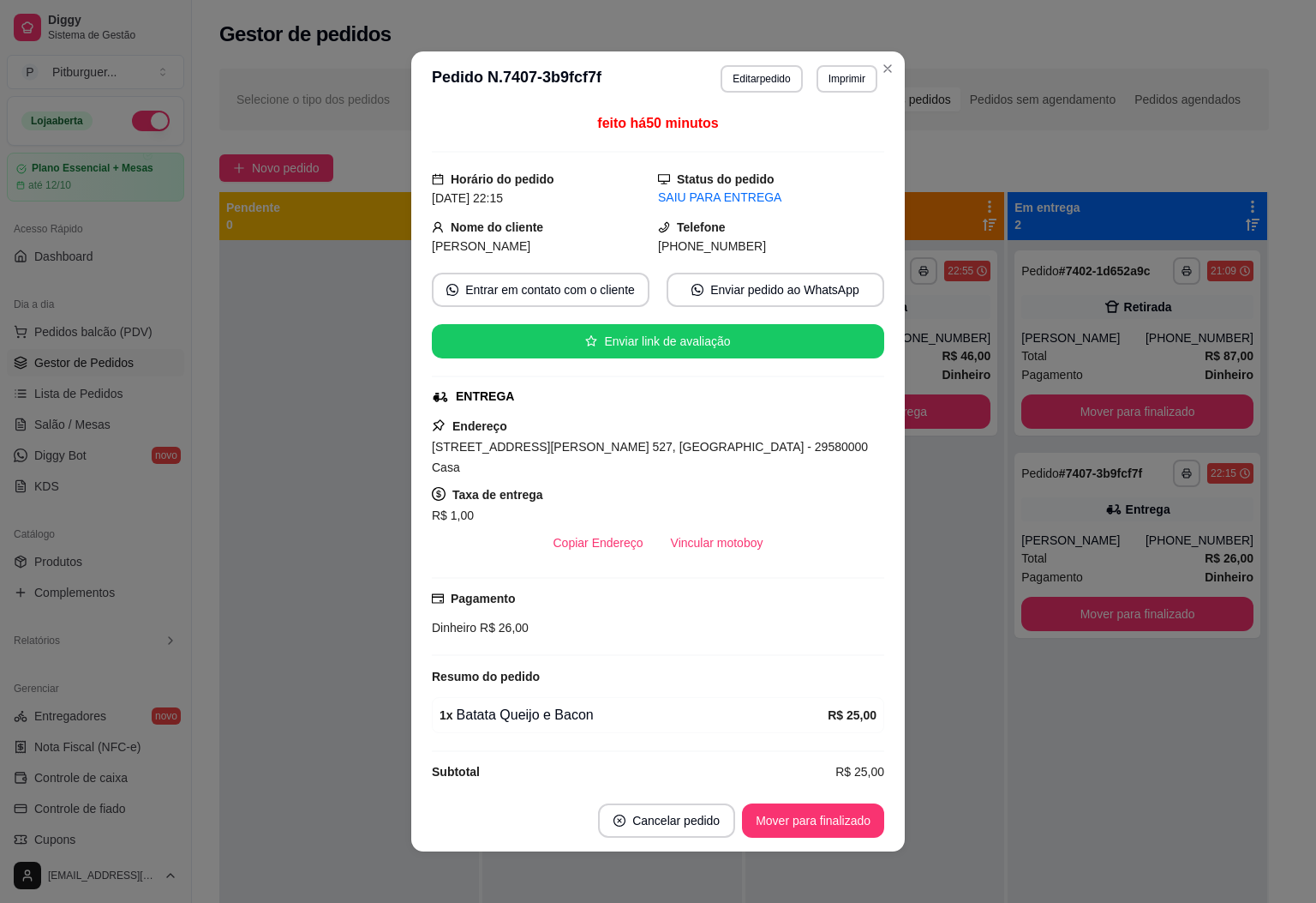
scroll to position [23, 0]
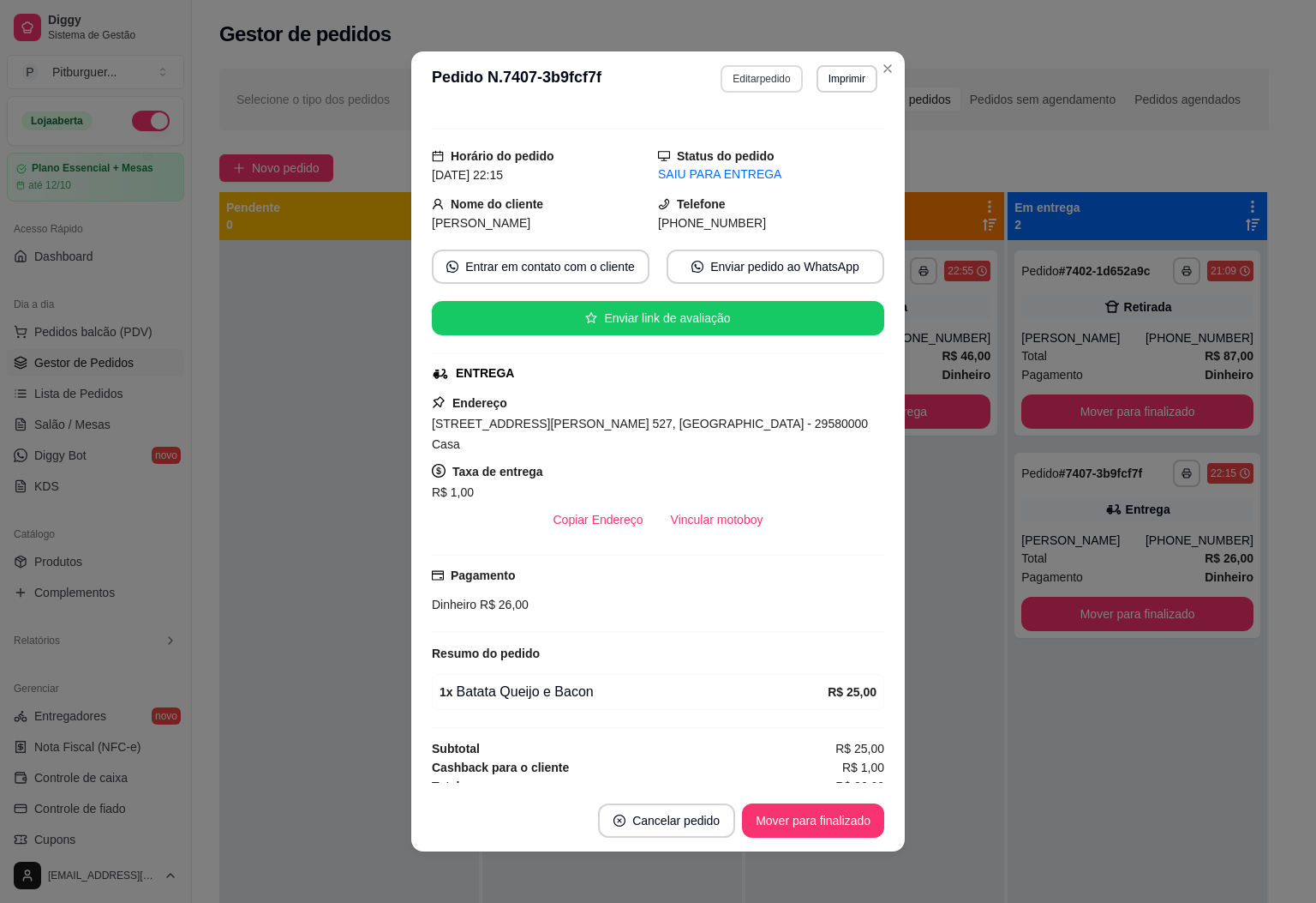
click at [748, 77] on button "Editar pedido" at bounding box center [761, 79] width 81 height 27
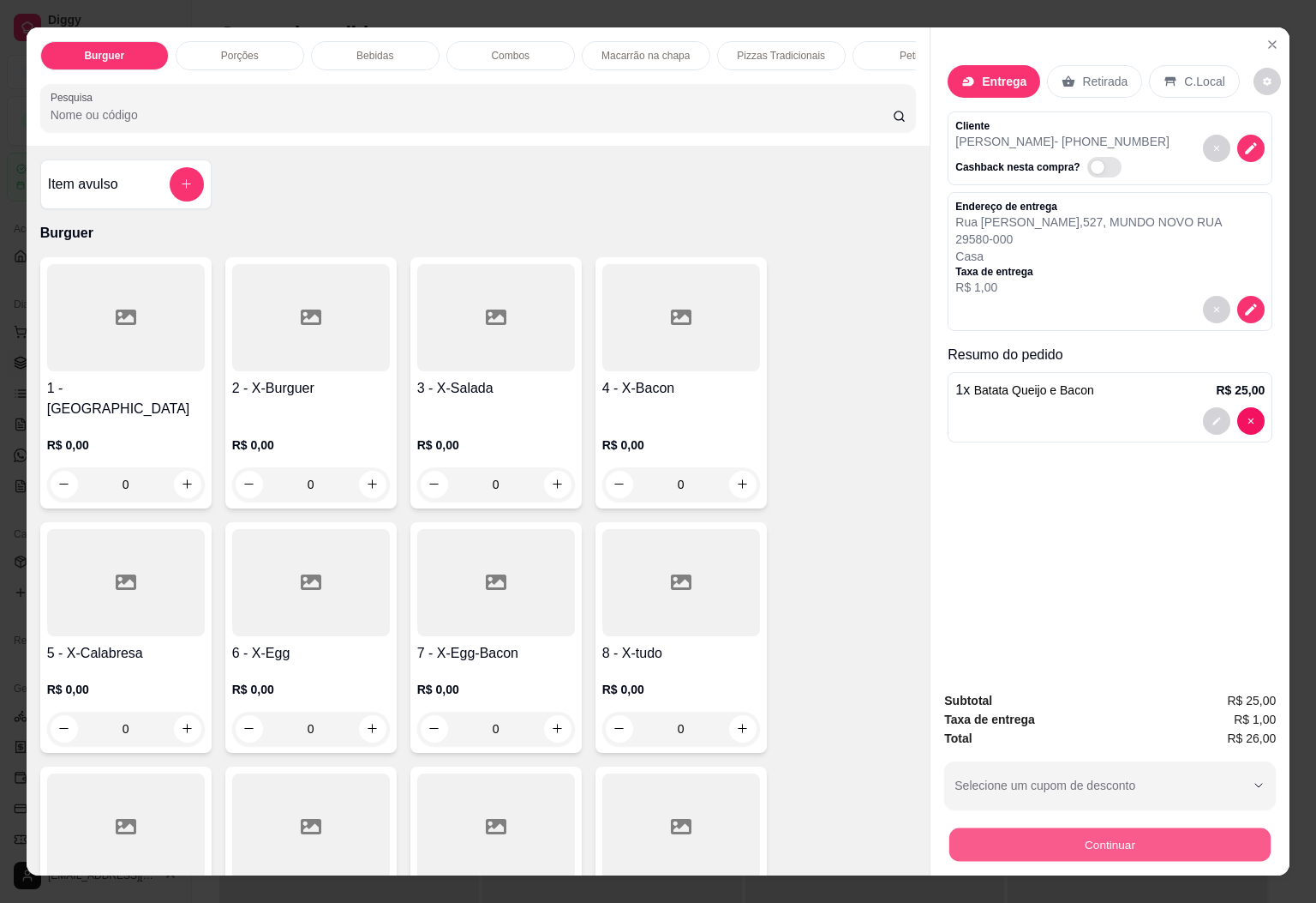
click at [1147, 832] on button "Continuar" at bounding box center [1109, 844] width 321 height 34
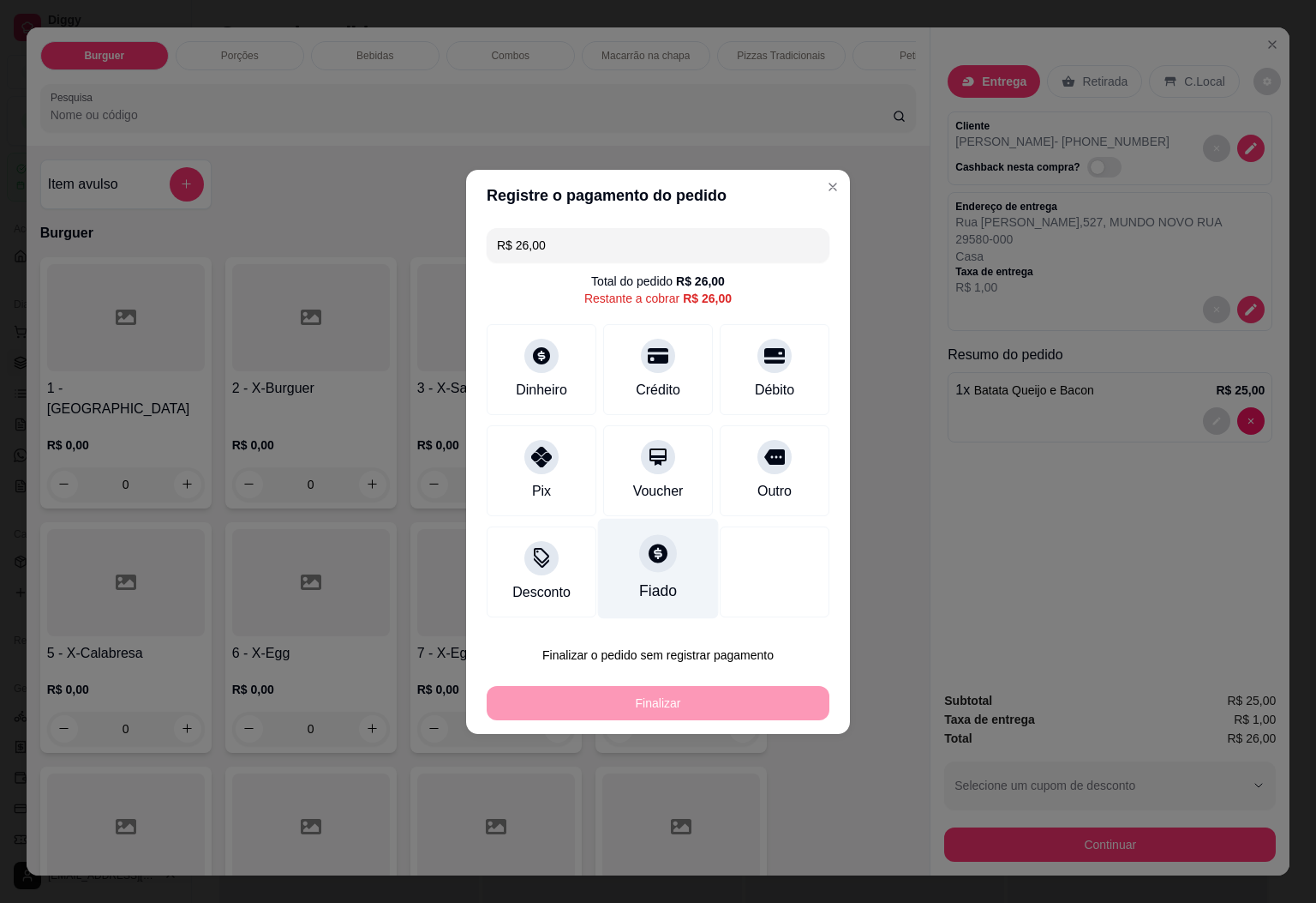
click at [661, 579] on div "Fiado" at bounding box center [658, 590] width 37 height 22
type input "R$ 0,00"
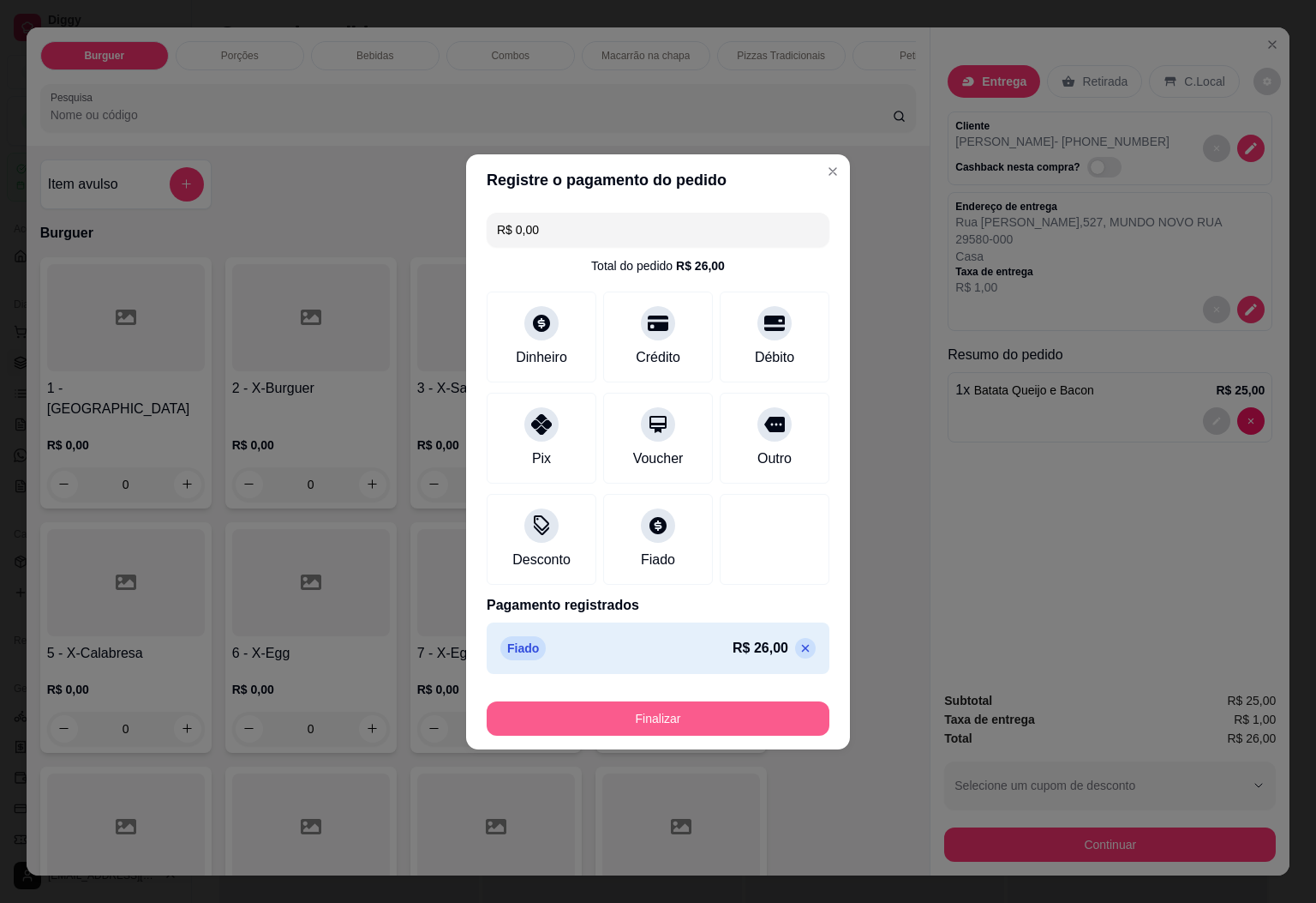
click at [739, 710] on button "Finalizar" at bounding box center [658, 717] width 343 height 34
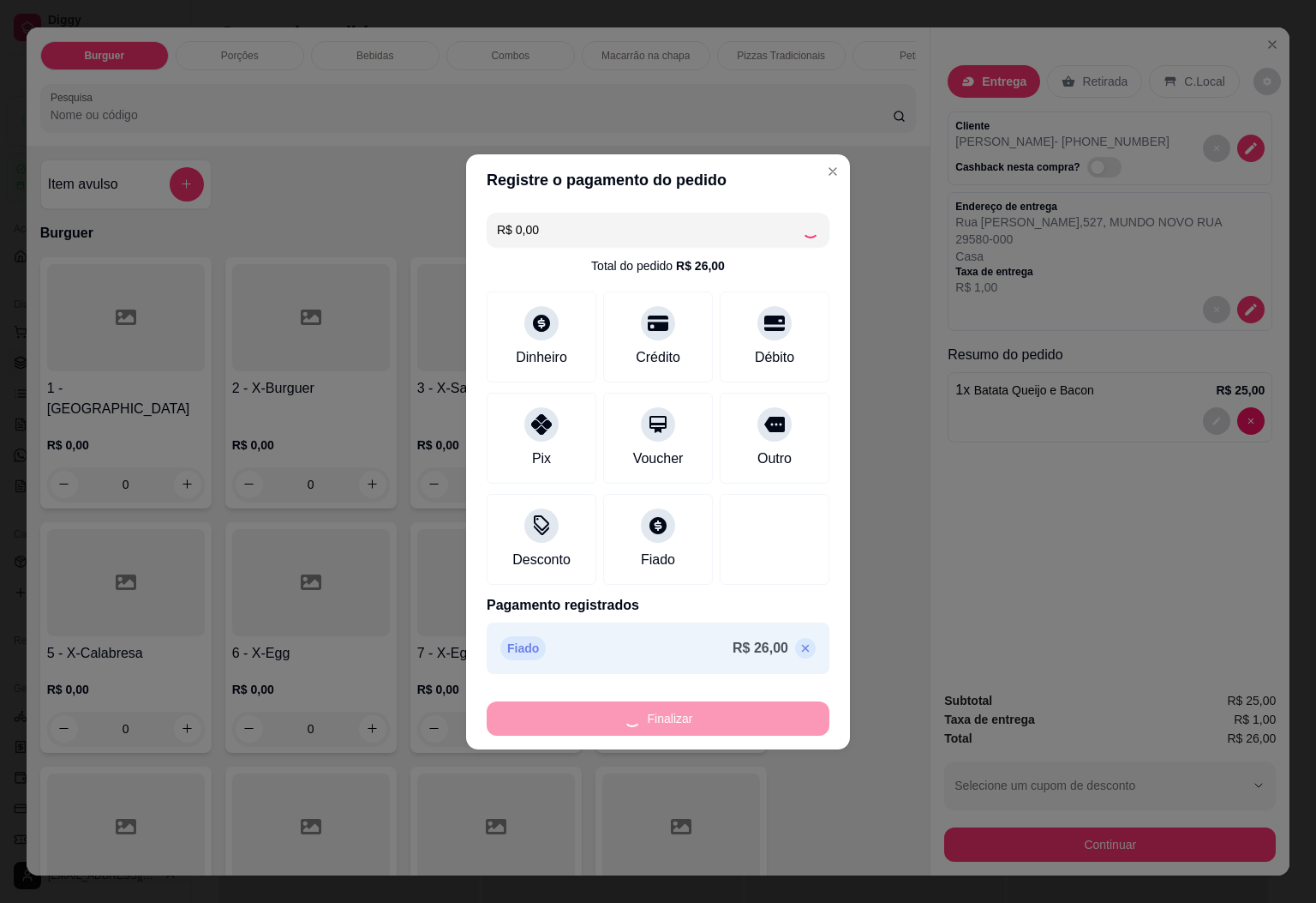
type input "0"
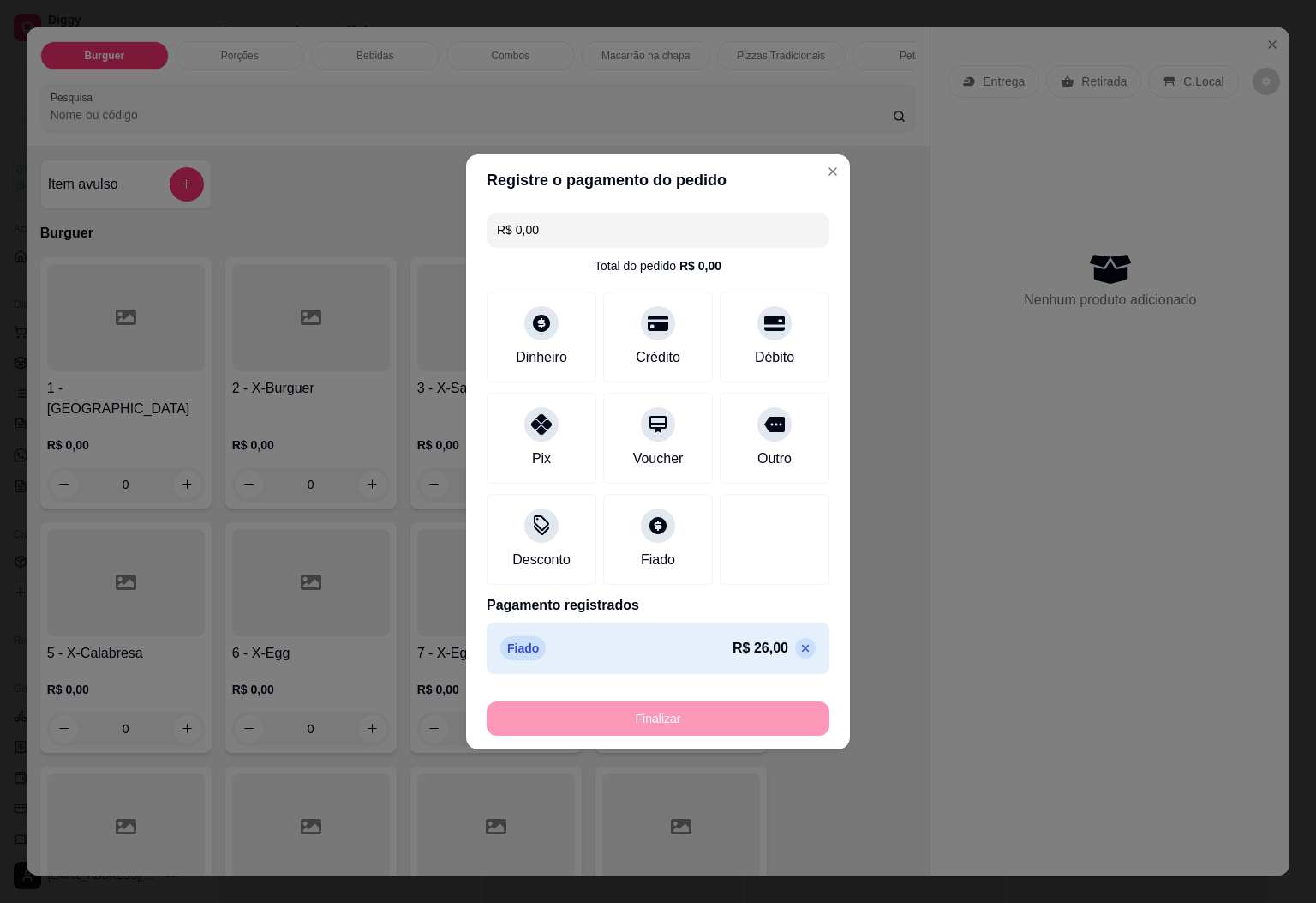
type input "-R$ 26,00"
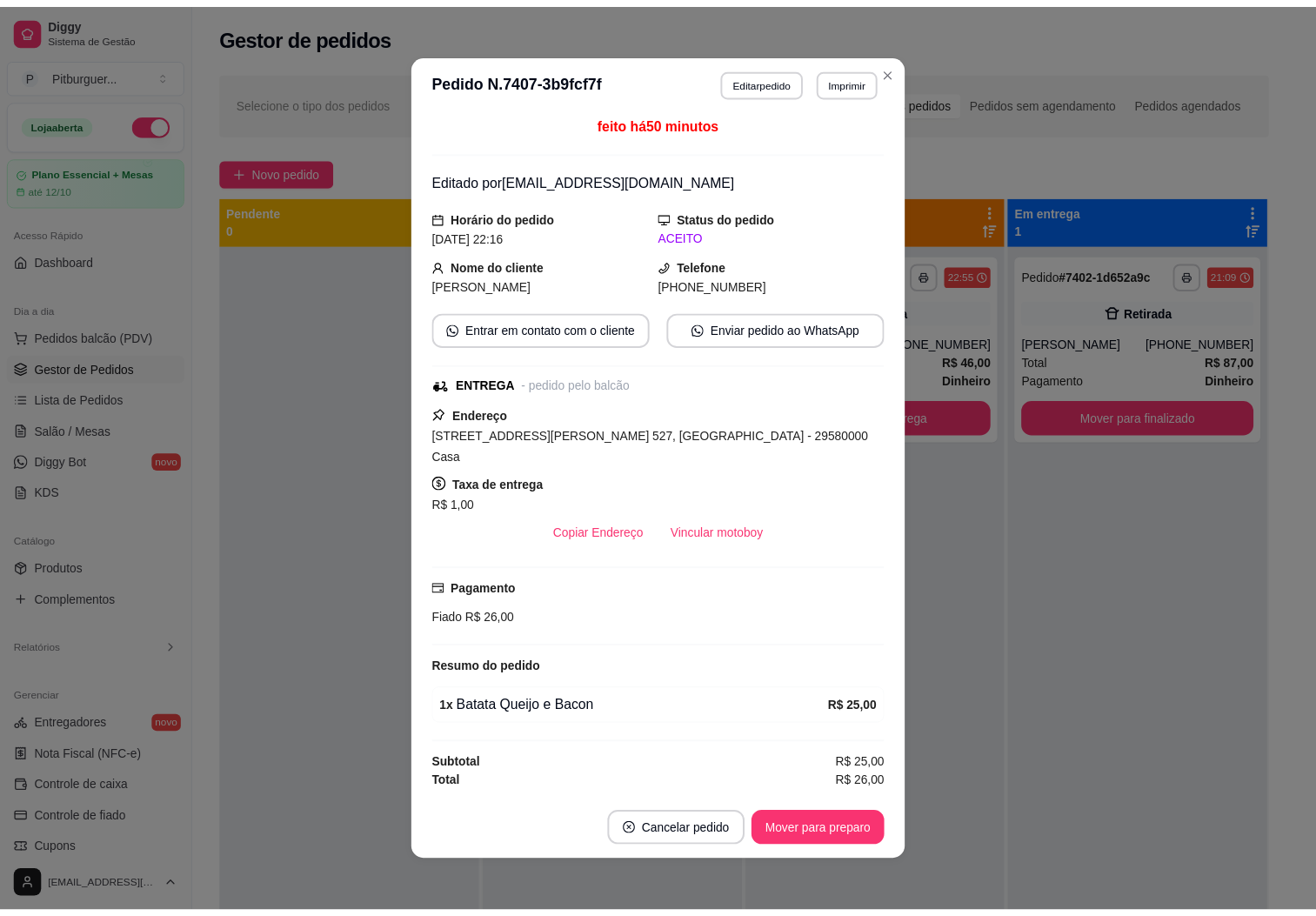
scroll to position [0, 0]
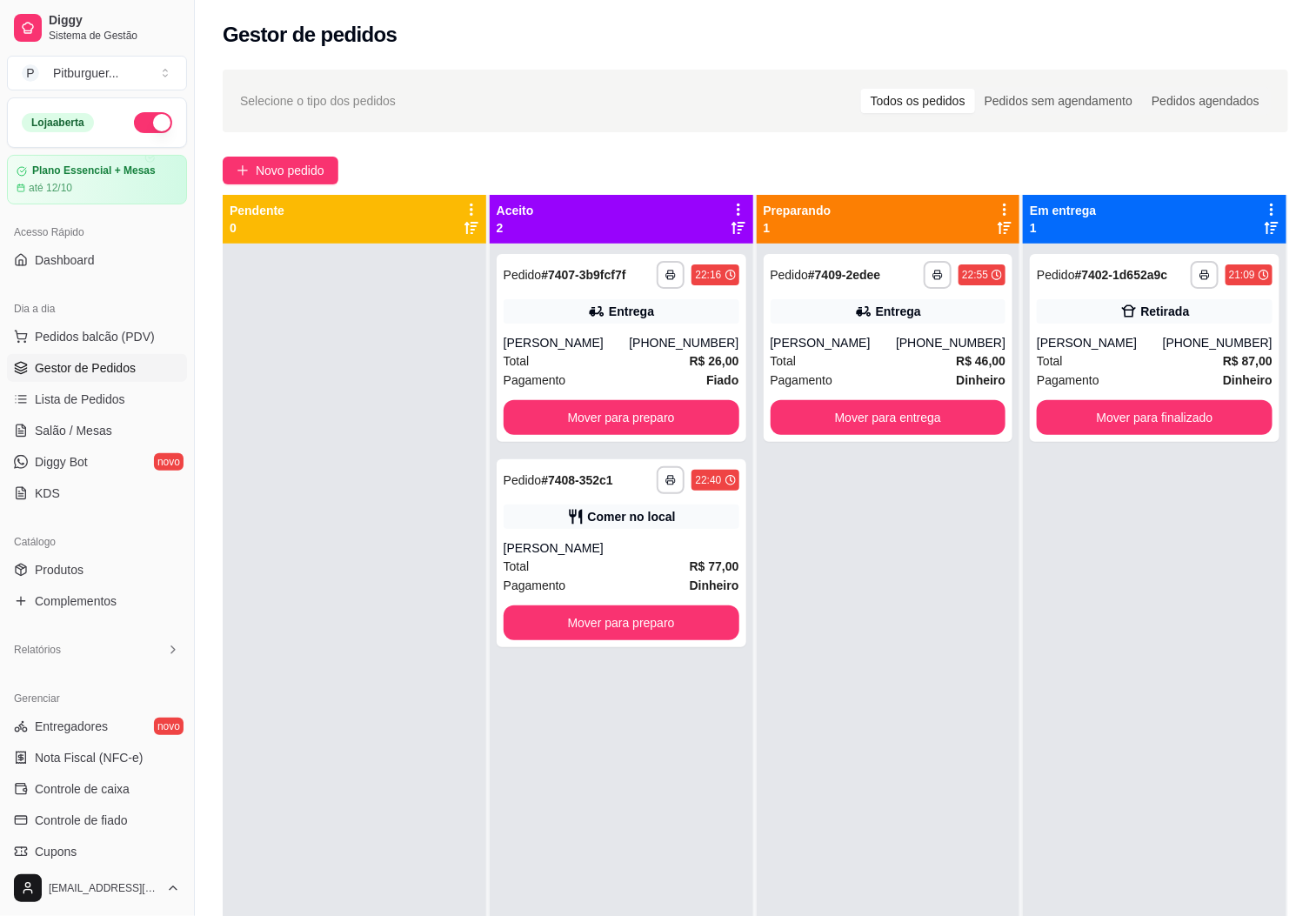
drag, startPoint x: 978, startPoint y: 600, endPoint x: 969, endPoint y: 605, distance: 10.3
click at [978, 600] on div "**********" at bounding box center [888, 701] width 264 height 916
click at [600, 407] on button "Mover para preparo" at bounding box center [621, 418] width 228 height 34
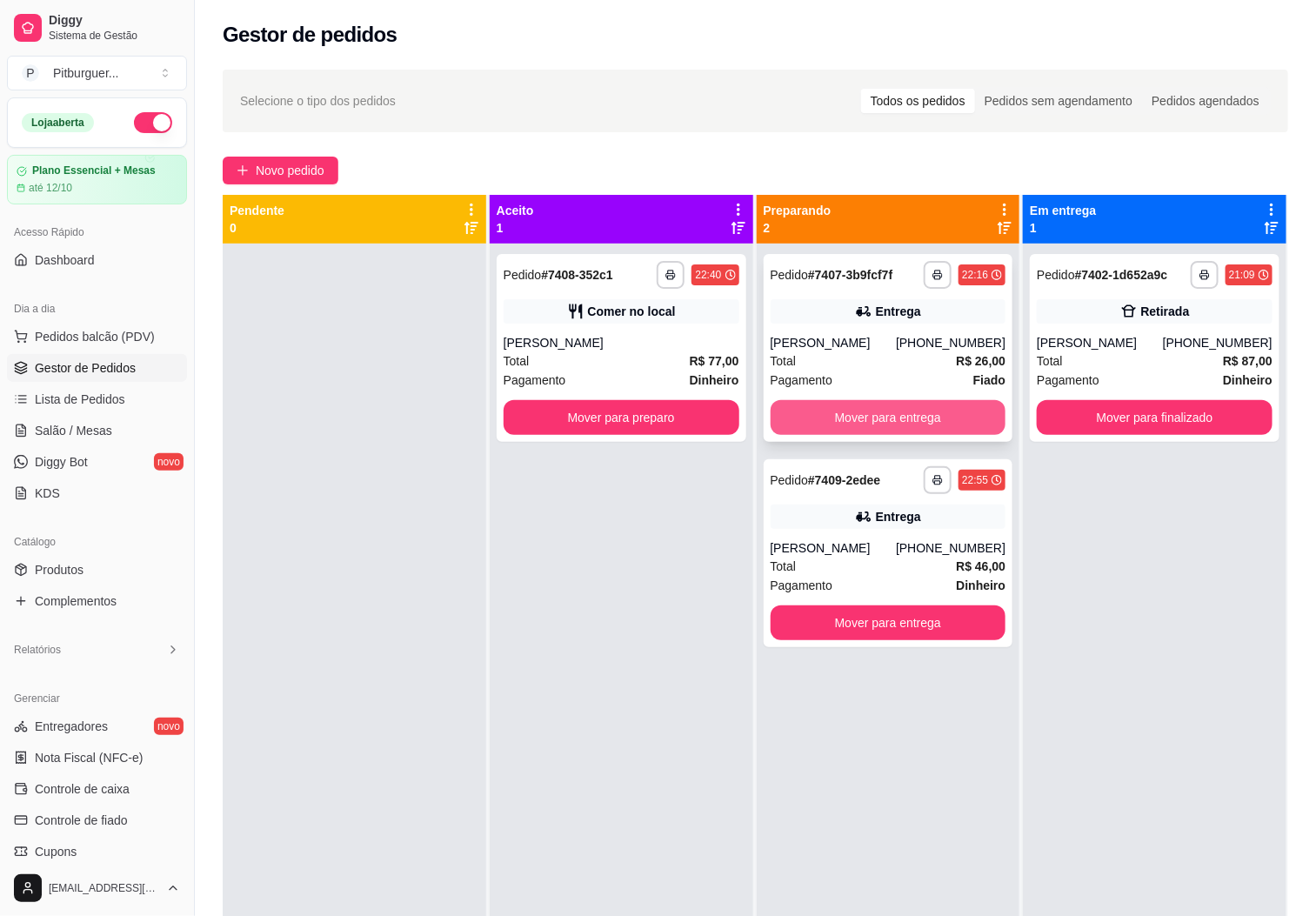
click at [859, 412] on button "Mover para entrega" at bounding box center [888, 417] width 236 height 34
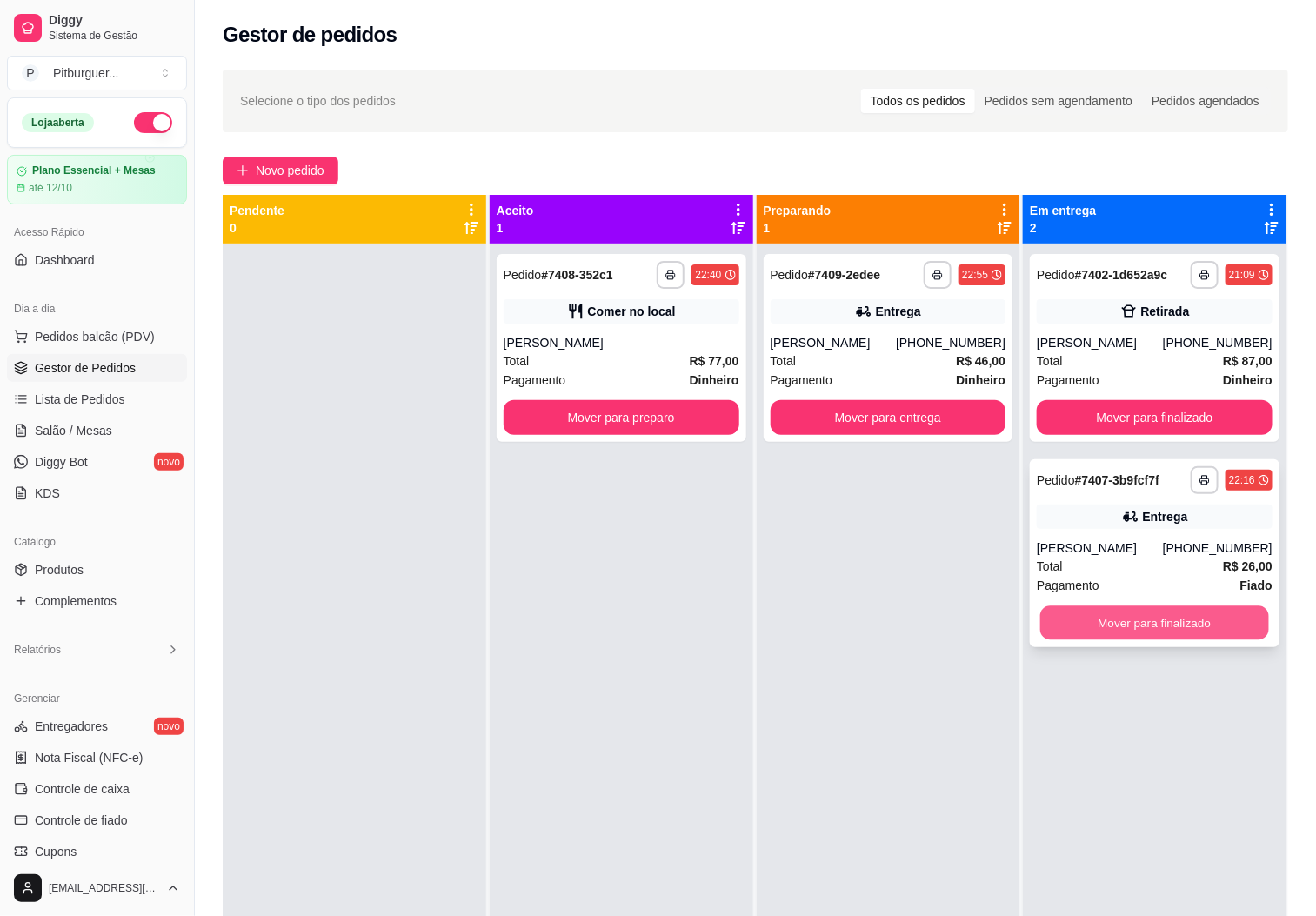
click at [1141, 615] on button "Mover para finalizado" at bounding box center [1155, 623] width 228 height 34
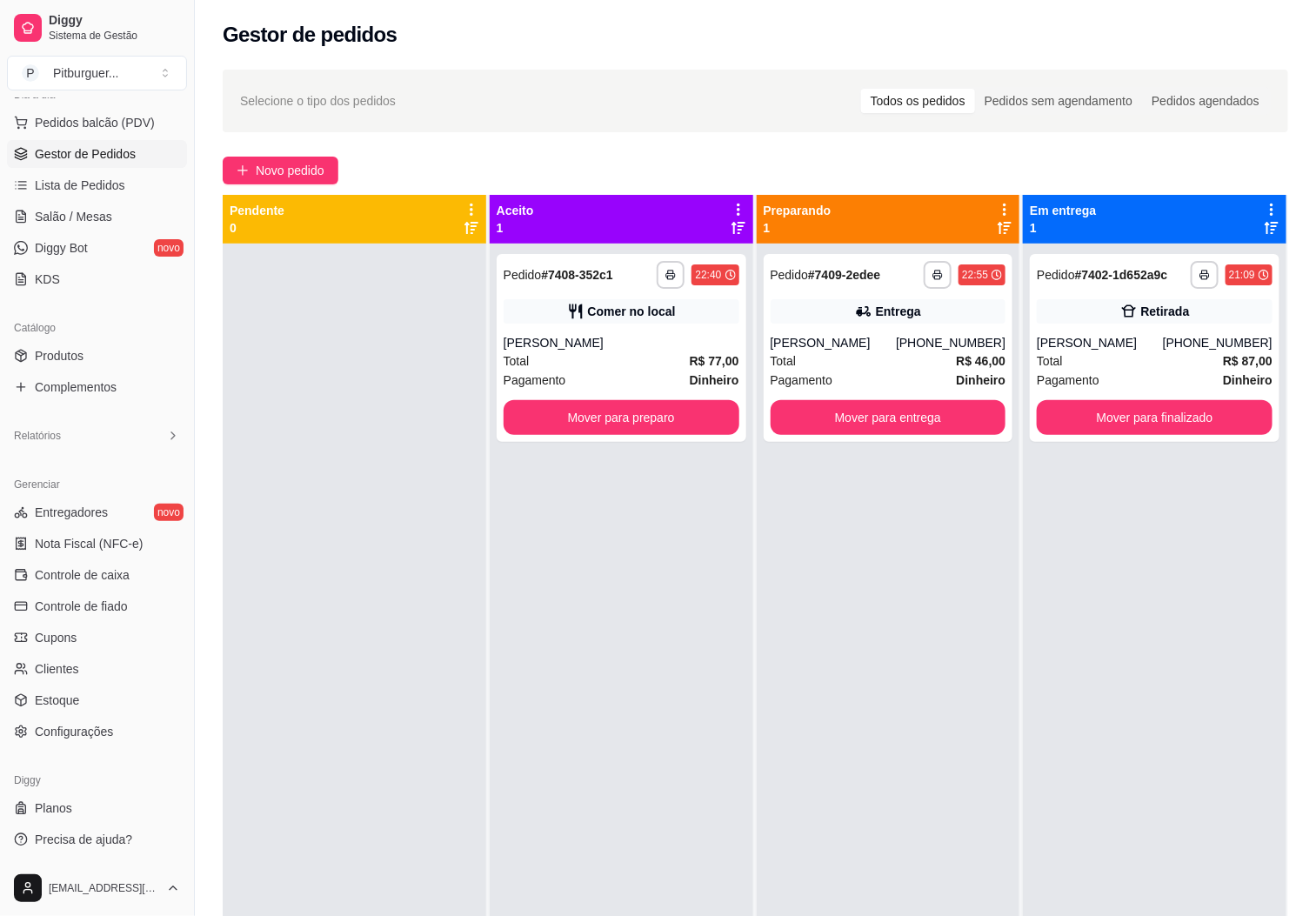
scroll to position [206, 0]
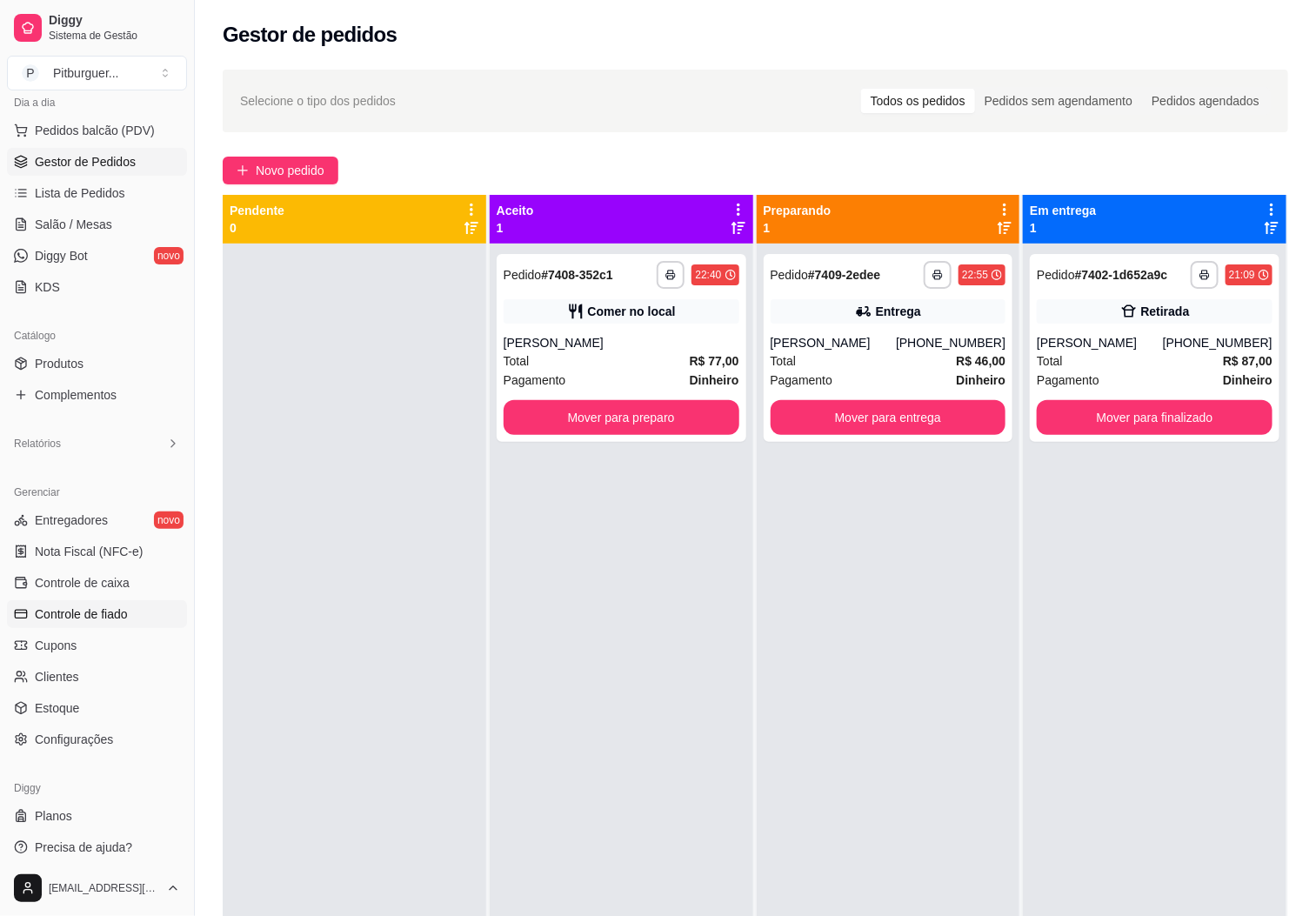
click at [129, 614] on link "Controle de fiado" at bounding box center [97, 614] width 180 height 28
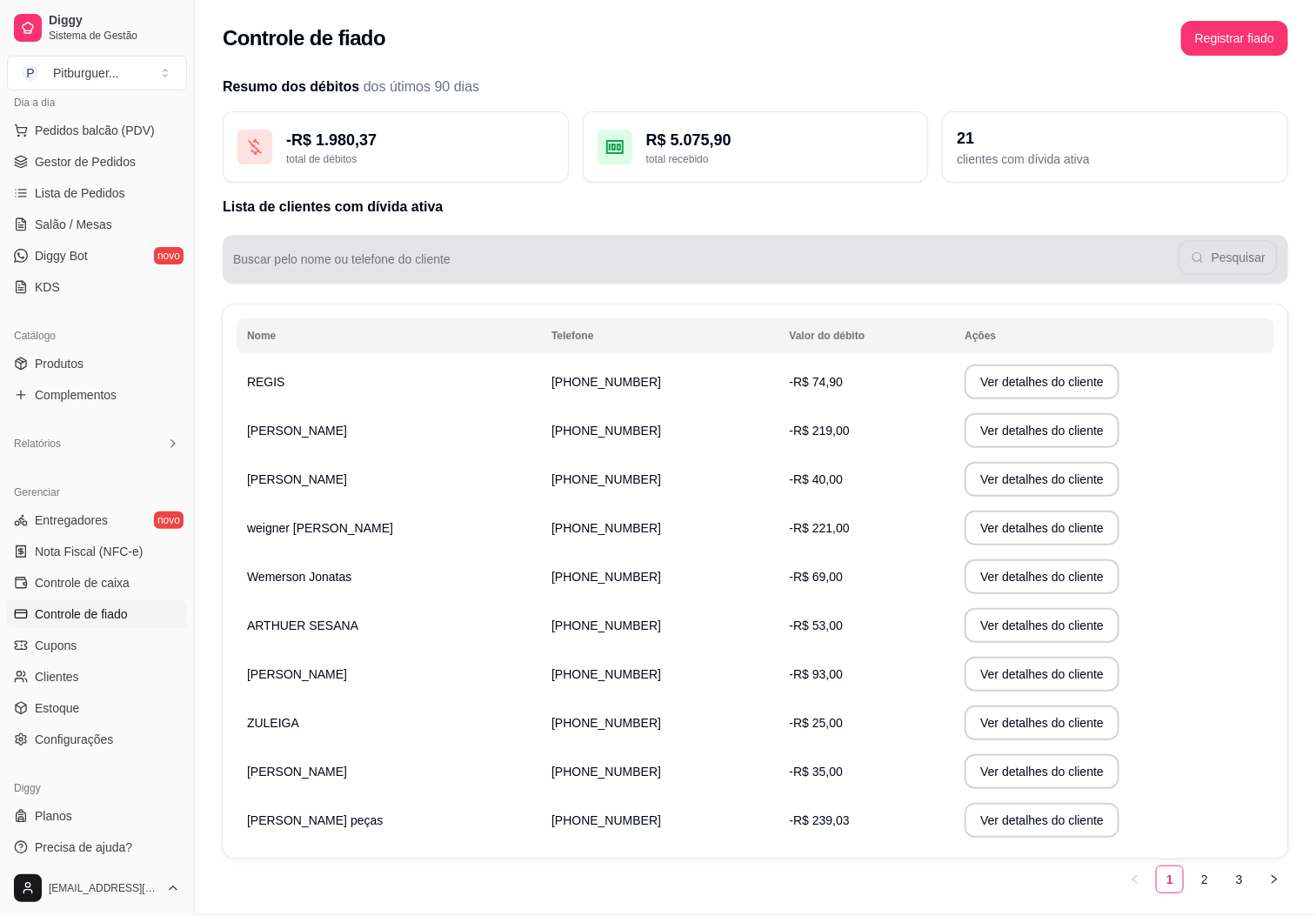
click at [435, 251] on div "Pesquisar" at bounding box center [755, 258] width 1044 height 34
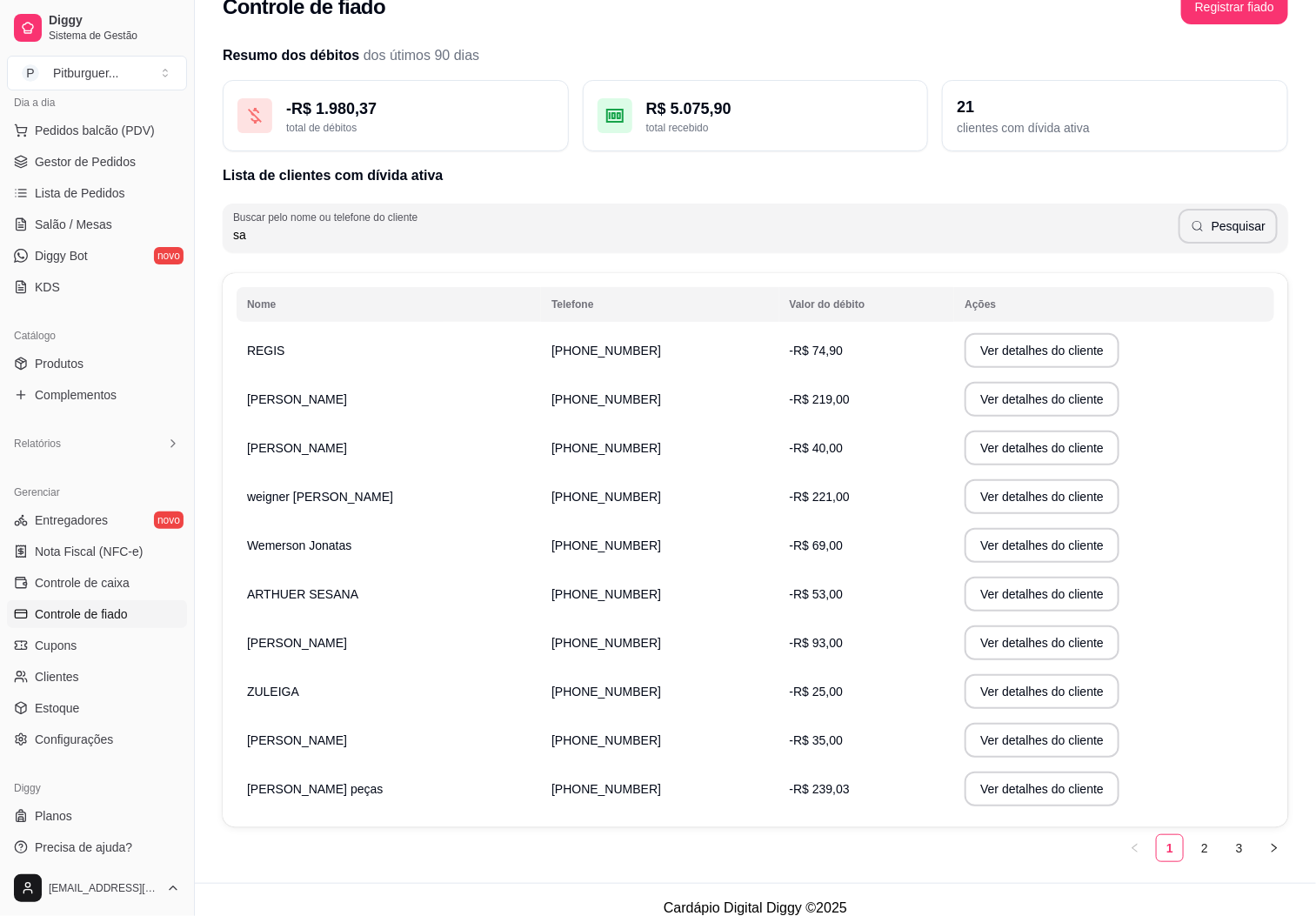
scroll to position [48, 0]
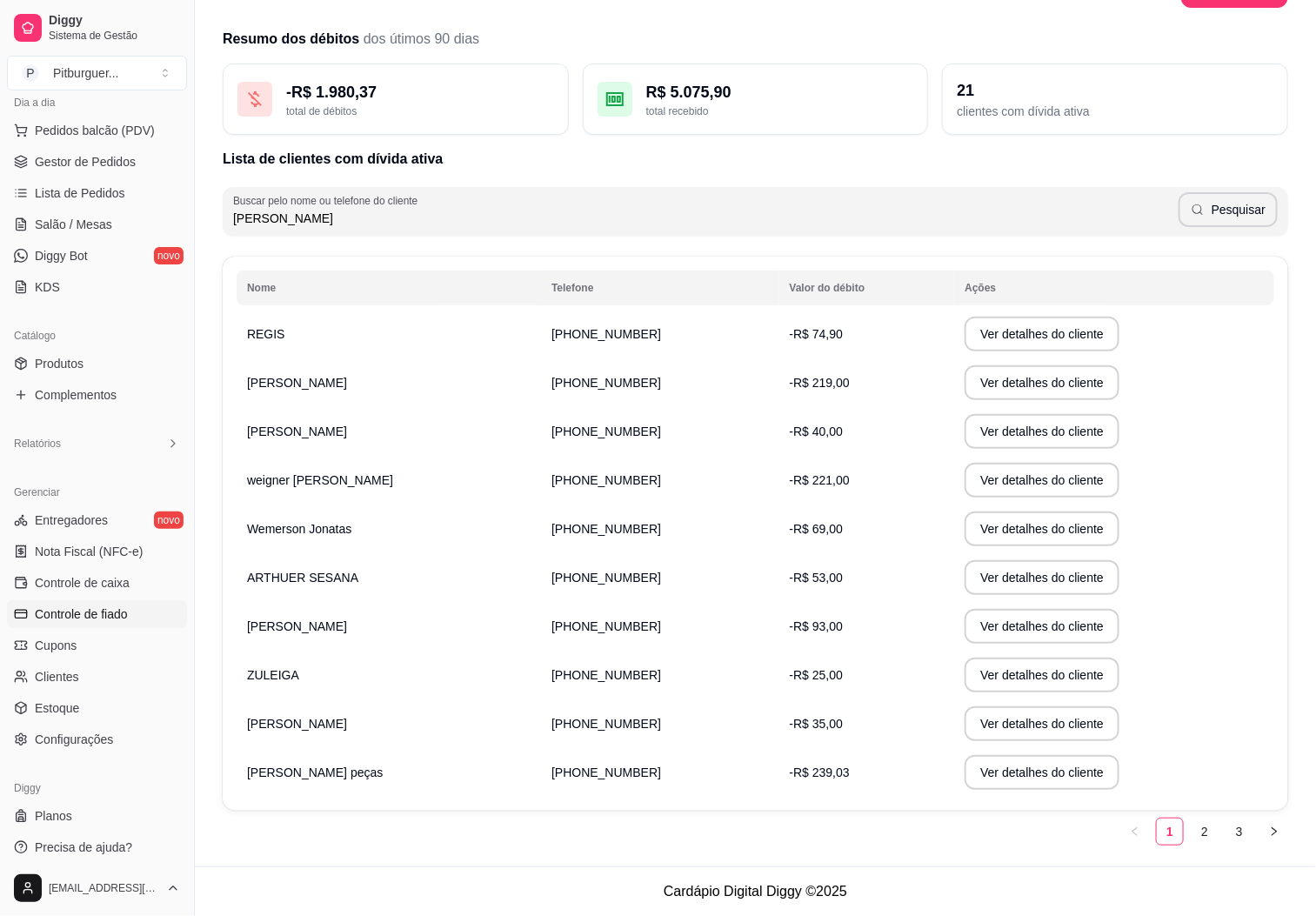
type input "[PERSON_NAME]"
click at [1232, 214] on button "Pesquisar" at bounding box center [1228, 209] width 99 height 34
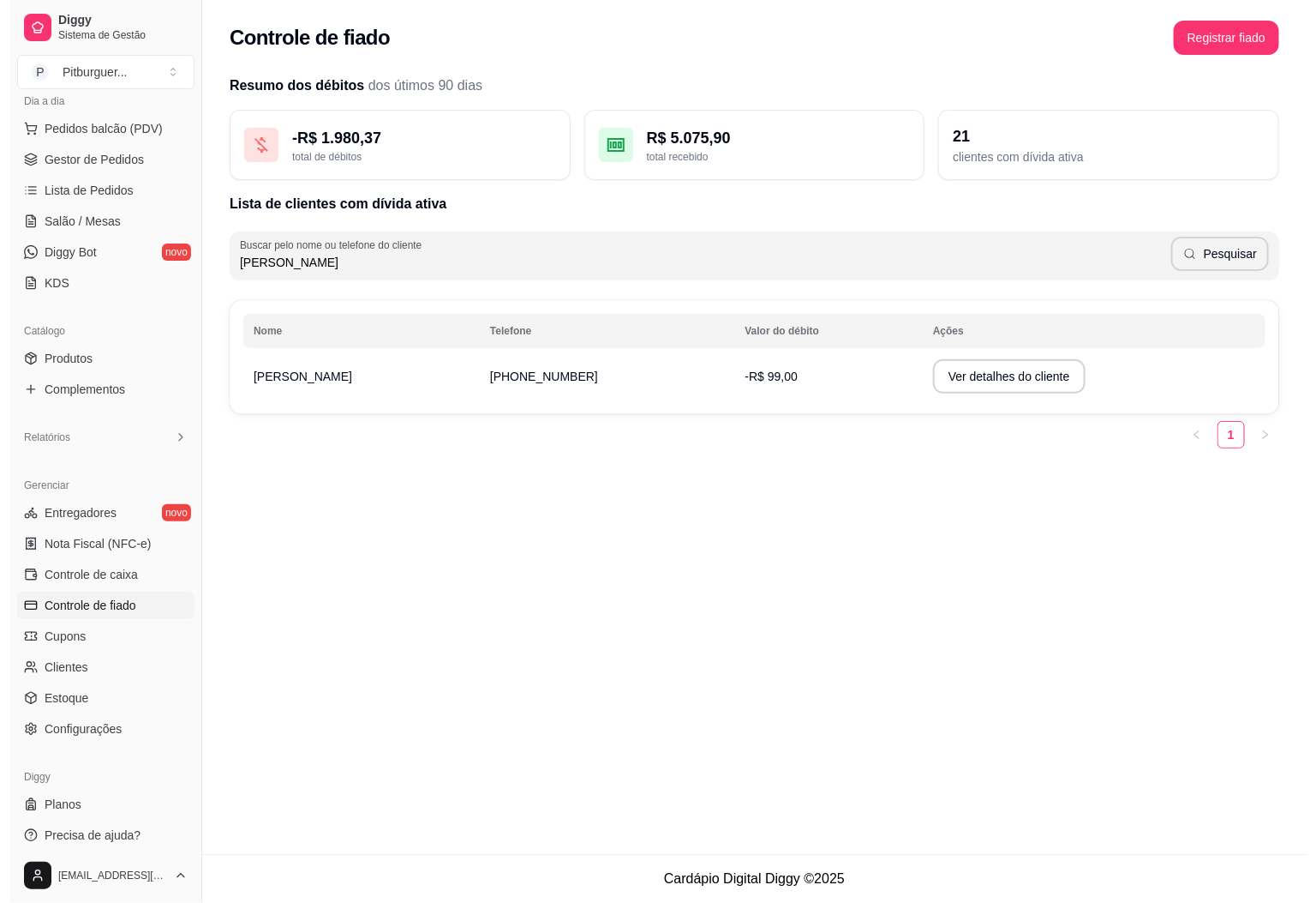
scroll to position [0, 0]
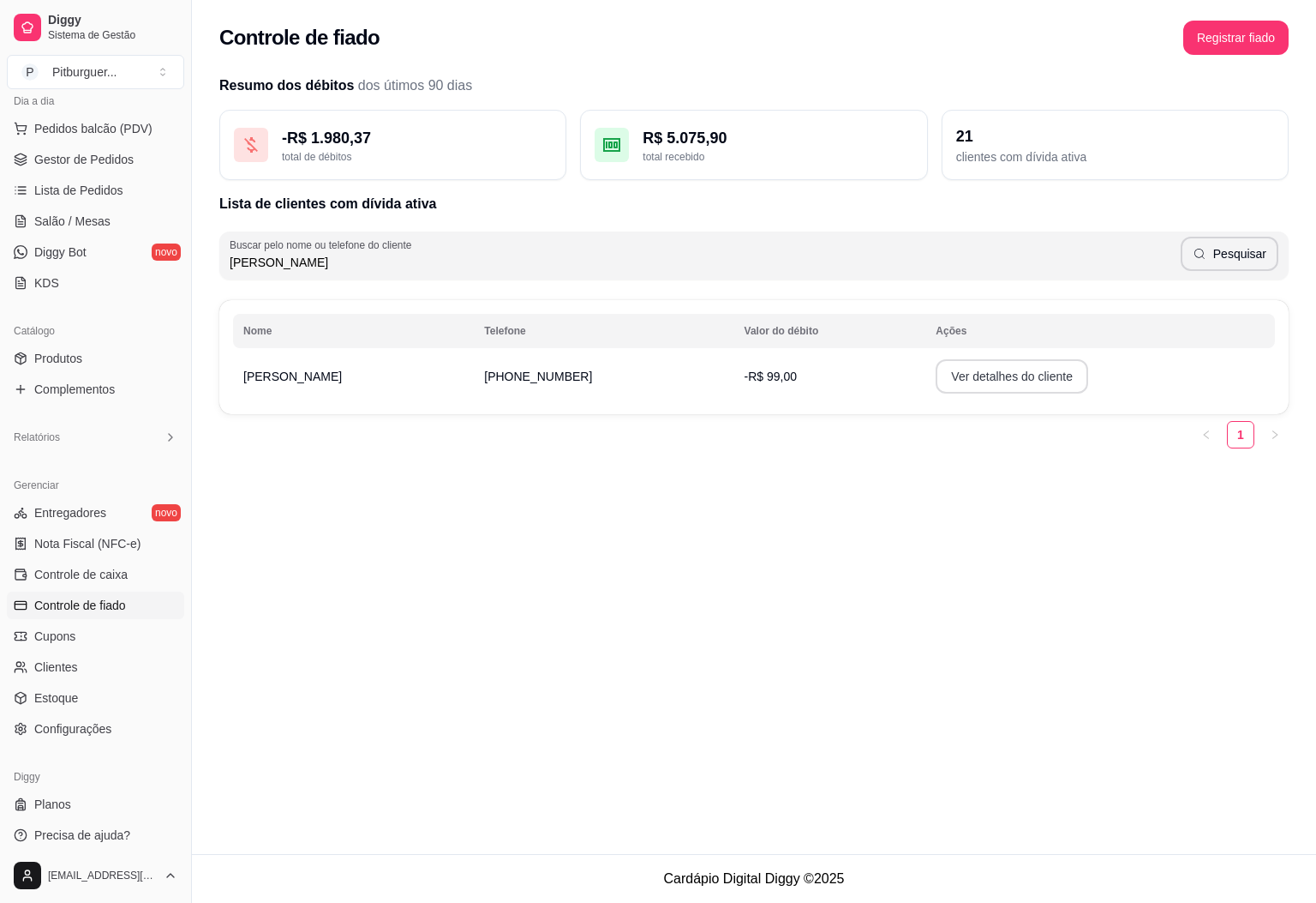
click at [980, 373] on button "Ver detalhes do cliente" at bounding box center [1011, 376] width 153 height 34
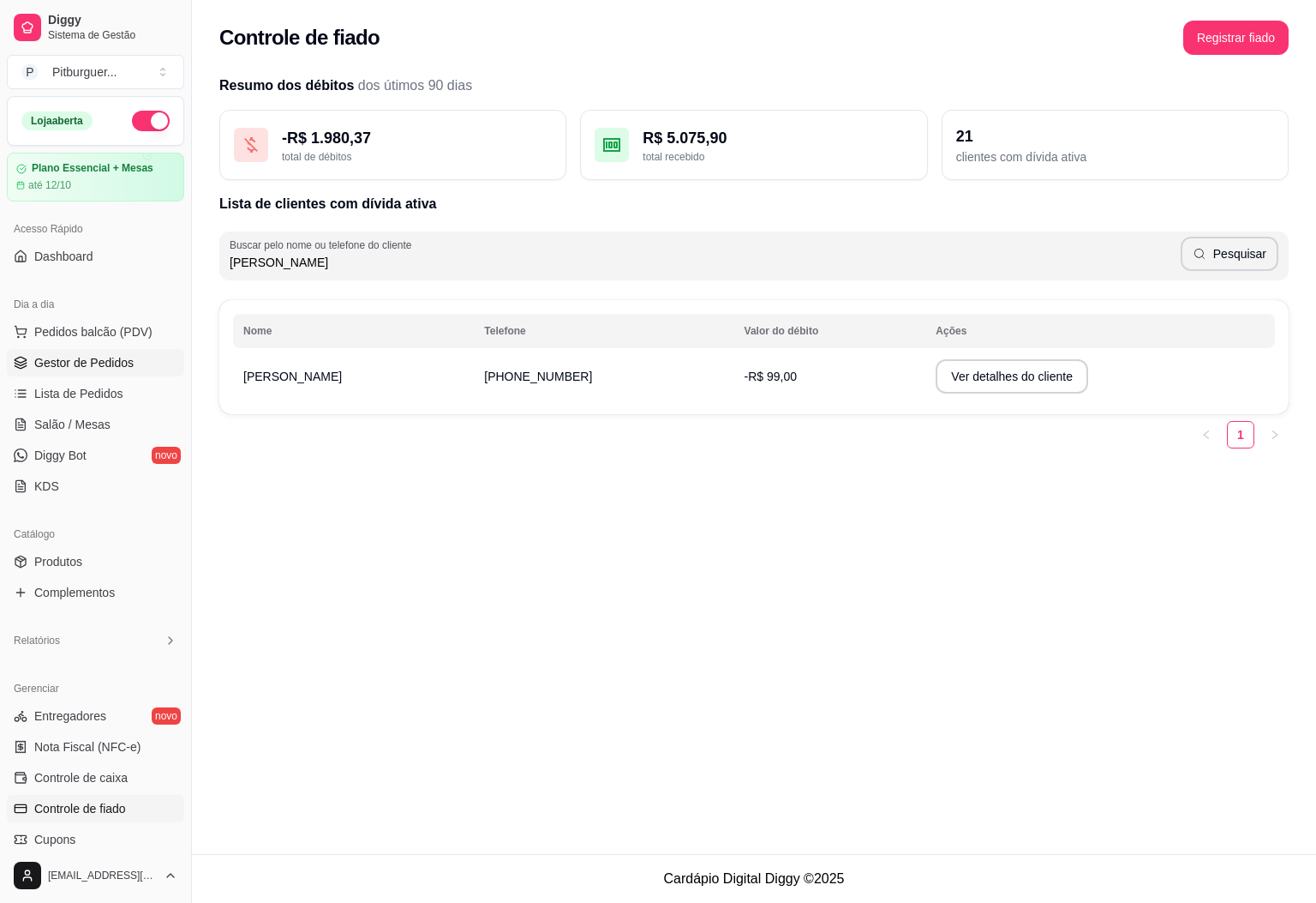
click at [95, 362] on span "Gestor de Pedidos" at bounding box center [83, 362] width 100 height 17
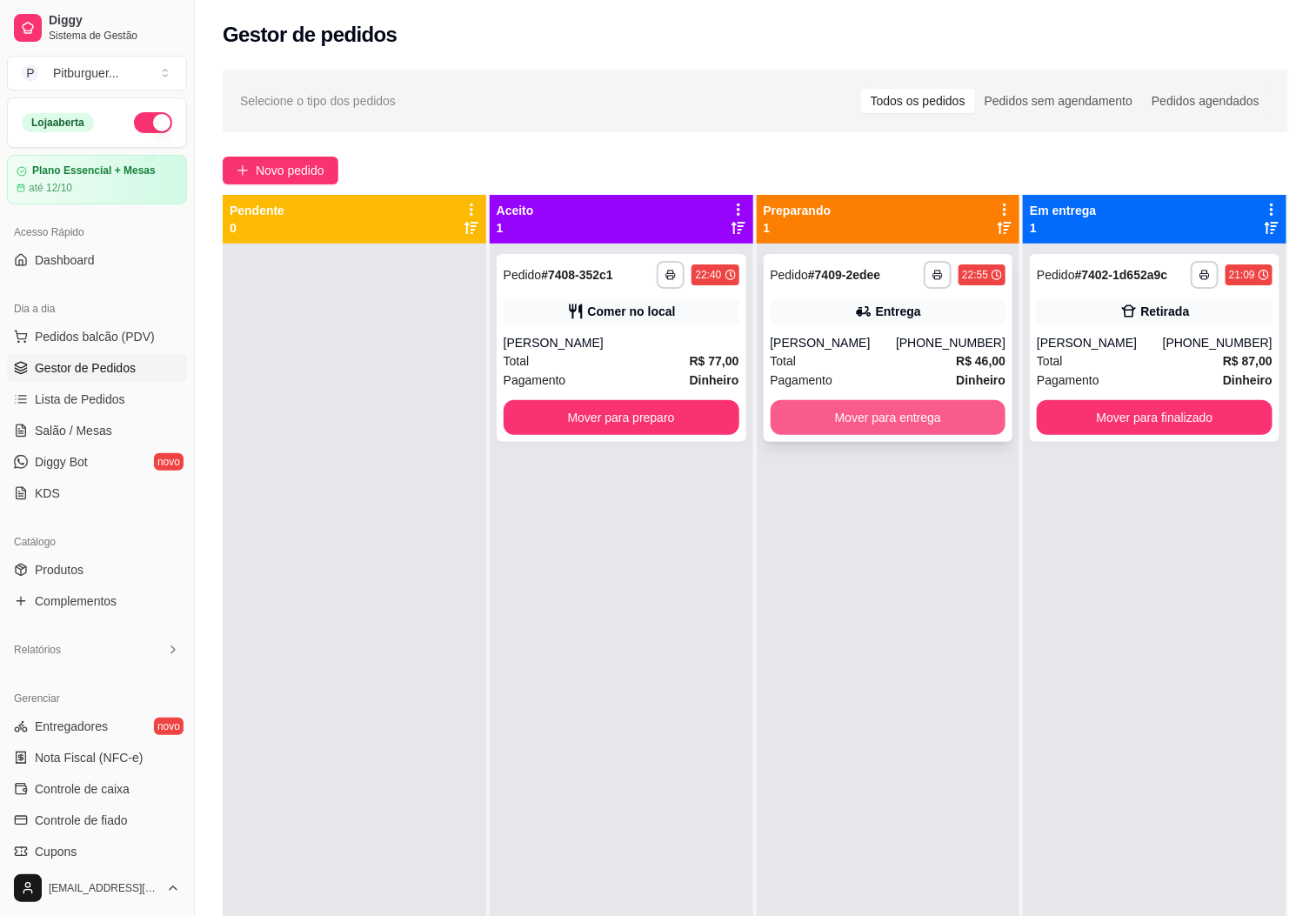
click at [884, 415] on button "Mover para entrega" at bounding box center [888, 417] width 236 height 34
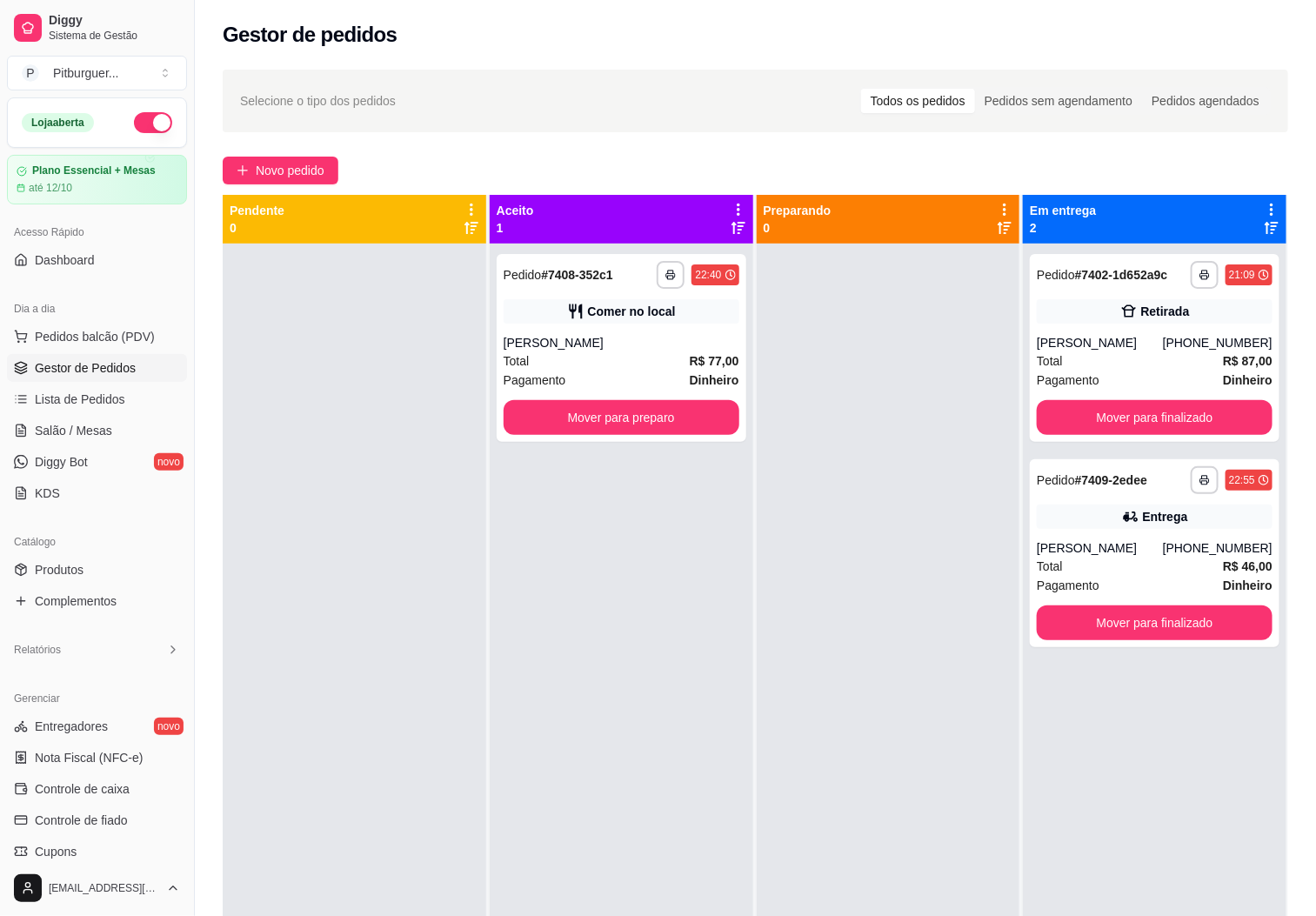
click at [400, 517] on div at bounding box center [355, 701] width 264 height 916
click at [884, 676] on div at bounding box center [888, 701] width 264 height 916
click at [1148, 405] on button "Mover para finalizado" at bounding box center [1155, 418] width 228 height 34
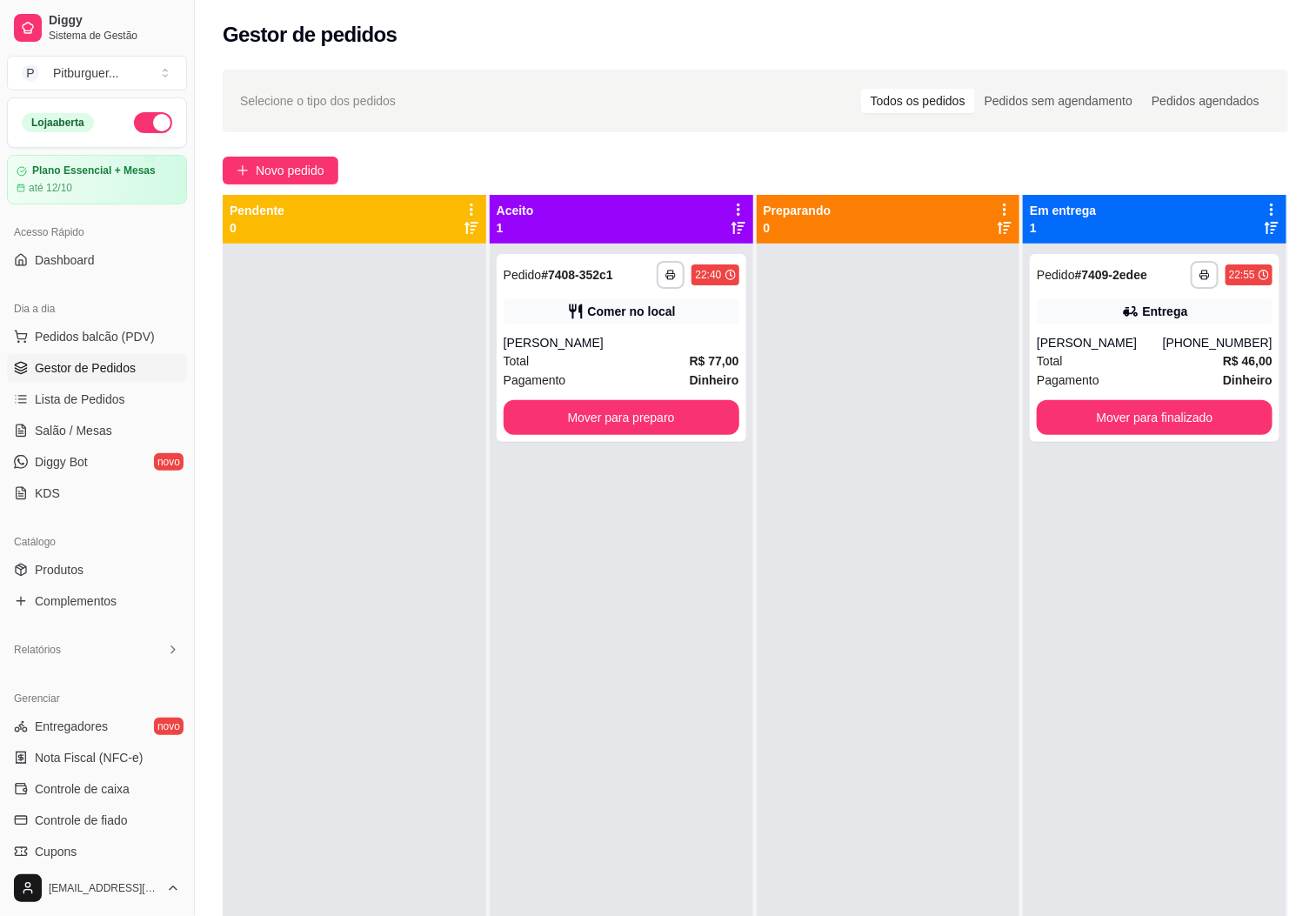
click at [963, 445] on div at bounding box center [888, 701] width 264 height 916
click at [663, 416] on button "Mover para preparo" at bounding box center [621, 418] width 228 height 34
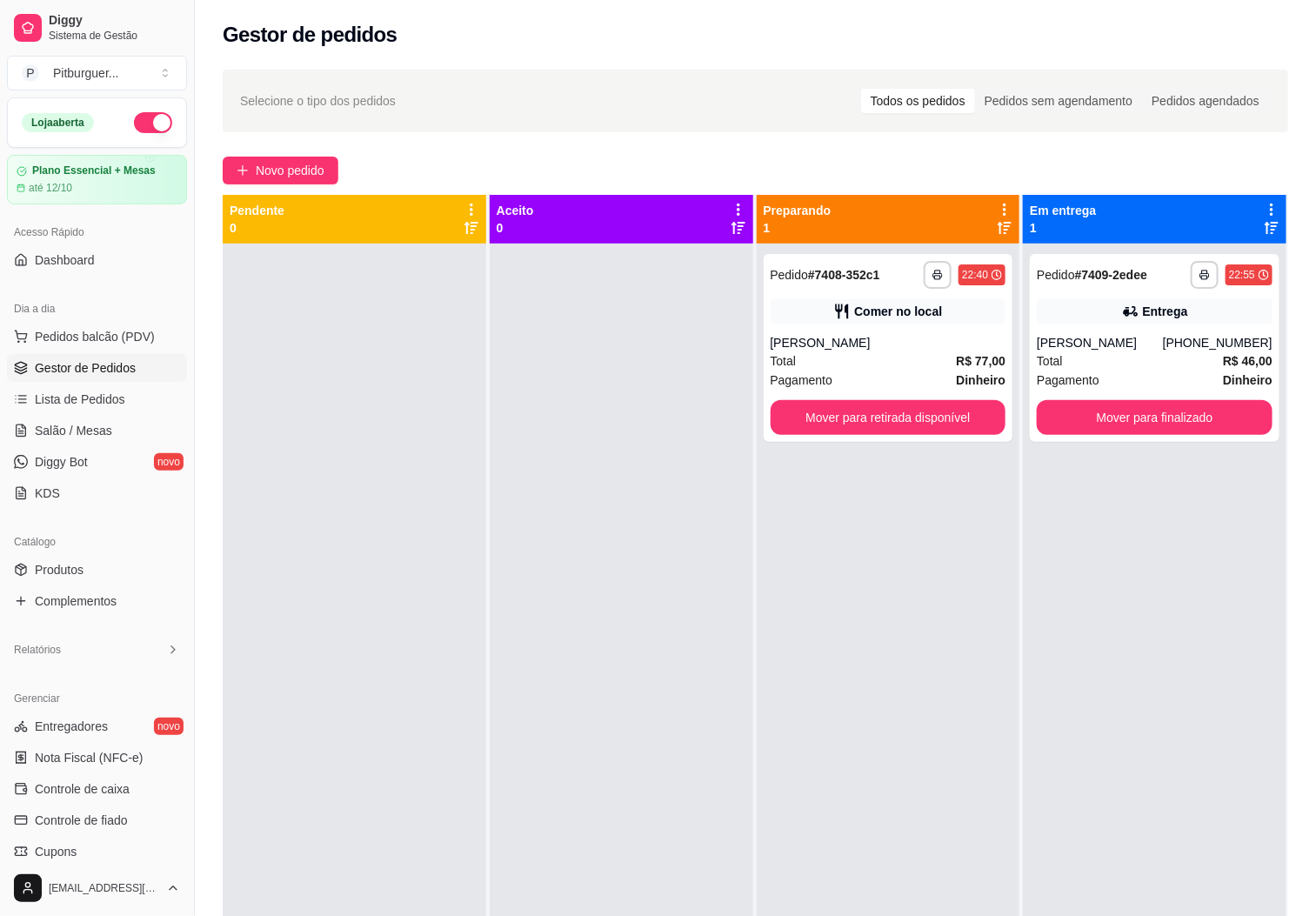
click at [692, 501] on div at bounding box center [622, 701] width 264 height 916
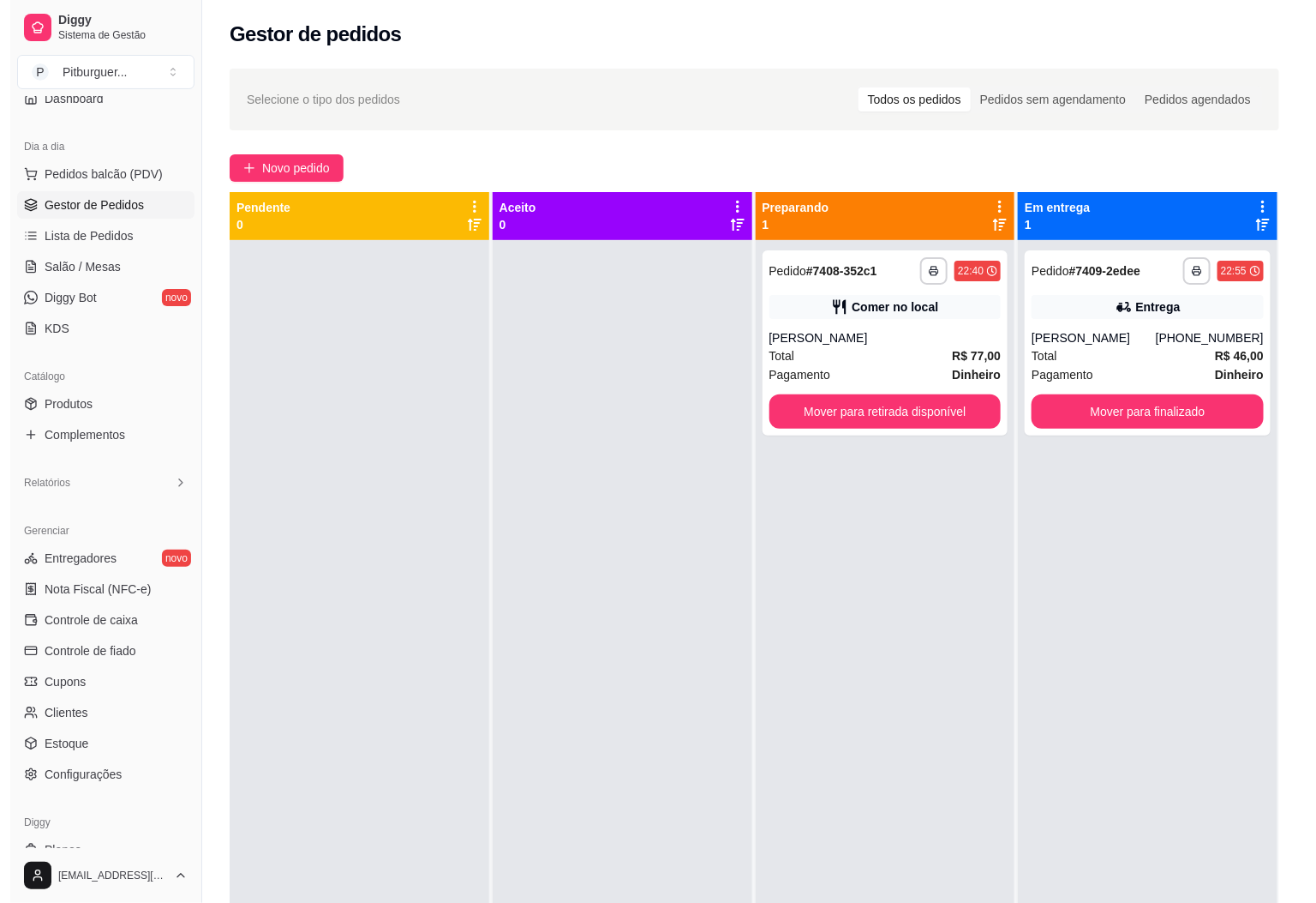
scroll to position [165, 0]
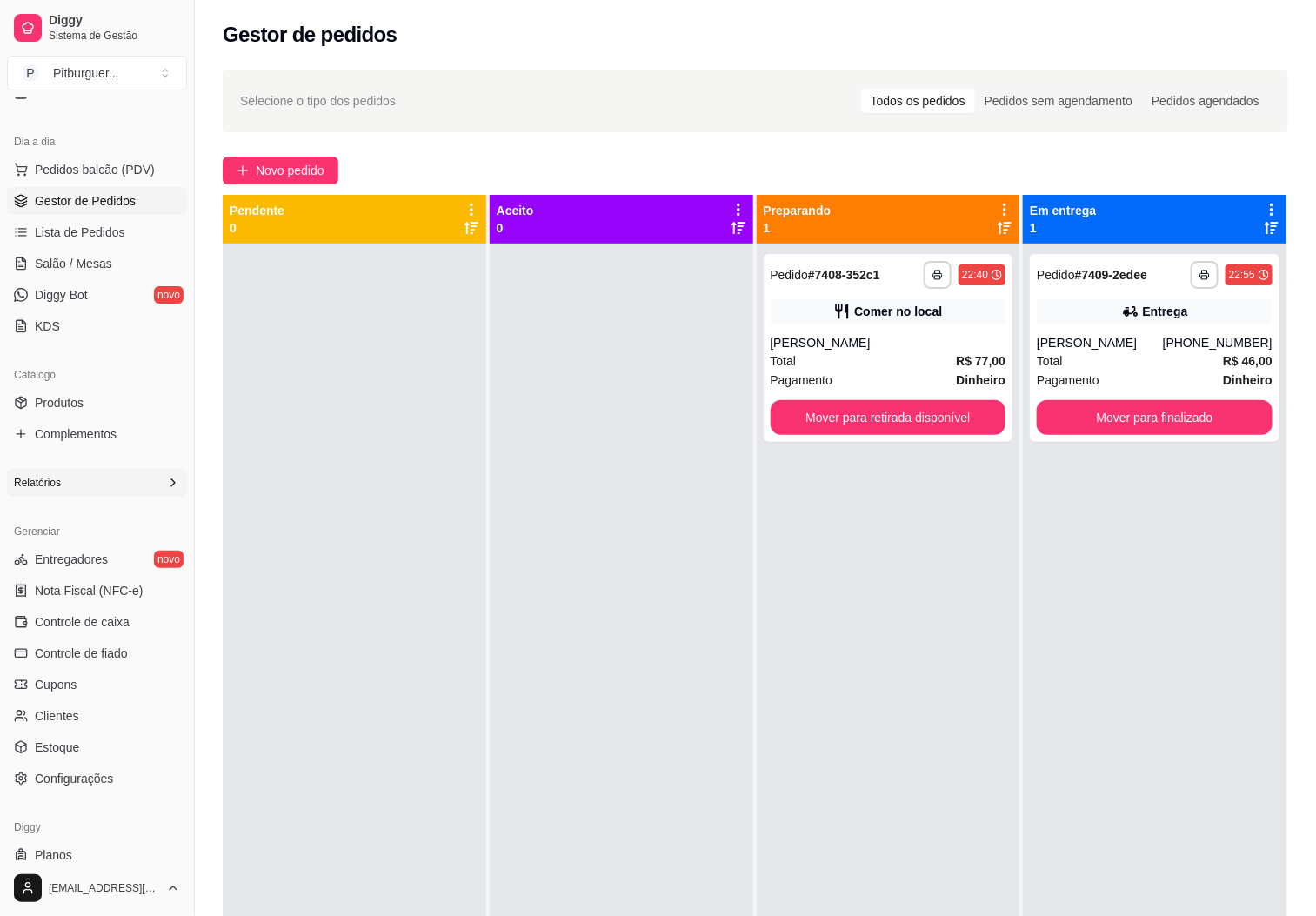
click at [135, 477] on div "Relatórios" at bounding box center [97, 483] width 180 height 28
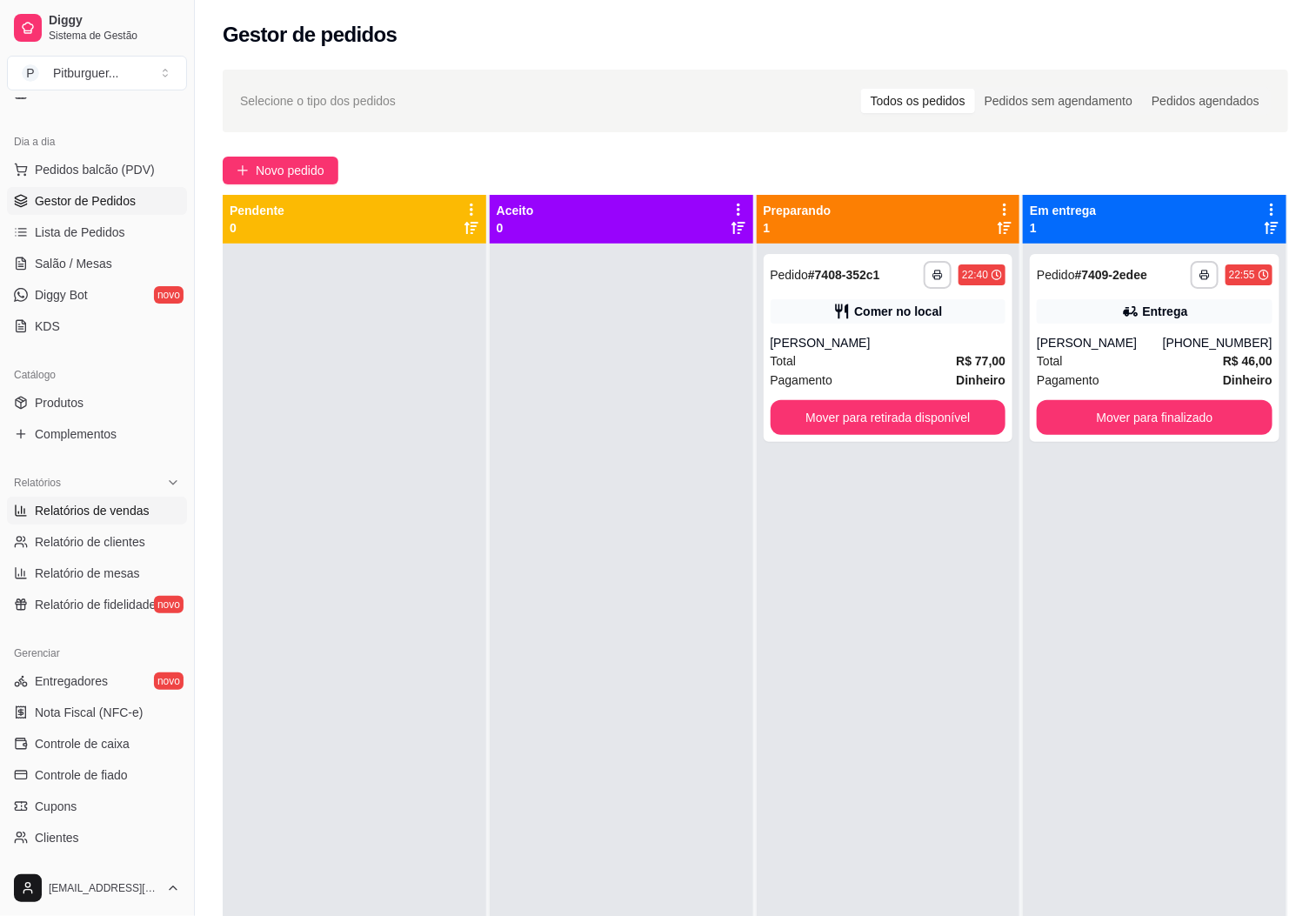
click at [116, 510] on span "Relatórios de vendas" at bounding box center [92, 510] width 115 height 18
select select "ALL"
select select "0"
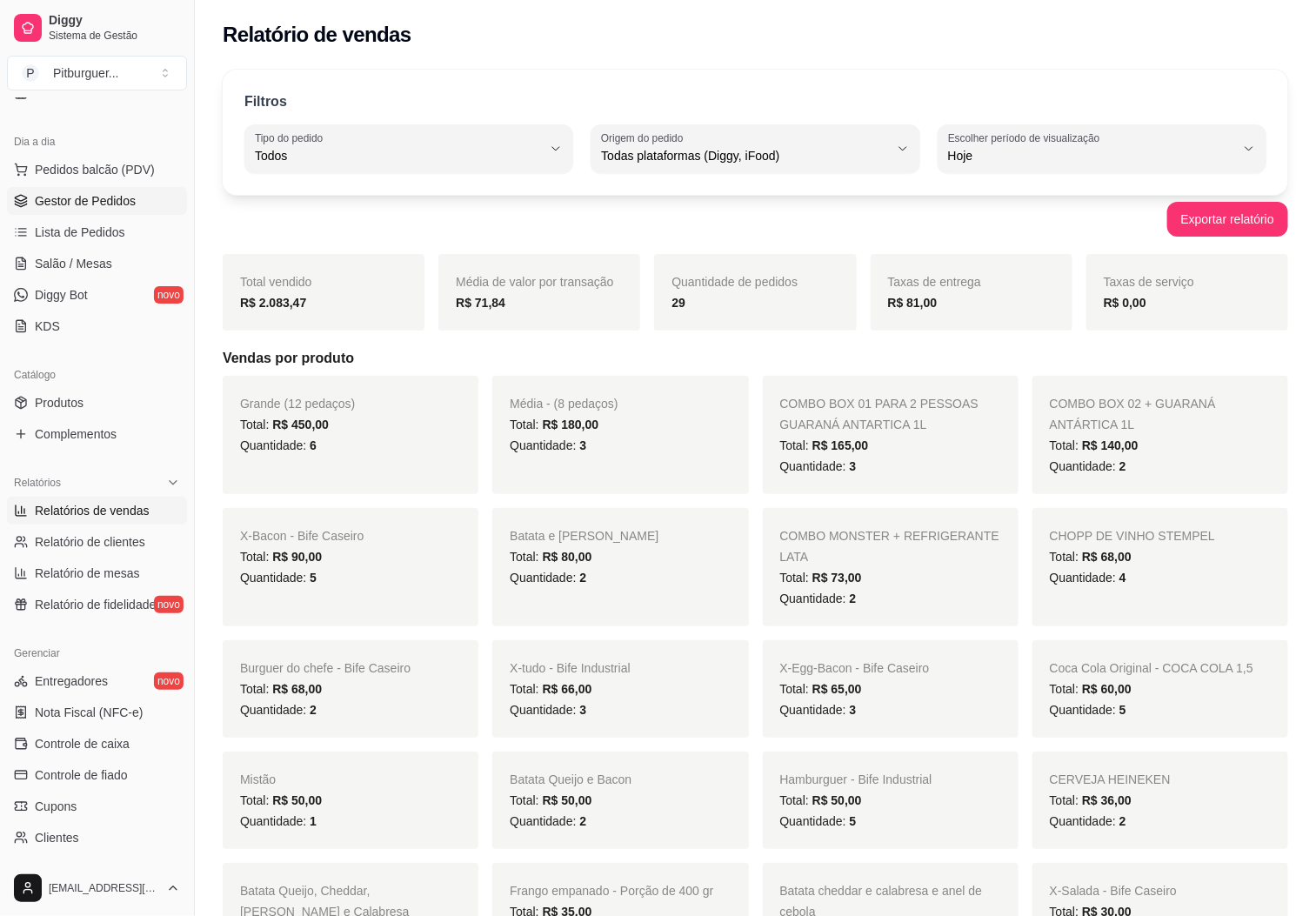
click at [108, 207] on span "Gestor de Pedidos" at bounding box center [84, 200] width 101 height 18
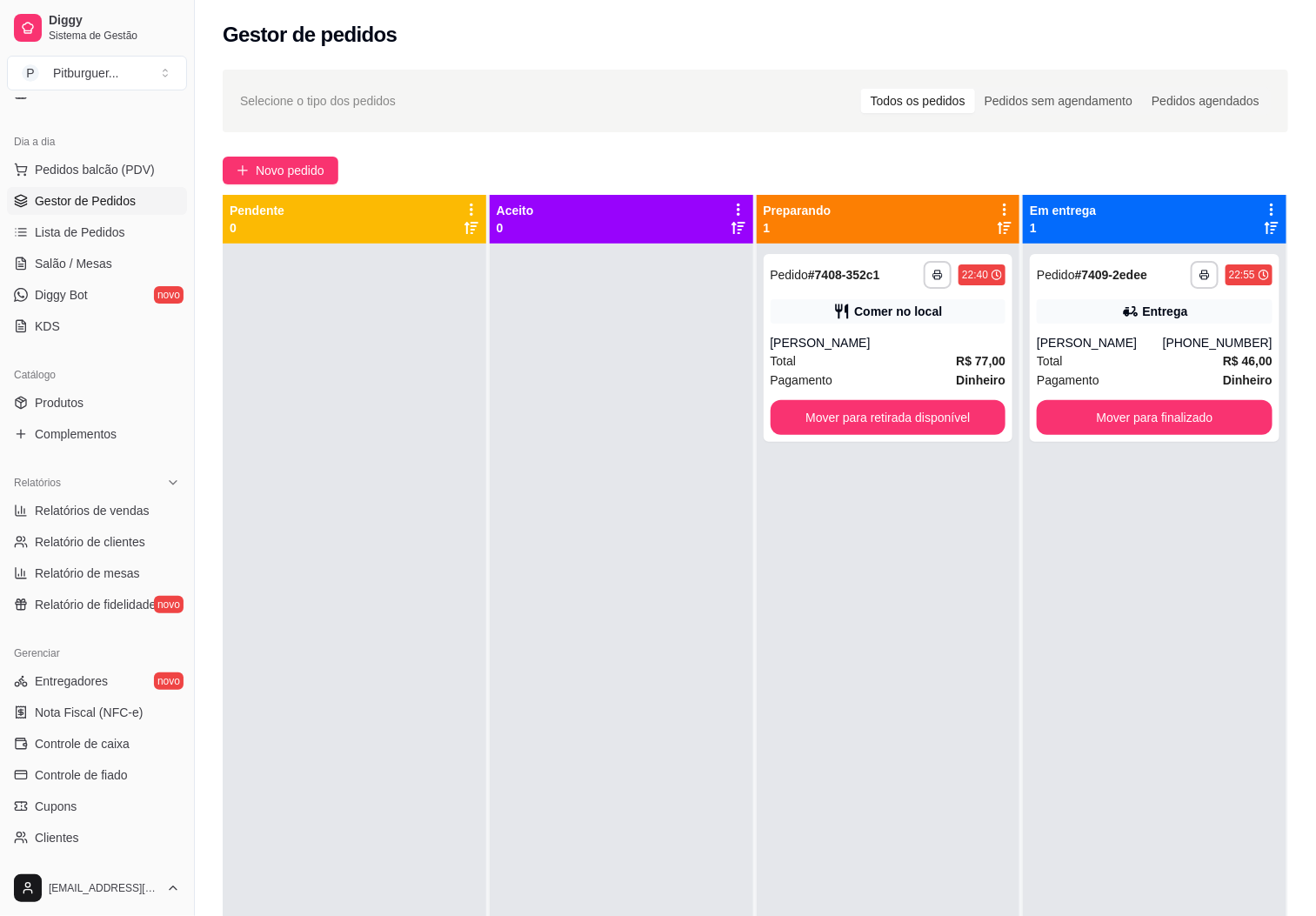
click at [455, 423] on div at bounding box center [355, 701] width 264 height 916
click at [490, 305] on div at bounding box center [622, 701] width 264 height 916
click at [924, 380] on div "Pagamento Dinheiro" at bounding box center [888, 380] width 236 height 19
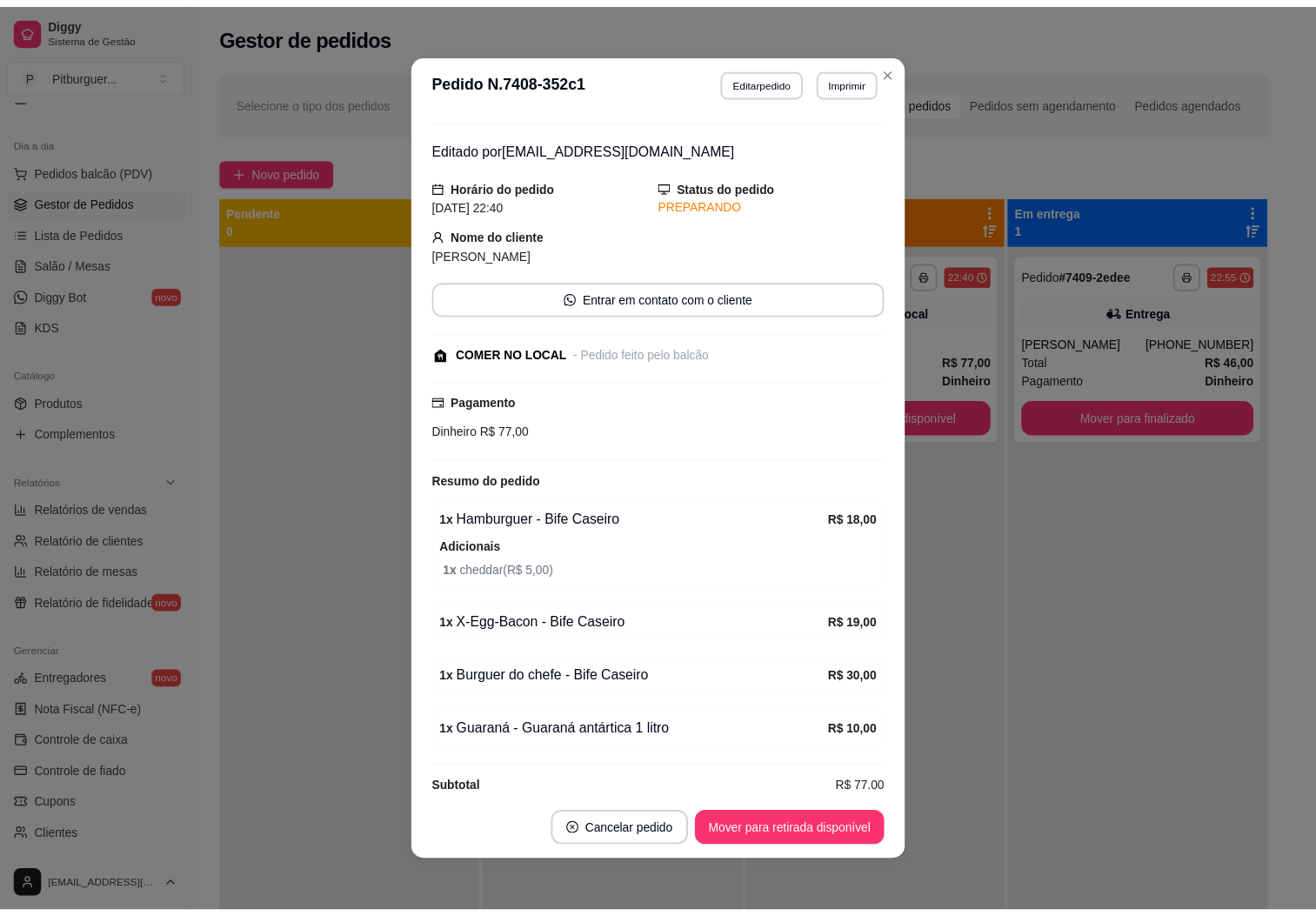
scroll to position [69, 0]
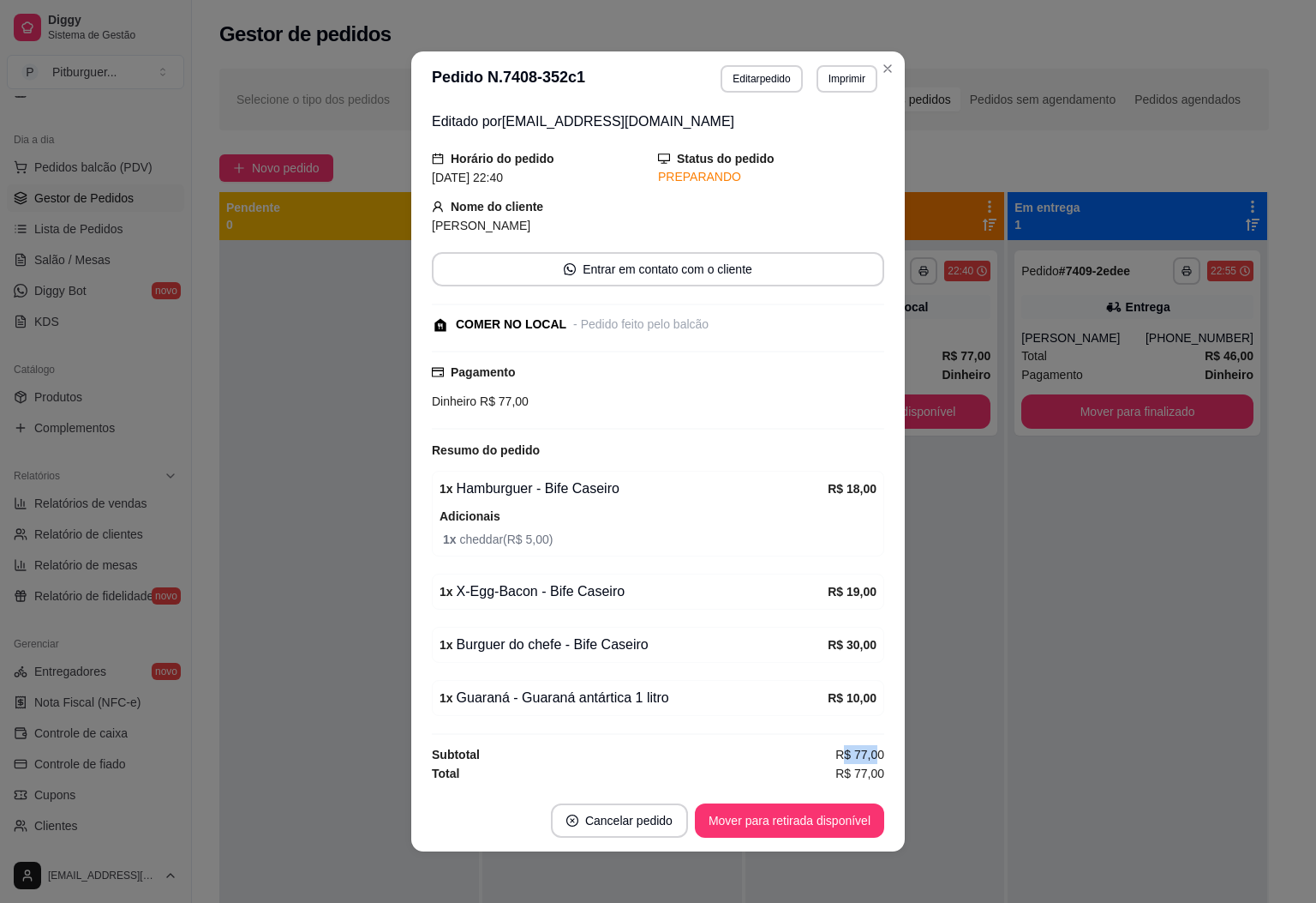
drag, startPoint x: 818, startPoint y: 748, endPoint x: 849, endPoint y: 751, distance: 31.1
click at [850, 755] on span "R$ 77,00" at bounding box center [860, 754] width 48 height 19
click at [877, 648] on div "feito há 45 minutos Editado por [EMAIL_ADDRESS][DOMAIN_NAME] Horário do pedido …" at bounding box center [658, 447] width 494 height 683
click at [809, 809] on button "Mover para retirada disponível" at bounding box center [789, 820] width 189 height 34
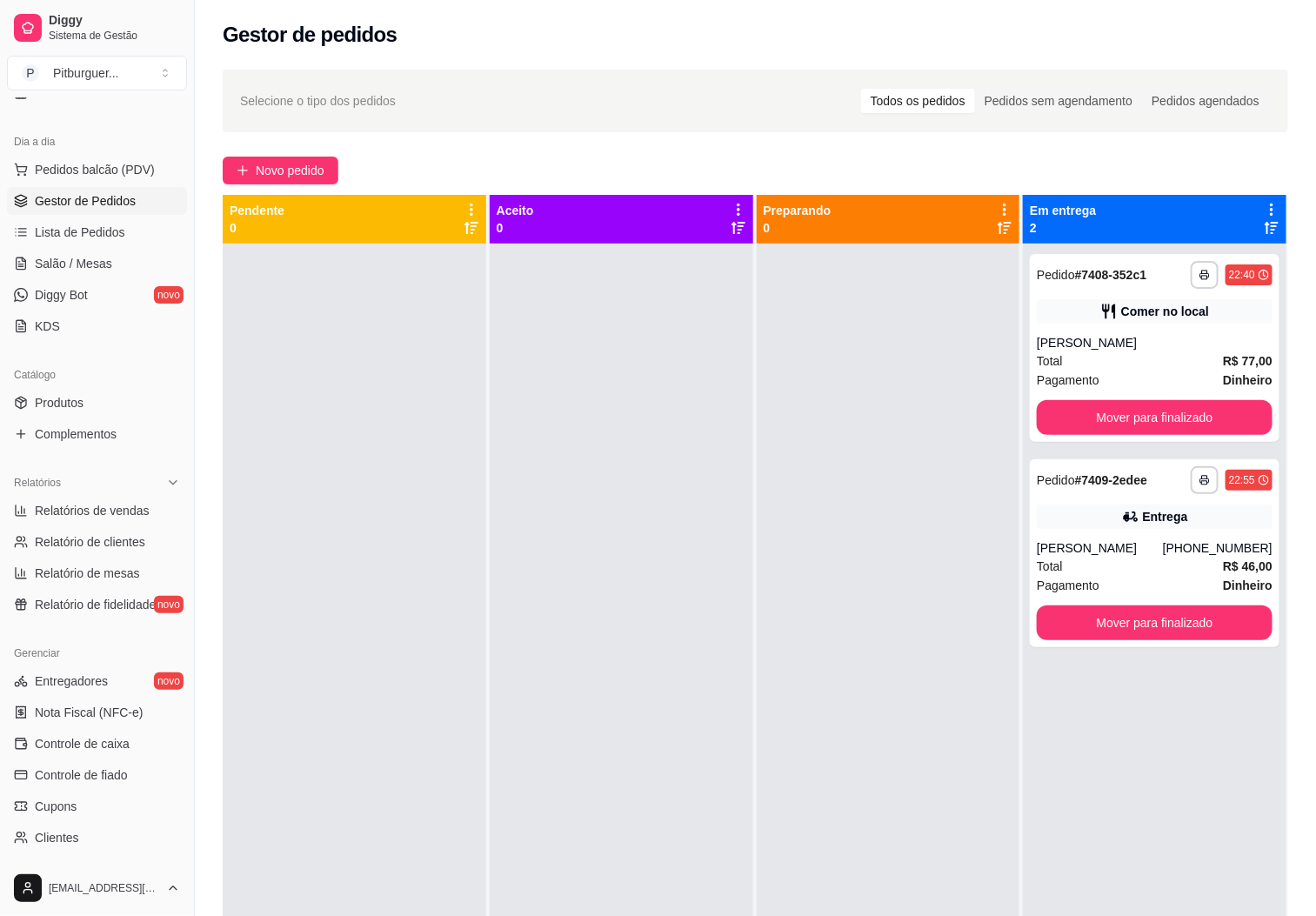
click at [736, 634] on div at bounding box center [622, 701] width 264 height 916
click at [814, 420] on div at bounding box center [888, 701] width 264 height 916
click at [756, 561] on div at bounding box center [888, 701] width 264 height 916
click at [736, 569] on div at bounding box center [622, 701] width 264 height 916
drag, startPoint x: 890, startPoint y: 580, endPoint x: 845, endPoint y: 606, distance: 52.0
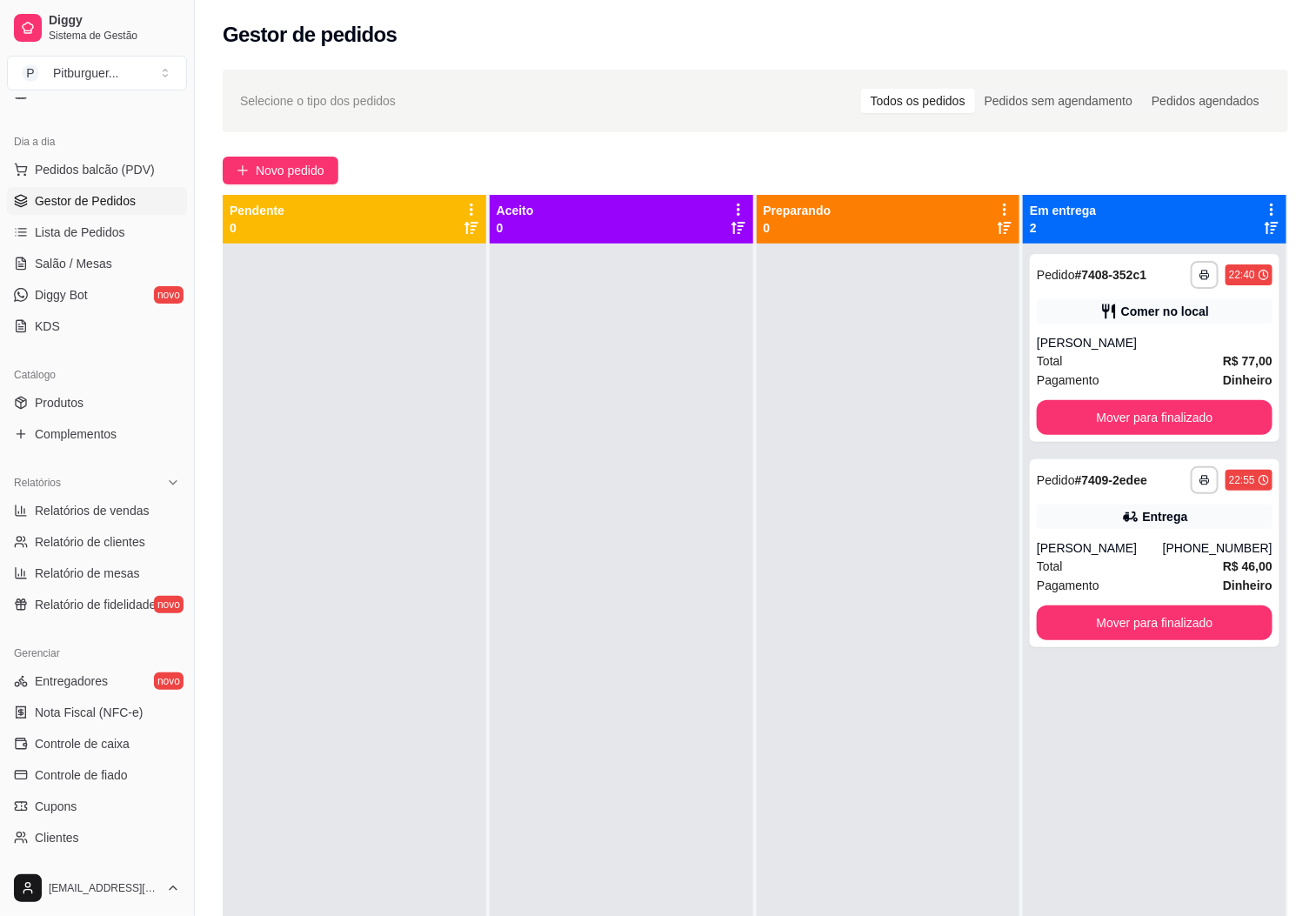
click at [893, 580] on div at bounding box center [888, 701] width 264 height 916
click at [644, 477] on div at bounding box center [622, 701] width 264 height 916
click at [496, 342] on div at bounding box center [622, 701] width 264 height 916
click at [490, 576] on div at bounding box center [622, 701] width 264 height 916
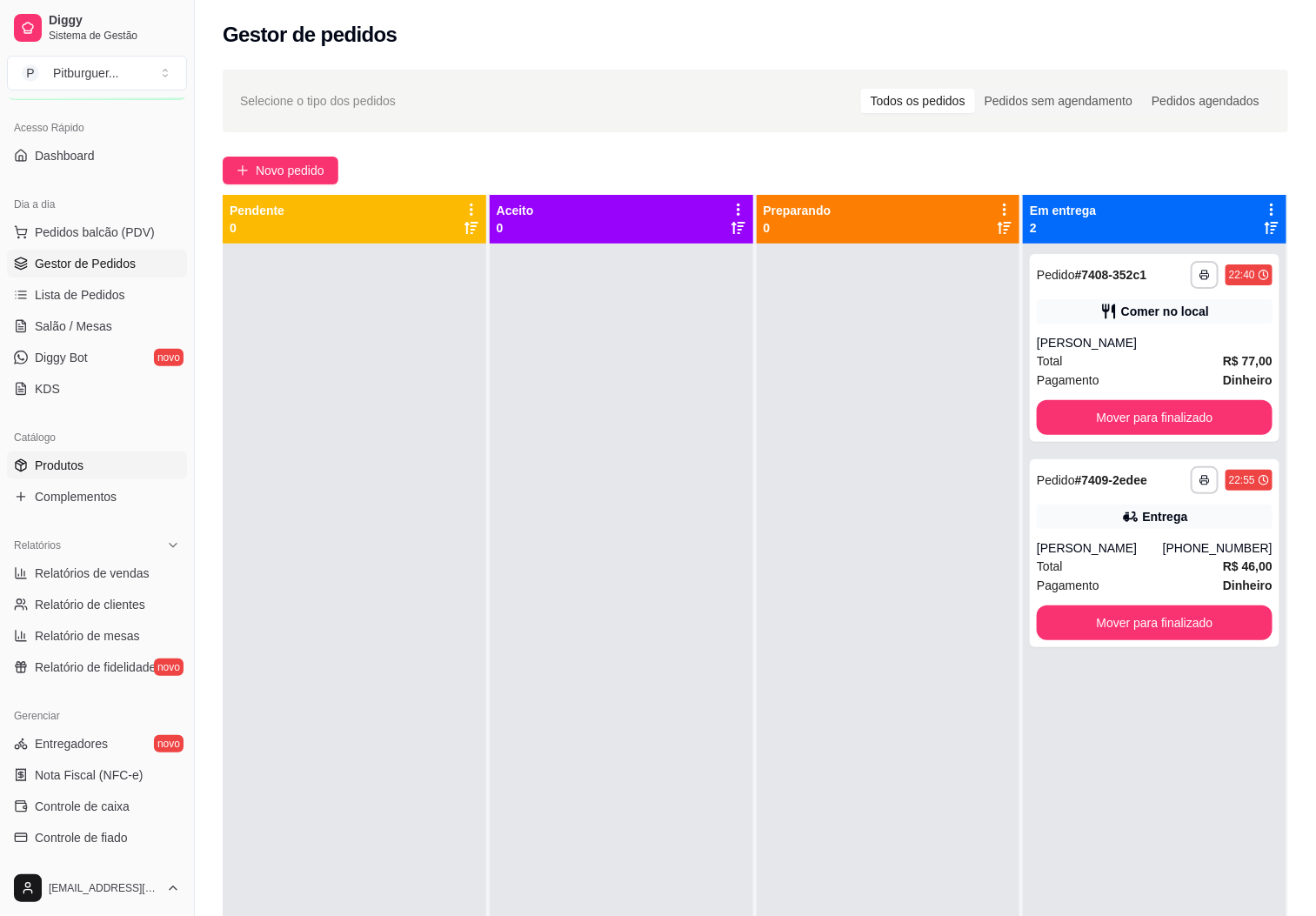
scroll to position [0, 0]
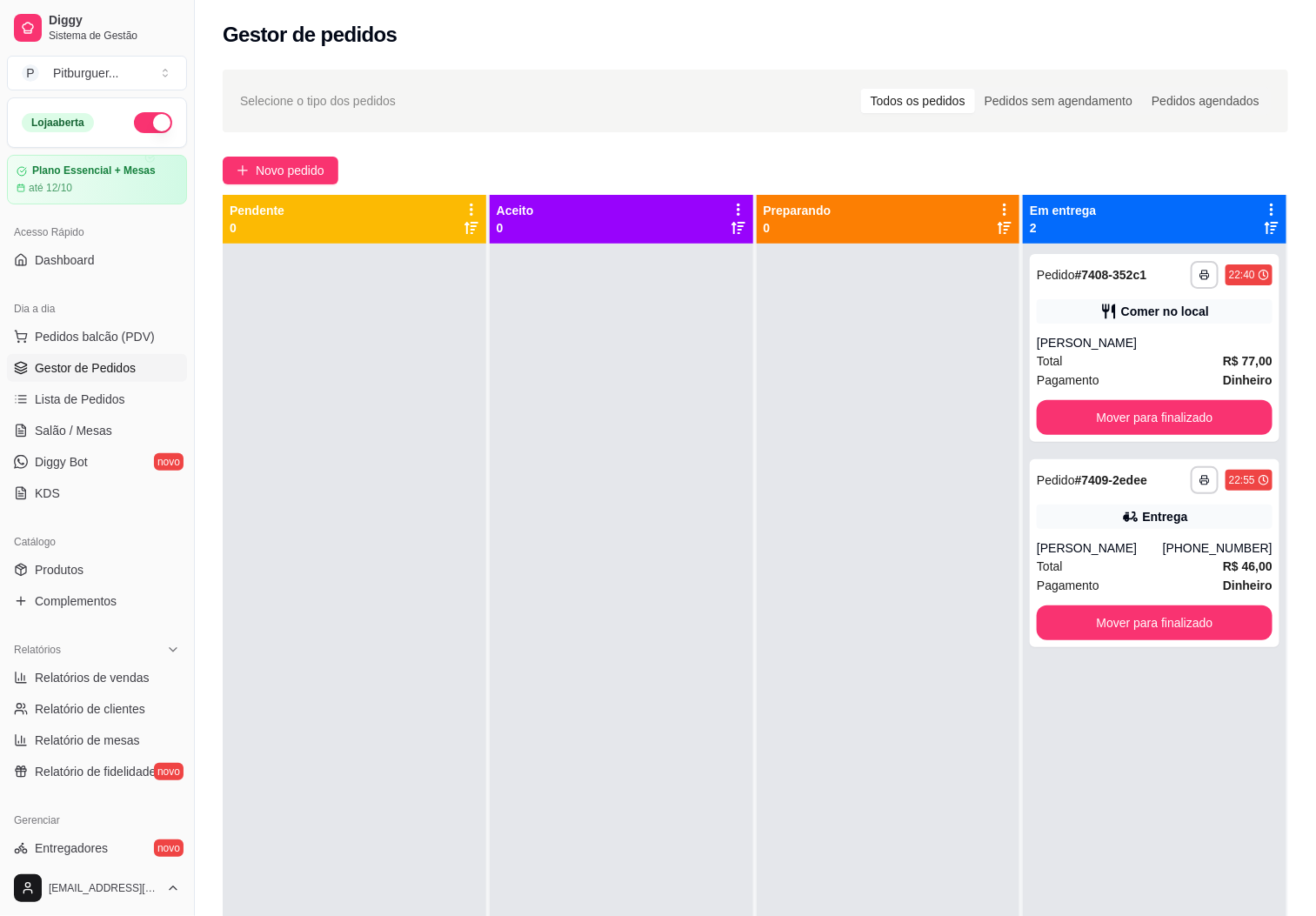
click at [325, 339] on div at bounding box center [355, 701] width 264 height 916
click at [559, 622] on div at bounding box center [622, 701] width 264 height 916
drag, startPoint x: 757, startPoint y: 596, endPoint x: 0, endPoint y: 553, distance: 758.2
drag, startPoint x: 0, startPoint y: 553, endPoint x: 497, endPoint y: 541, distance: 497.1
click at [496, 541] on div at bounding box center [622, 701] width 264 height 916
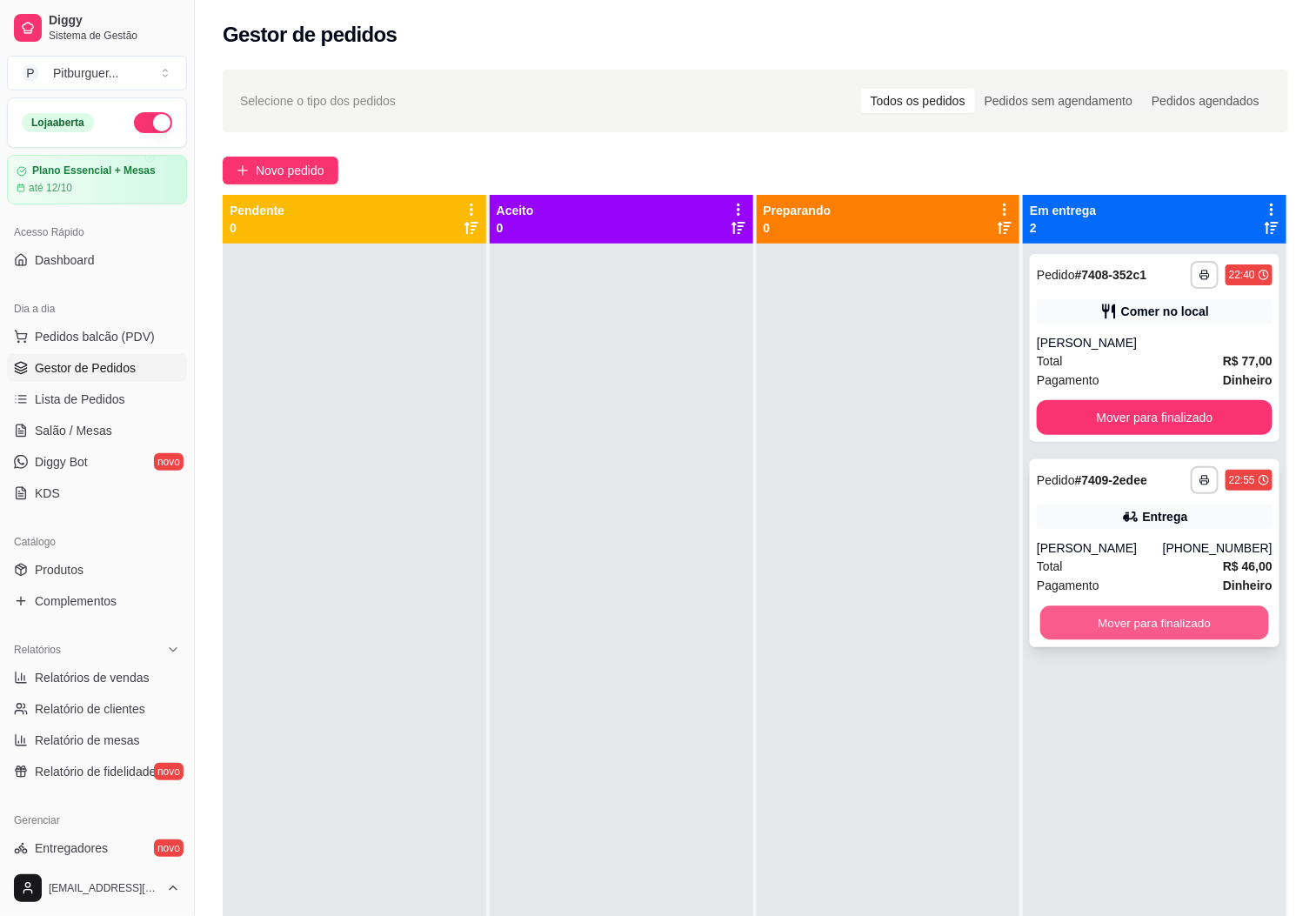
click at [1067, 627] on button "Mover para finalizado" at bounding box center [1155, 623] width 228 height 34
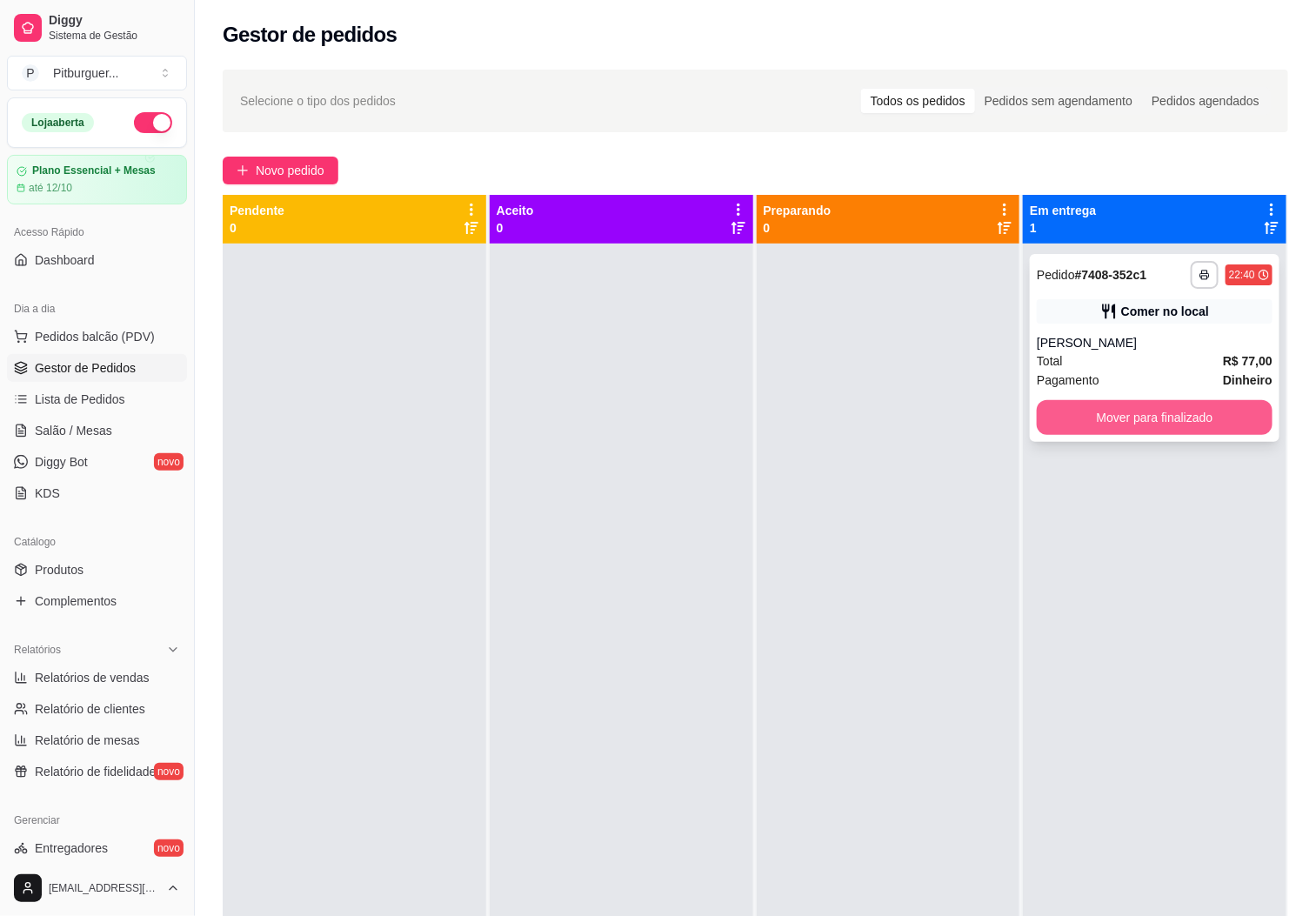
click at [1085, 418] on button "Mover para finalizado" at bounding box center [1155, 417] width 236 height 34
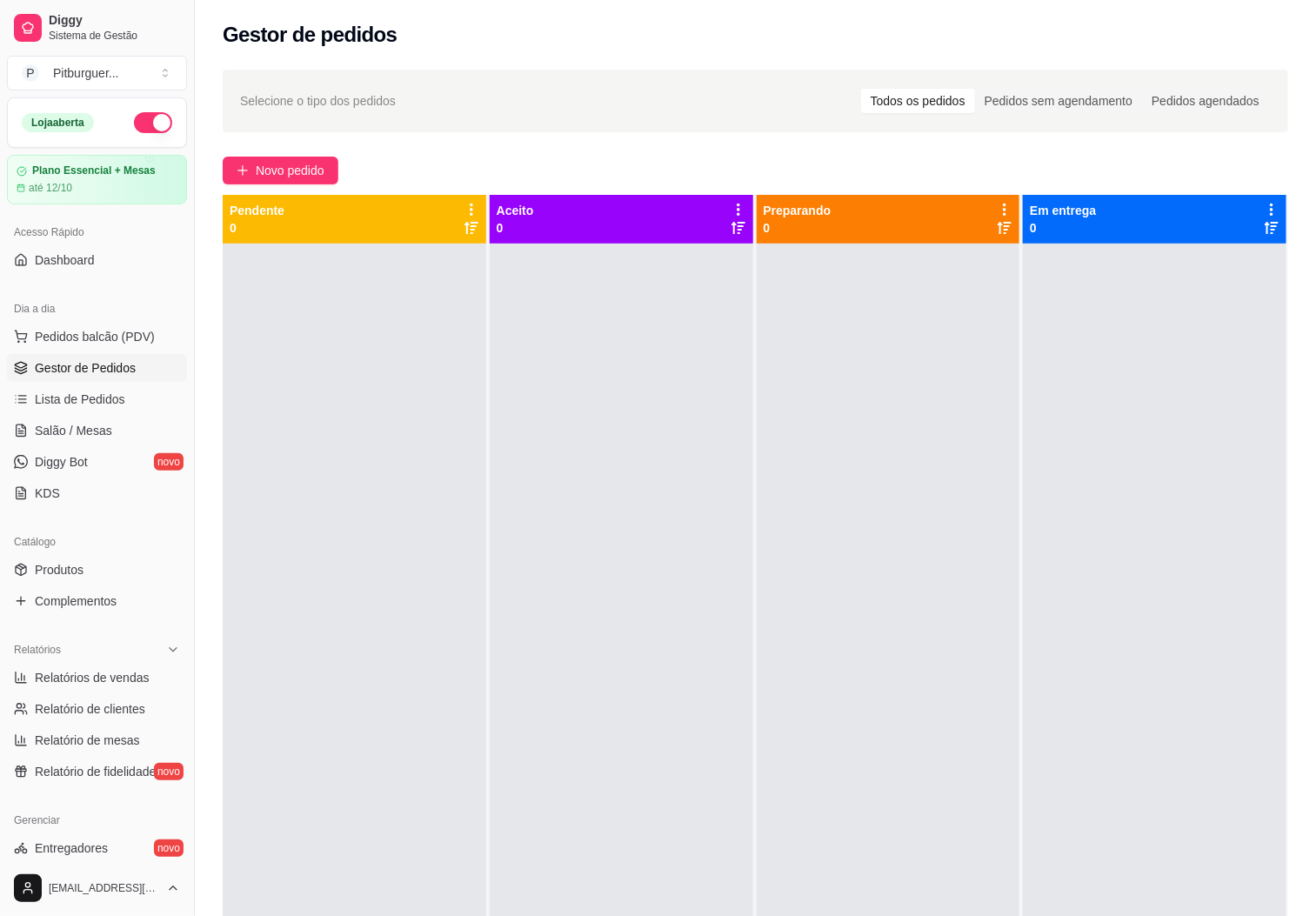
click at [728, 491] on div at bounding box center [622, 701] width 264 height 916
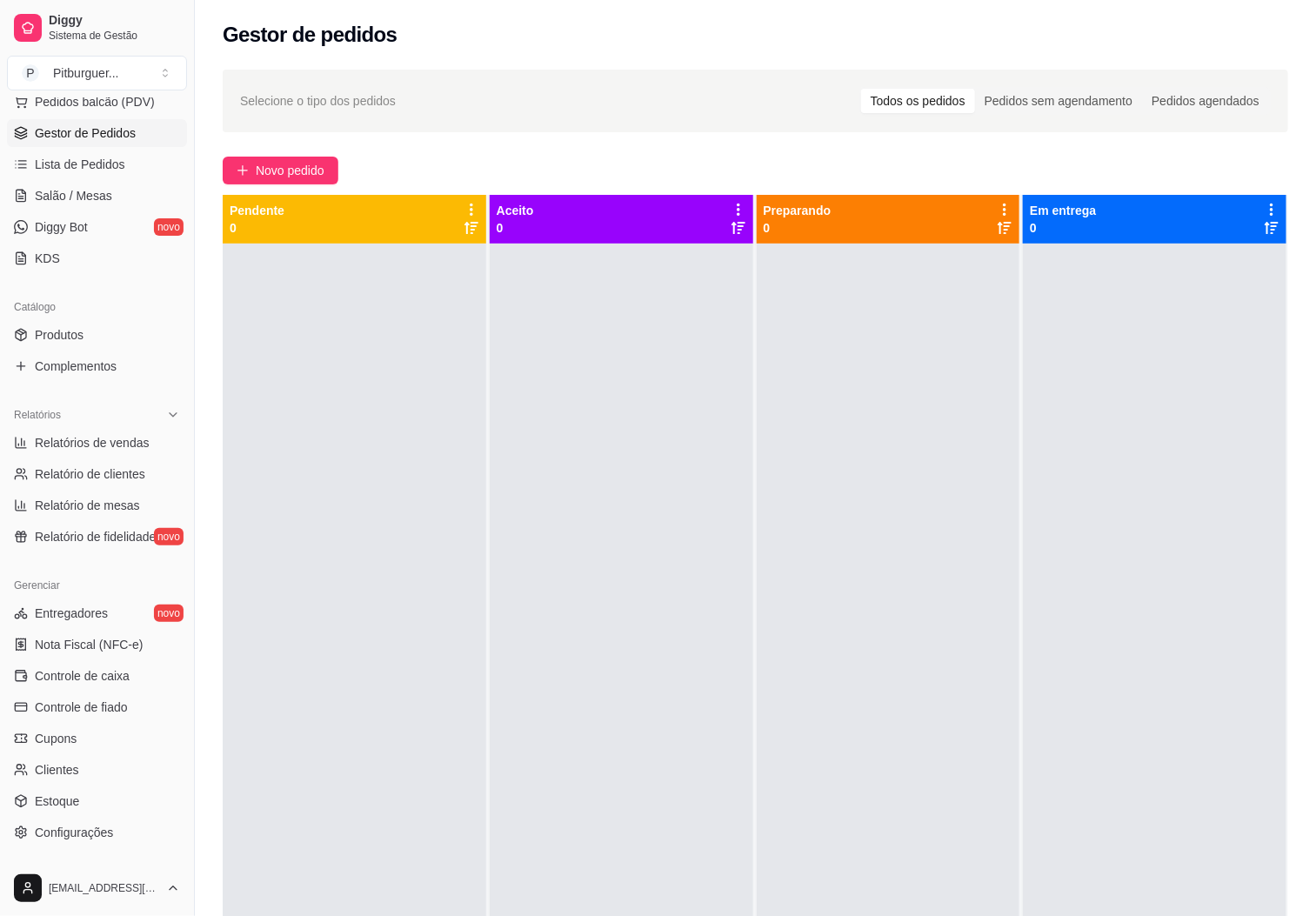
scroll to position [241, 0]
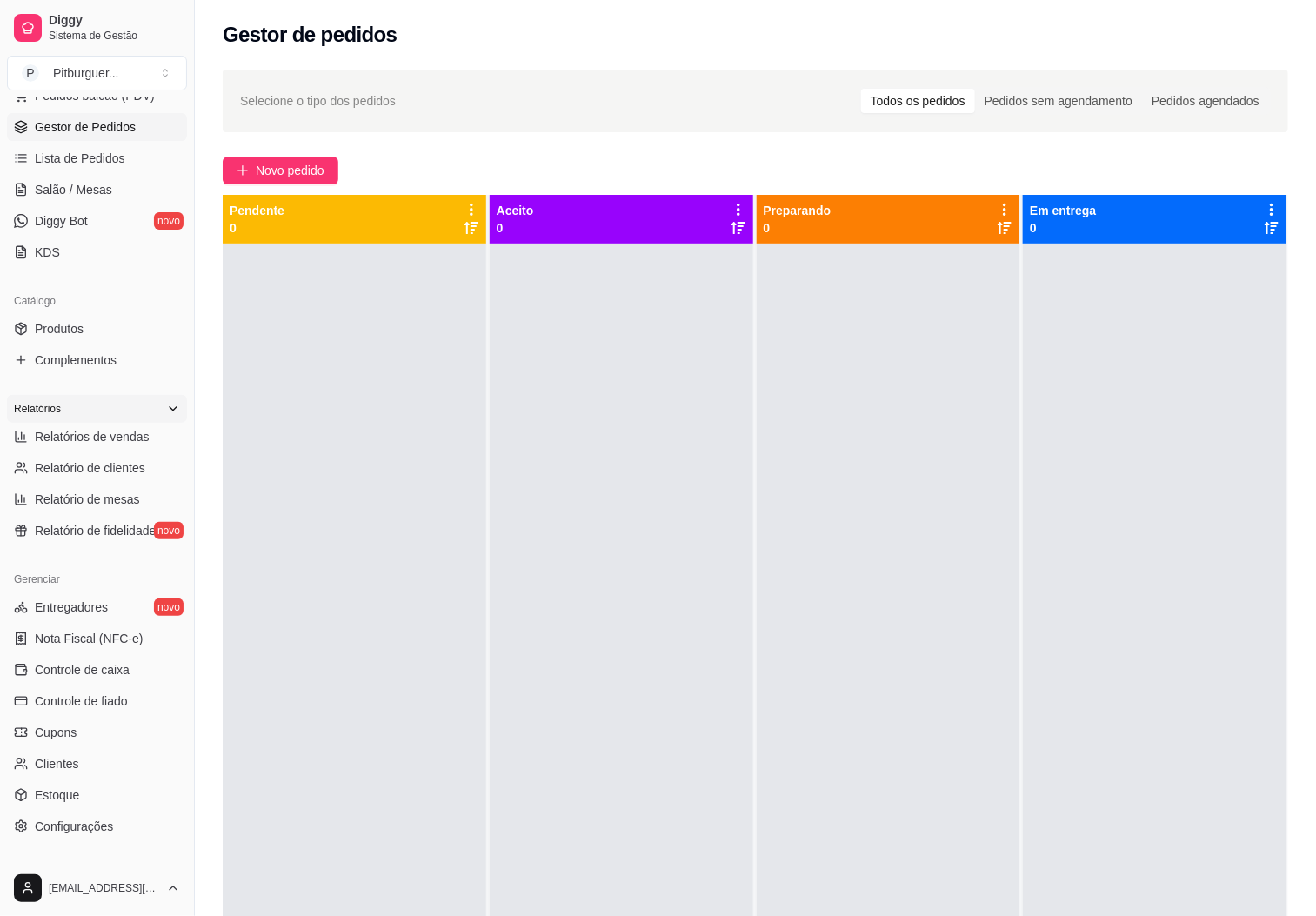
click at [66, 409] on div "Relatórios" at bounding box center [97, 408] width 180 height 28
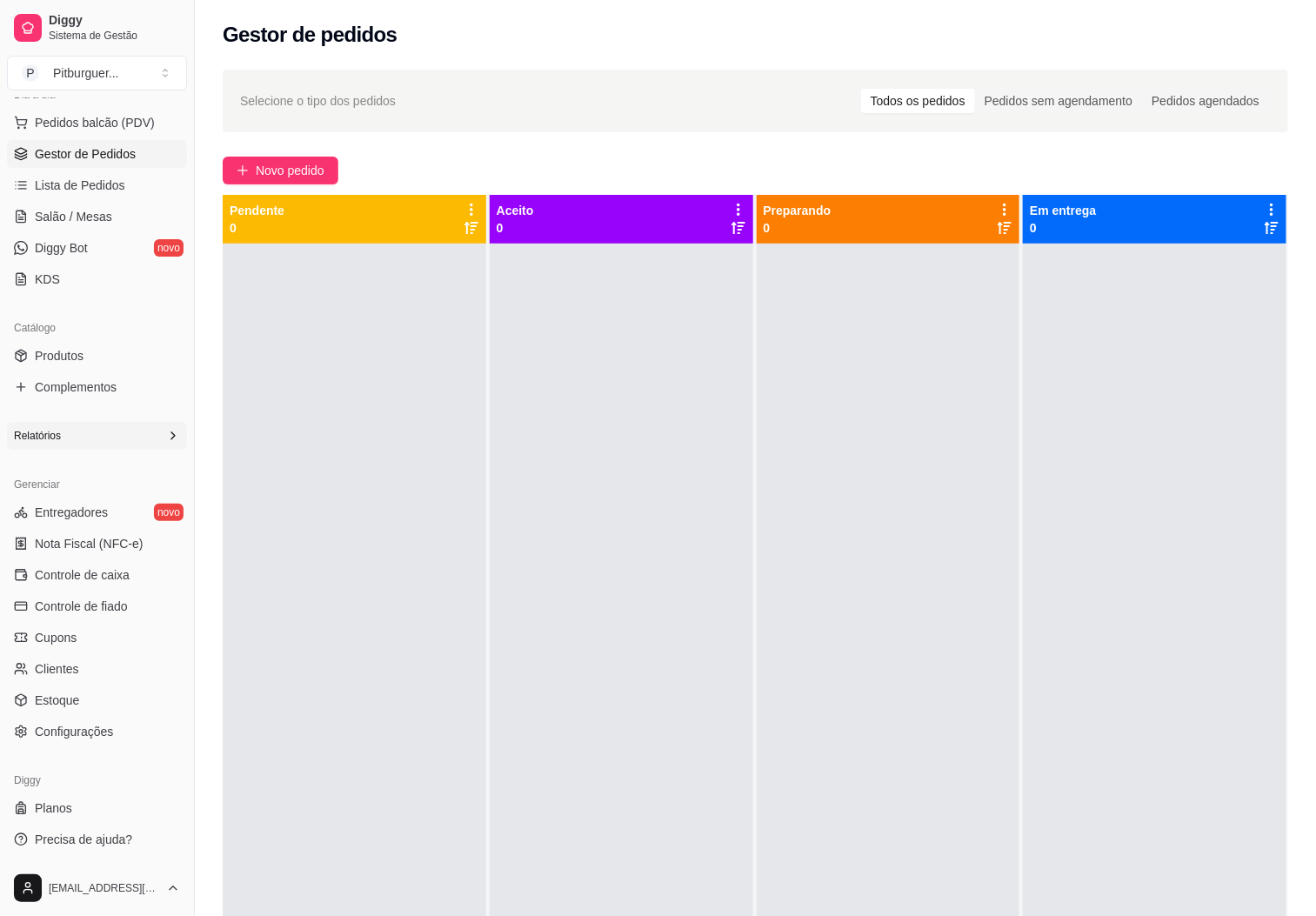
click at [71, 432] on div "Relatórios" at bounding box center [97, 435] width 180 height 28
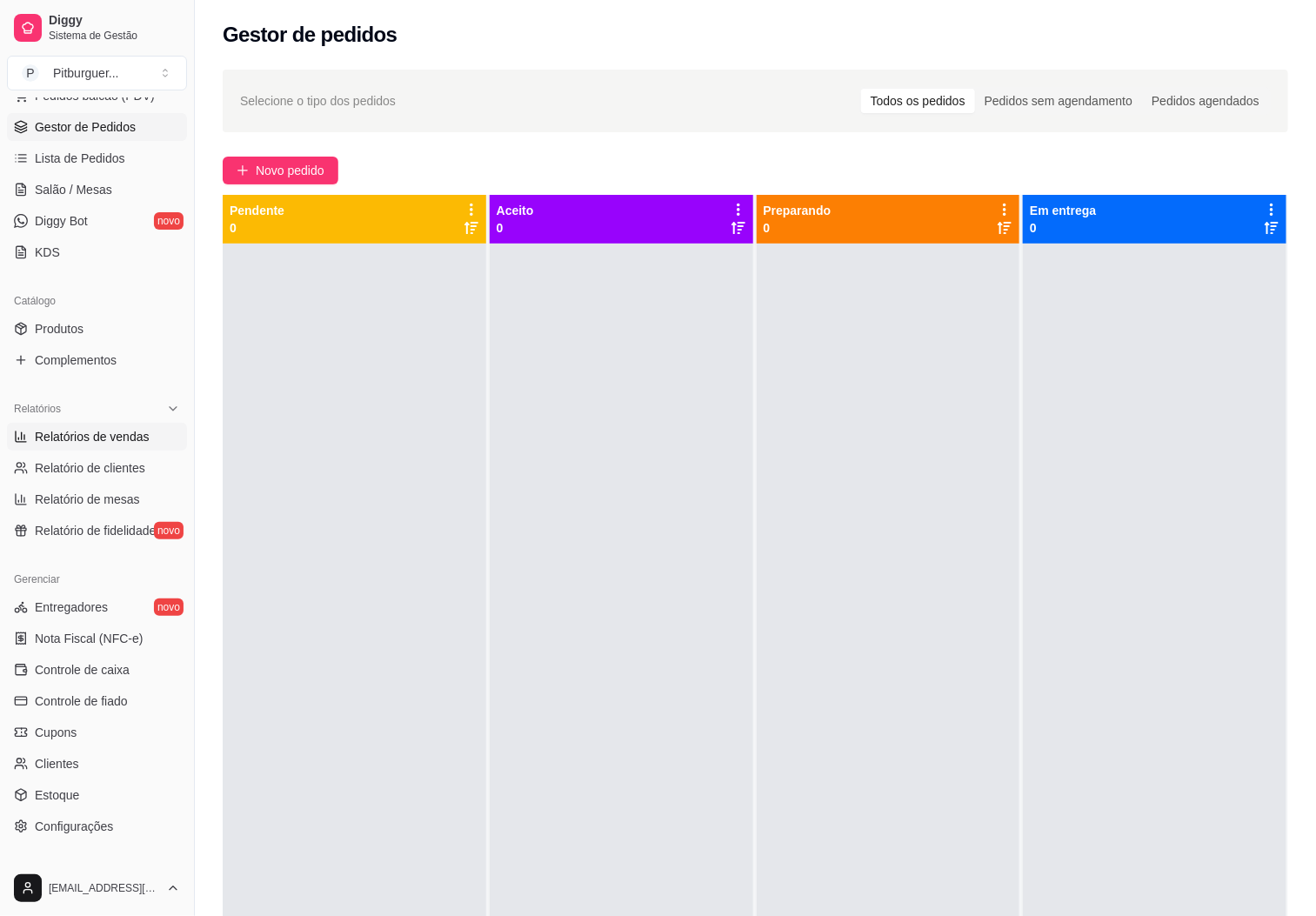
click at [66, 431] on span "Relatórios de vendas" at bounding box center [92, 436] width 115 height 18
select select "ALL"
select select "0"
